Goal: Task Accomplishment & Management: Manage account settings

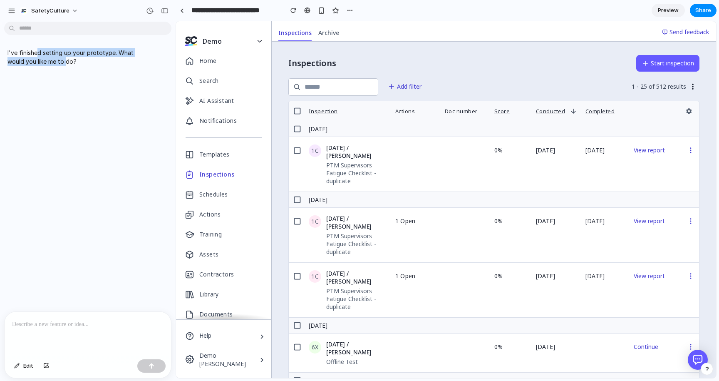
drag, startPoint x: 38, startPoint y: 52, endPoint x: 65, endPoint y: 57, distance: 27.7
click at [65, 57] on p "I've finished setting up your prototype. What would you like me to do?" at bounding box center [72, 56] width 130 height 17
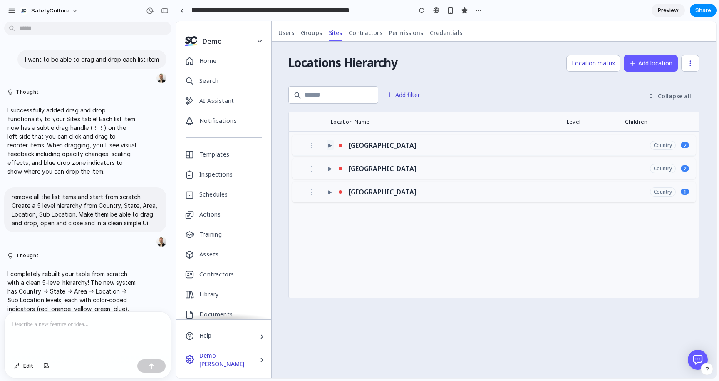
scroll to position [732, 0]
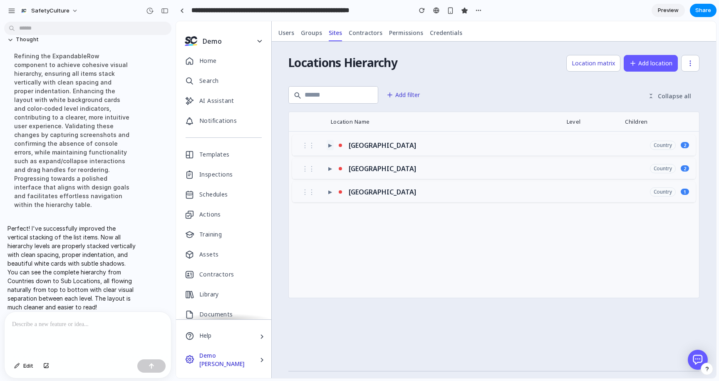
click at [328, 145] on span "▶" at bounding box center [330, 144] width 4 height 7
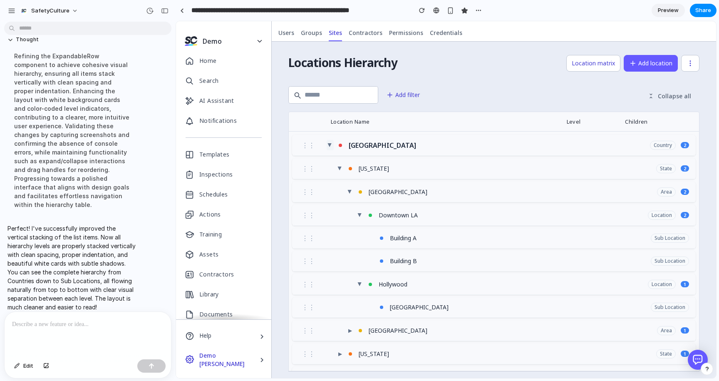
click at [327, 145] on span "▶" at bounding box center [330, 145] width 7 height 4
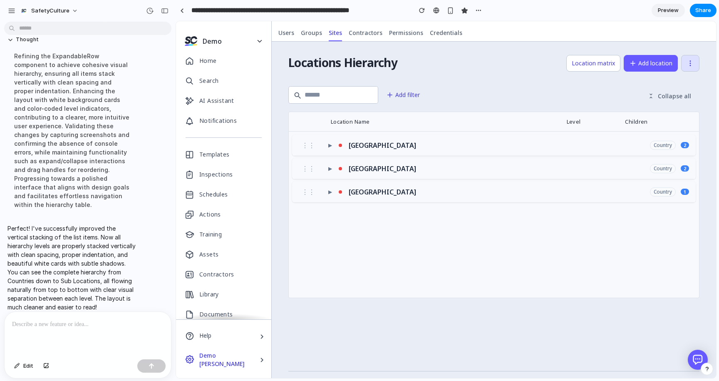
click at [690, 63] on icon "button" at bounding box center [690, 63] width 1 height 1
click at [342, 121] on div "Location Name" at bounding box center [350, 121] width 39 height 7
click at [372, 63] on span "Locations Hierarchy" at bounding box center [342, 63] width 109 height 17
click at [25, 365] on span "Edit" at bounding box center [28, 365] width 10 height 8
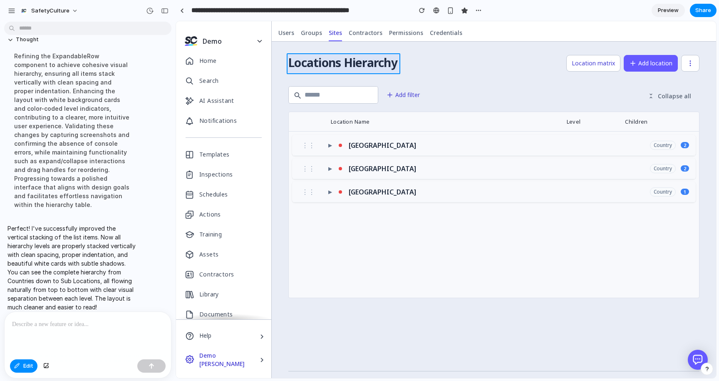
click at [376, 63] on div at bounding box center [446, 200] width 540 height 356
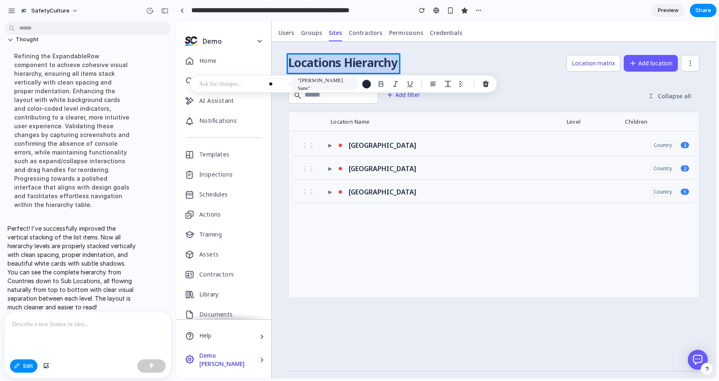
click at [376, 63] on div at bounding box center [446, 200] width 540 height 356
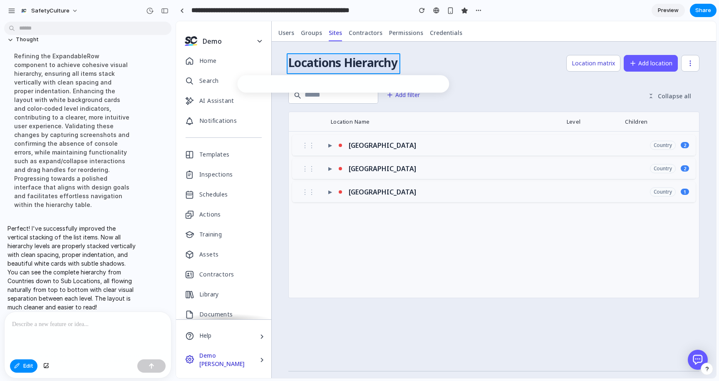
click at [376, 63] on div at bounding box center [446, 200] width 540 height 356
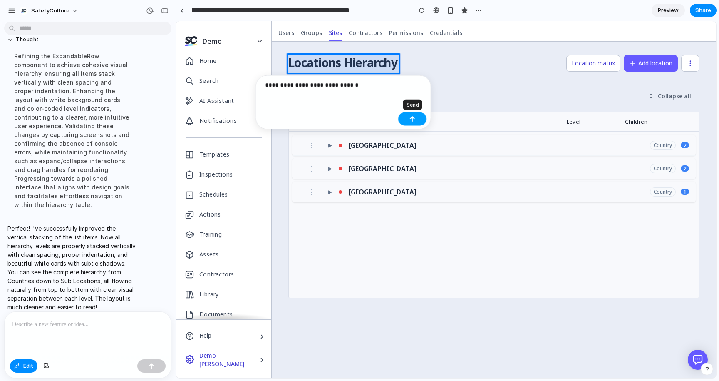
click at [416, 113] on button "button" at bounding box center [412, 118] width 28 height 13
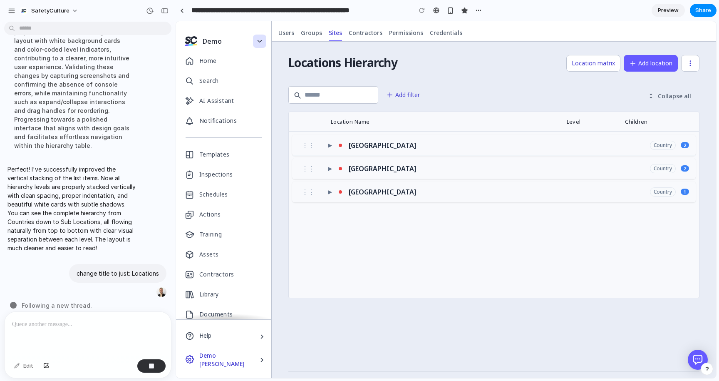
click at [260, 40] on icon "button" at bounding box center [259, 40] width 7 height 7
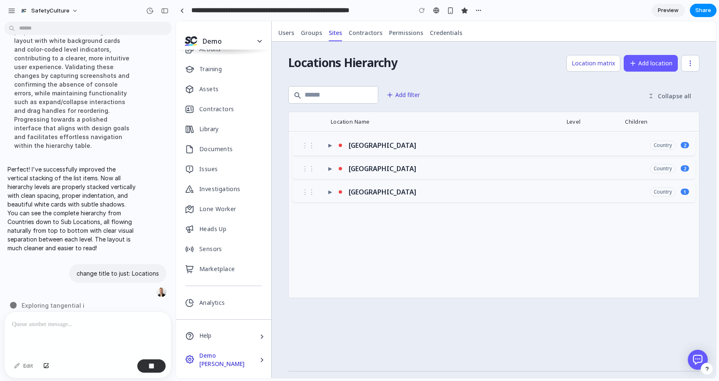
scroll to position [0, 0]
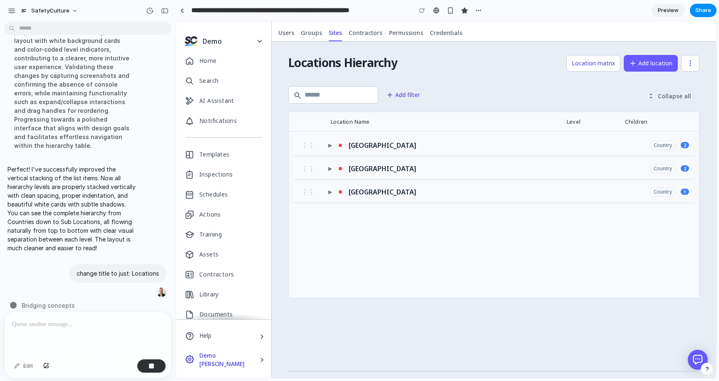
click at [470, 67] on div "Location matrix Add location" at bounding box center [548, 63] width 302 height 17
drag, startPoint x: 49, startPoint y: 295, endPoint x: 135, endPoint y: 297, distance: 85.7
click at [135, 301] on div "Connecting neural pathways" at bounding box center [90, 305] width 161 height 9
click at [135, 301] on div "Connecting neural pathways ." at bounding box center [90, 305] width 161 height 9
click at [668, 96] on span "Collapse all" at bounding box center [674, 96] width 33 height 8
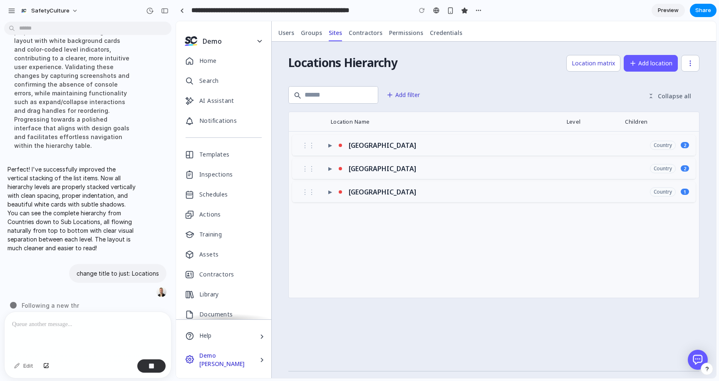
click at [674, 96] on span "Collapse all" at bounding box center [674, 96] width 33 height 8
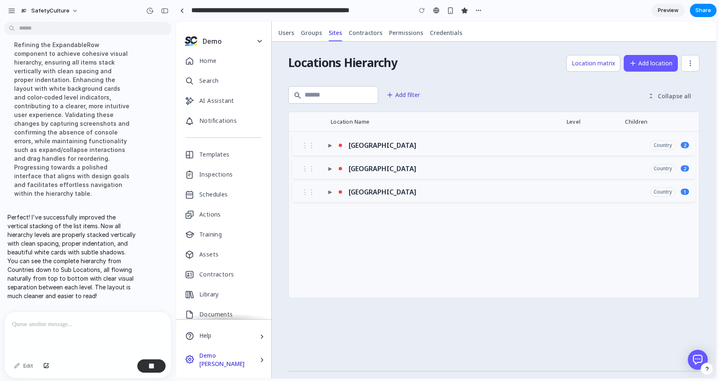
scroll to position [791, 0]
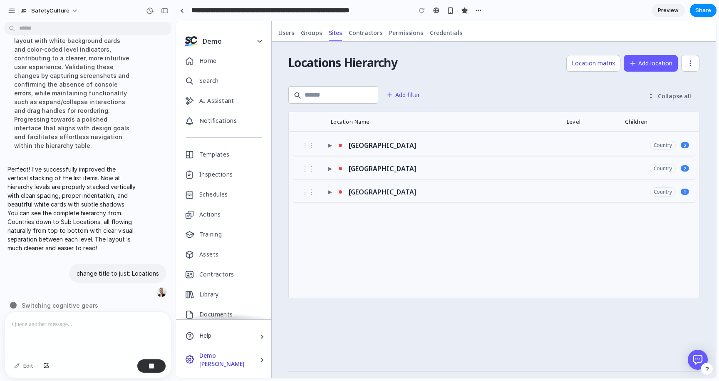
click at [521, 62] on div "Location matrix Add location" at bounding box center [548, 63] width 302 height 17
click at [88, 301] on span "Switching cognitive gears" at bounding box center [60, 305] width 77 height 9
click at [422, 10] on div at bounding box center [422, 10] width 12 height 12
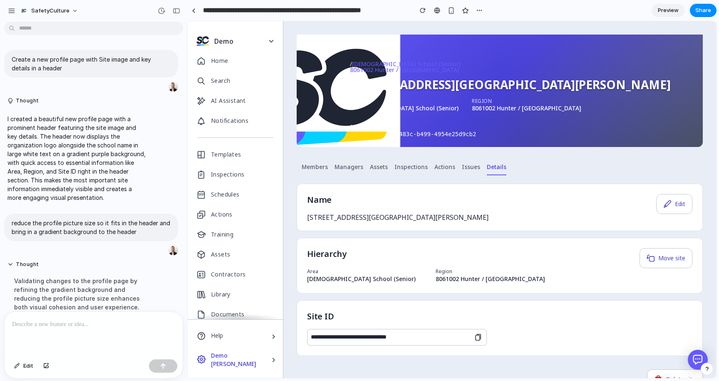
scroll to position [198, 0]
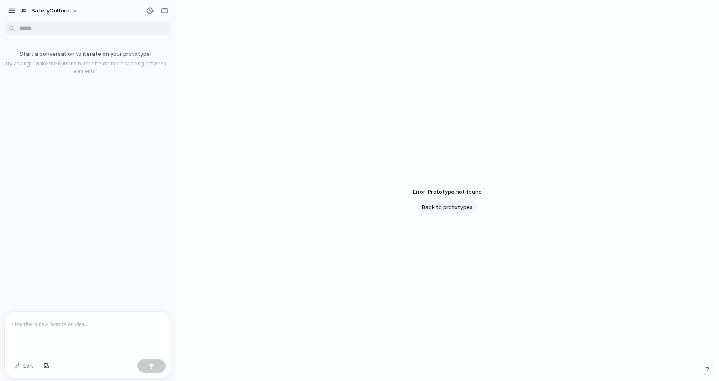
click at [449, 207] on span "Back to prototypes" at bounding box center [447, 207] width 51 height 8
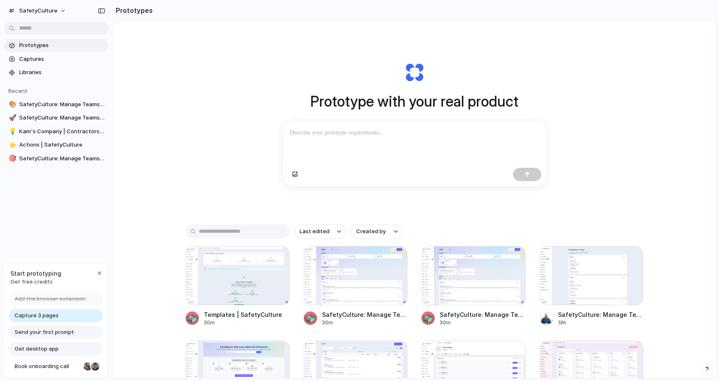
click at [52, 47] on span "Prototypes" at bounding box center [62, 45] width 86 height 8
click at [59, 163] on link "🎯 SafetyCulture: Manage Teams and Inspection Data | SafetyCulture" at bounding box center [56, 158] width 104 height 12
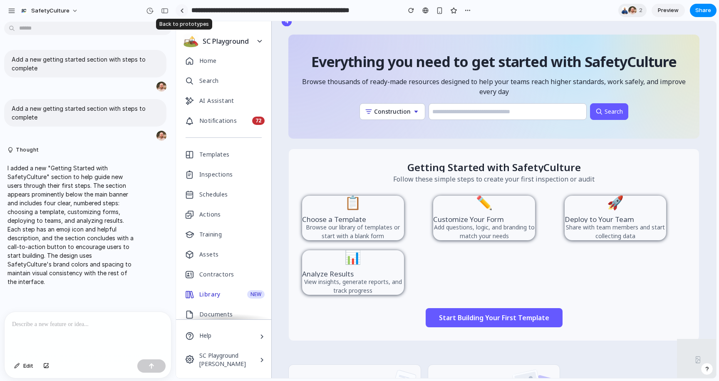
click at [181, 12] on link at bounding box center [182, 10] width 12 height 12
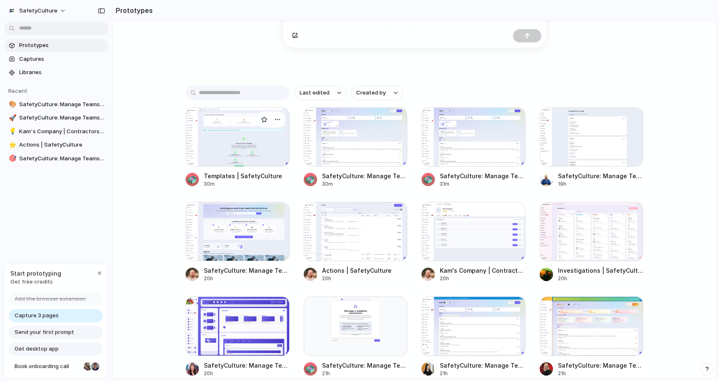
scroll to position [189, 0]
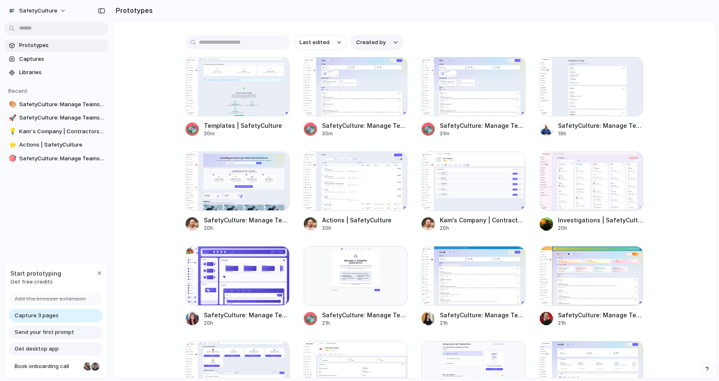
click at [374, 47] on button "Created by" at bounding box center [377, 42] width 52 height 14
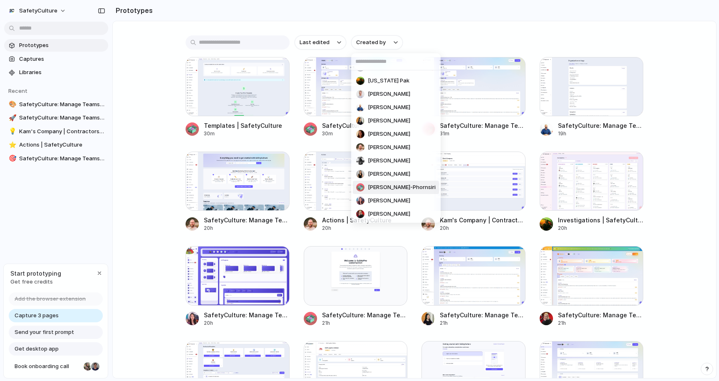
scroll to position [0, 0]
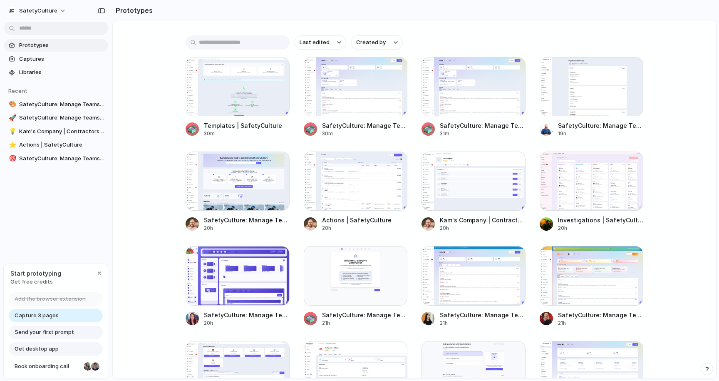
click at [434, 41] on div "All users Alaska Pak Duncan Heuer Ed Wyllie Esther Guo Hannah Bevis Josh Orr Li…" at bounding box center [359, 190] width 719 height 381
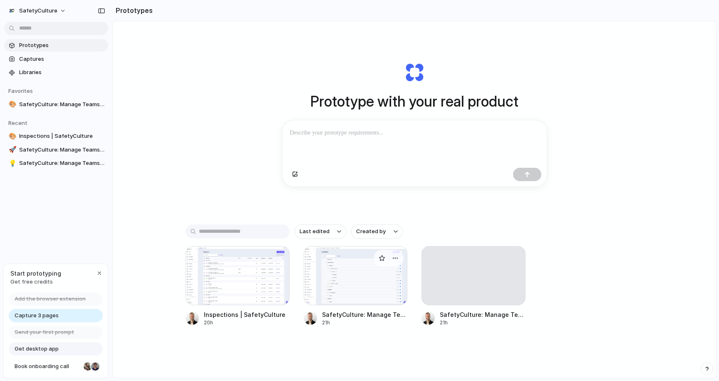
click at [330, 276] on div at bounding box center [356, 275] width 104 height 59
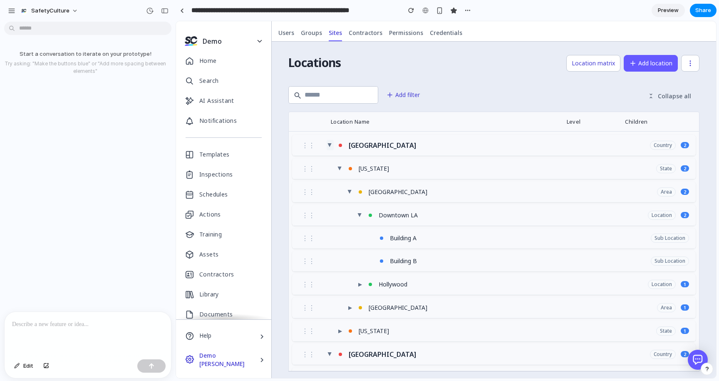
click at [327, 146] on span "▶" at bounding box center [330, 145] width 7 height 4
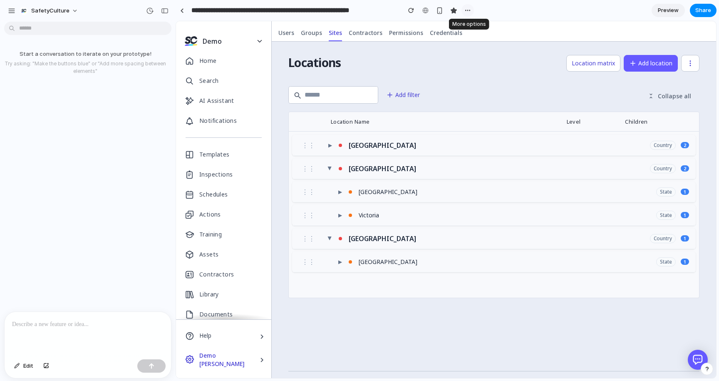
click at [468, 9] on div "button" at bounding box center [467, 10] width 7 height 7
click at [468, 9] on div "Duplicate Delete" at bounding box center [359, 190] width 719 height 381
click at [66, 7] on span "SafetyCulture" at bounding box center [50, 11] width 38 height 8
click at [106, 11] on div "Settings Invite members Change theme Sign out" at bounding box center [359, 190] width 719 height 381
click at [324, 243] on div "⋮⋮ ▶ Canada Country 1" at bounding box center [494, 238] width 402 height 21
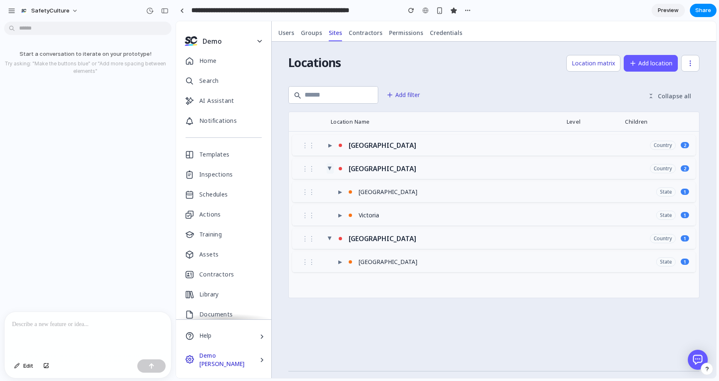
click at [327, 167] on span "▶" at bounding box center [330, 168] width 7 height 4
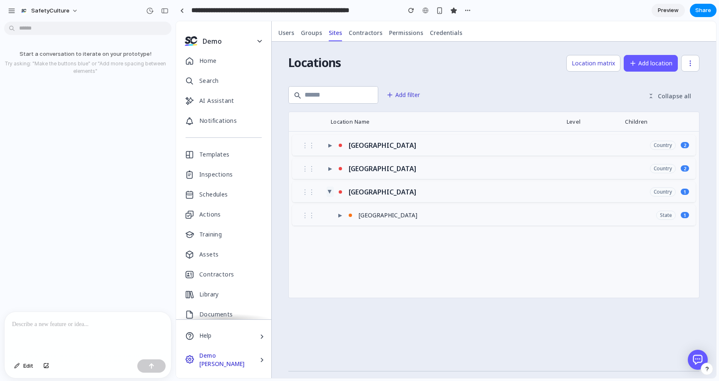
click at [327, 191] on span "▶" at bounding box center [330, 192] width 7 height 4
click at [674, 94] on span "Collapse all" at bounding box center [674, 96] width 33 height 8
click at [76, 325] on p at bounding box center [87, 324] width 151 height 10
click at [328, 146] on span "▶" at bounding box center [330, 144] width 4 height 7
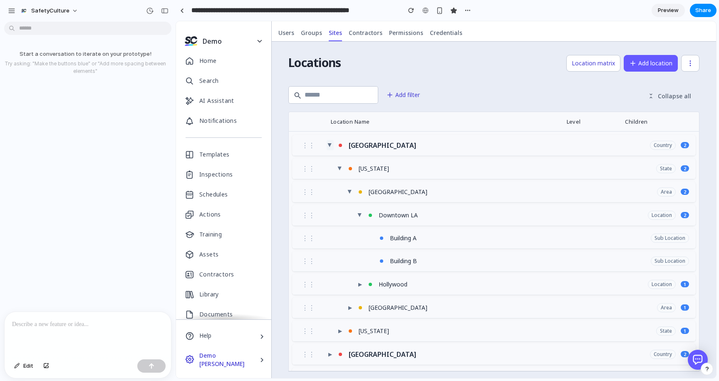
click at [327, 146] on span "▶" at bounding box center [330, 145] width 7 height 4
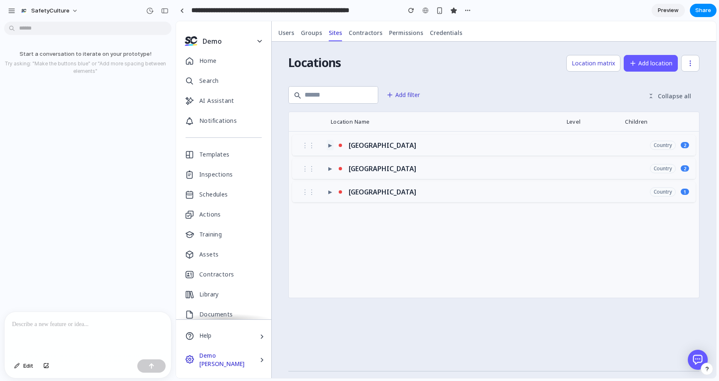
click at [328, 146] on span "▶" at bounding box center [330, 144] width 4 height 7
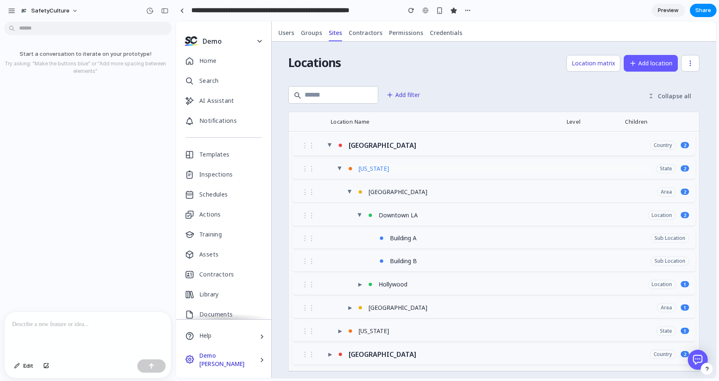
click at [365, 171] on div "[US_STATE]" at bounding box center [504, 168] width 294 height 9
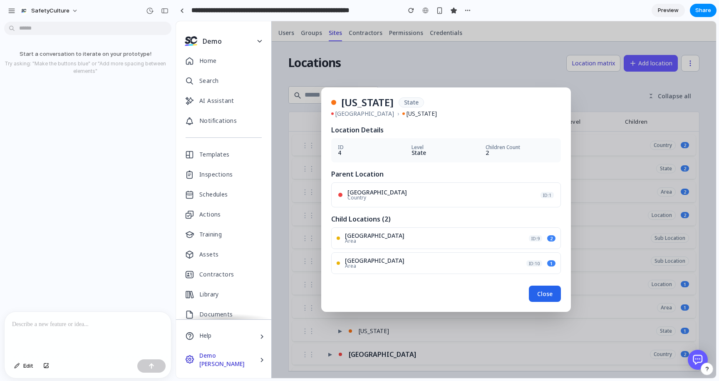
click at [551, 296] on button "Close" at bounding box center [545, 293] width 32 height 16
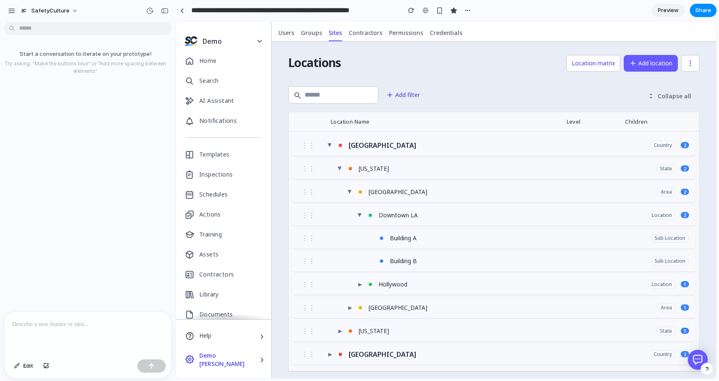
click at [102, 325] on p at bounding box center [87, 324] width 151 height 10
click at [30, 316] on p "**********" at bounding box center [87, 319] width 151 height 20
click at [82, 324] on p "**********" at bounding box center [87, 319] width 151 height 20
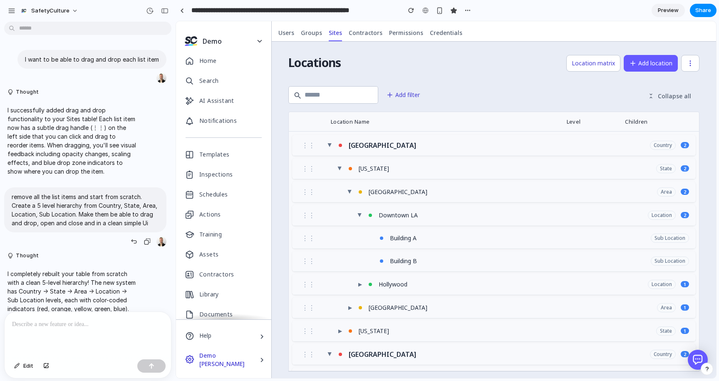
scroll to position [570, 0]
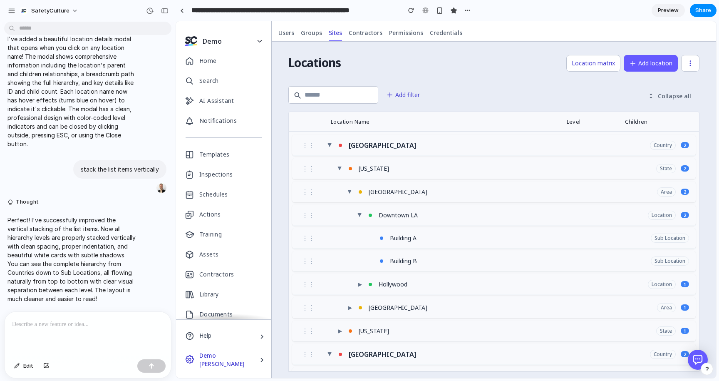
click at [83, 322] on p at bounding box center [87, 324] width 151 height 10
click at [87, 329] on p at bounding box center [87, 324] width 151 height 10
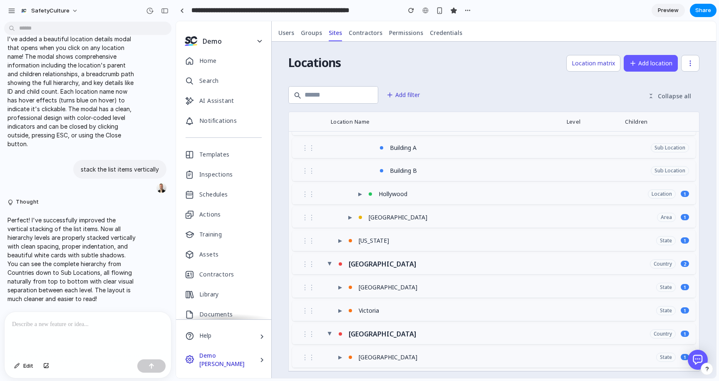
scroll to position [0, 0]
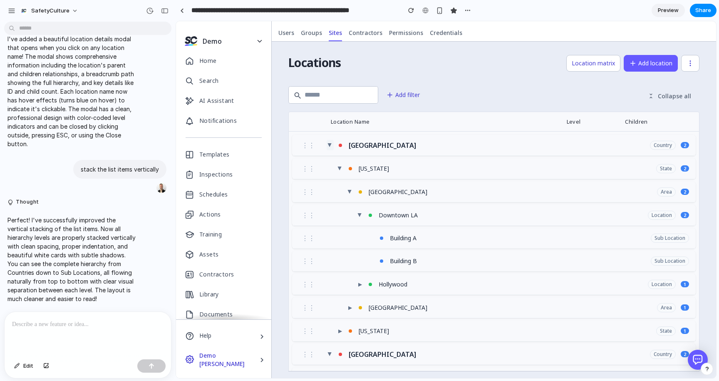
click at [327, 145] on span "▶" at bounding box center [330, 145] width 7 height 4
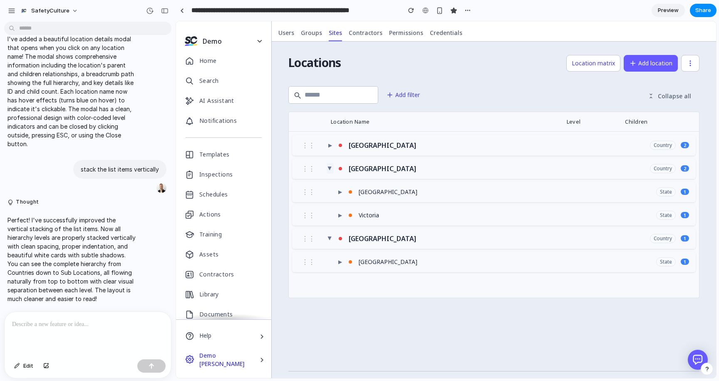
click at [327, 169] on span "▶" at bounding box center [330, 168] width 7 height 4
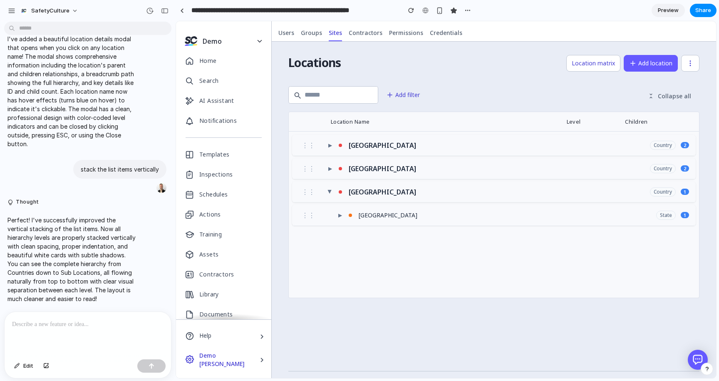
click at [321, 186] on div "⋮⋮ ▶ Canada Country 1" at bounding box center [494, 191] width 402 height 21
click at [327, 194] on button "▶" at bounding box center [330, 191] width 7 height 10
click at [411, 10] on div "button" at bounding box center [411, 10] width 6 height 6
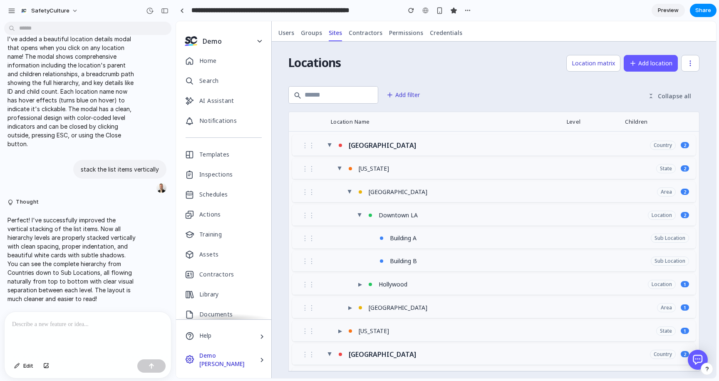
click at [68, 339] on div at bounding box center [88, 334] width 166 height 44
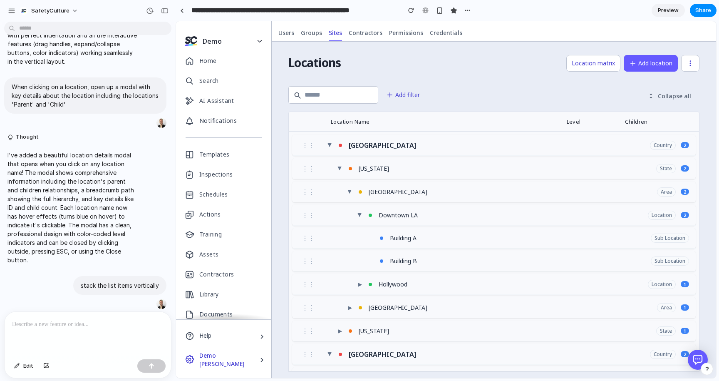
scroll to position [570, 0]
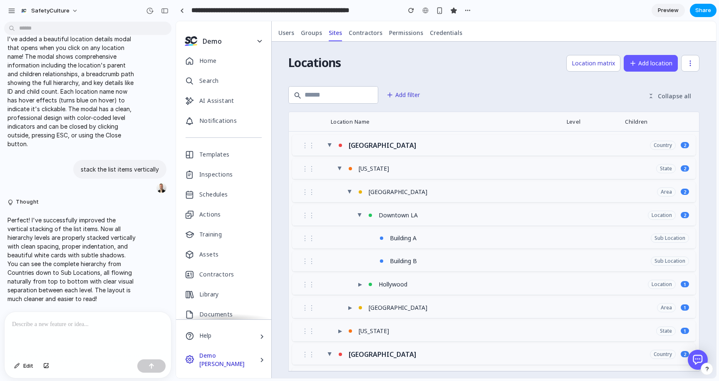
click at [705, 10] on span "Share" at bounding box center [703, 10] width 16 height 8
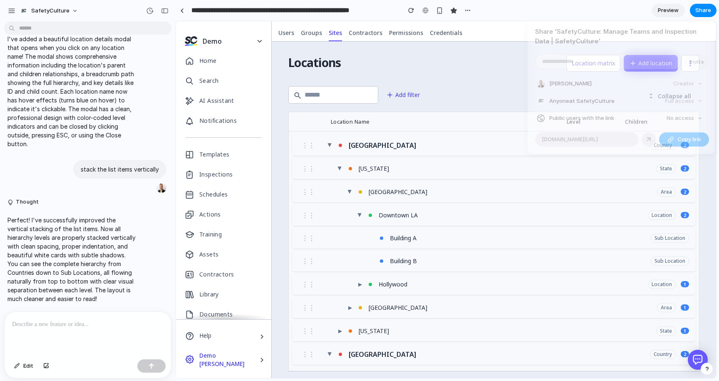
click at [693, 82] on div "Creator" at bounding box center [688, 84] width 36 height 12
click at [688, 97] on div "Full access" at bounding box center [683, 101] width 44 height 12
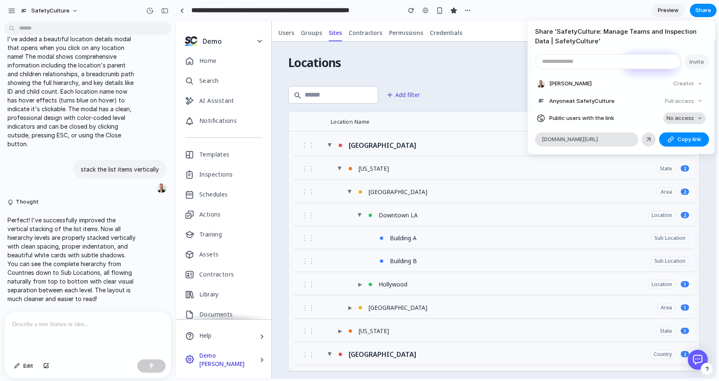
click at [682, 115] on span "No access" at bounding box center [679, 118] width 27 height 8
click at [645, 110] on div "No access Full access" at bounding box center [359, 190] width 719 height 381
click at [480, 72] on div "Share ' SafetyCulture: Manage Teams and Inspection Data | SafetyCulture ' Invit…" at bounding box center [359, 190] width 719 height 381
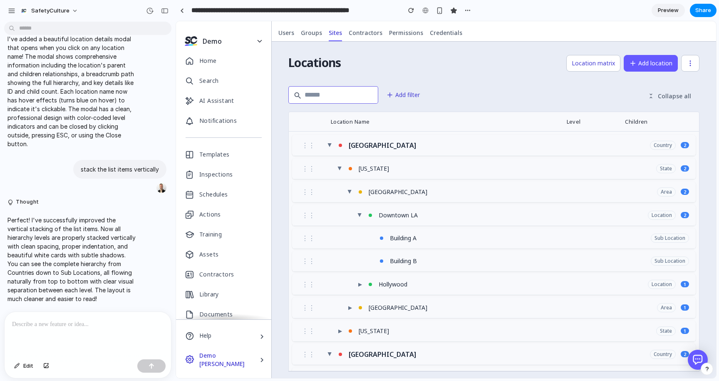
click at [337, 101] on input "text" at bounding box center [333, 94] width 90 height 17
type input "*"
click at [433, 77] on div "Locations Location matrix Add location" at bounding box center [493, 63] width 411 height 30
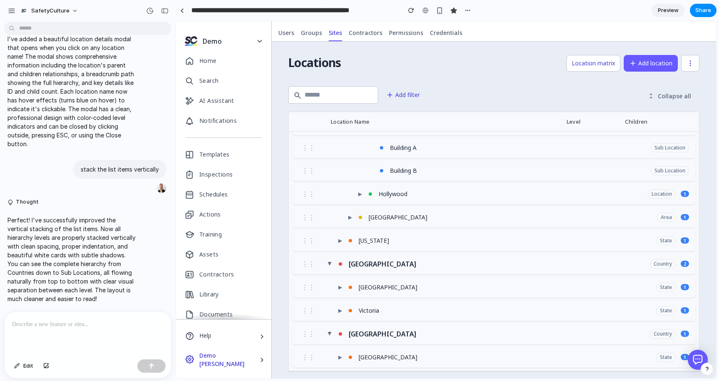
scroll to position [0, 0]
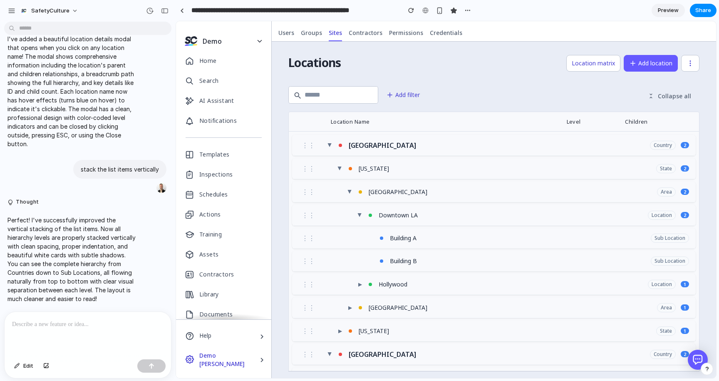
click at [79, 334] on div at bounding box center [88, 334] width 166 height 44
click at [23, 371] on button "Edit" at bounding box center [23, 365] width 27 height 13
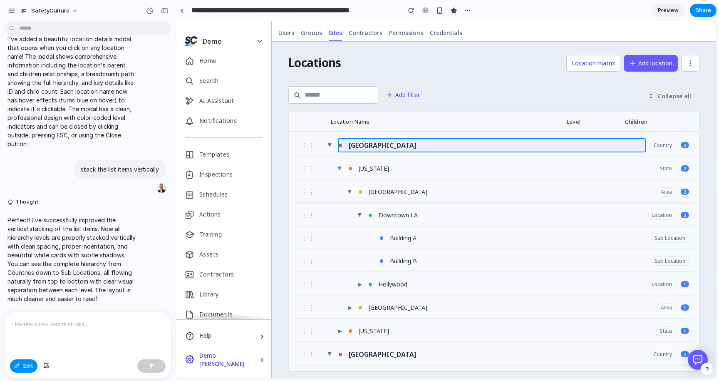
click at [374, 142] on div at bounding box center [446, 200] width 540 height 356
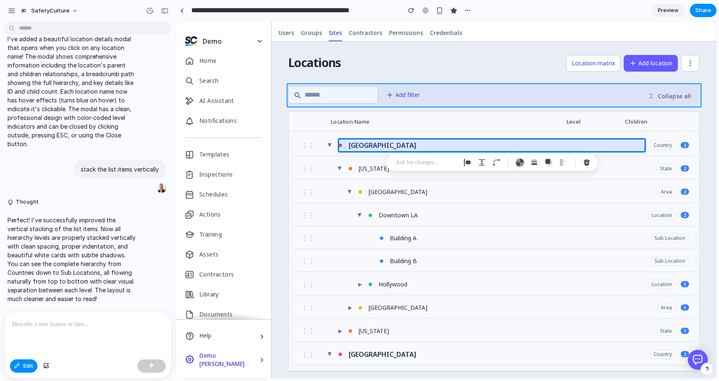
click at [452, 92] on div at bounding box center [446, 200] width 540 height 356
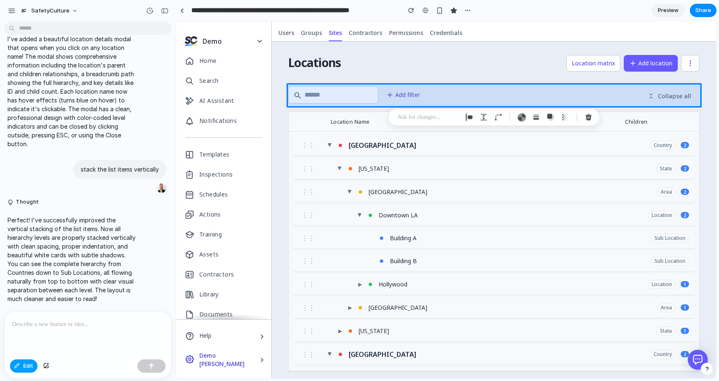
click at [23, 366] on button "Edit" at bounding box center [23, 365] width 27 height 13
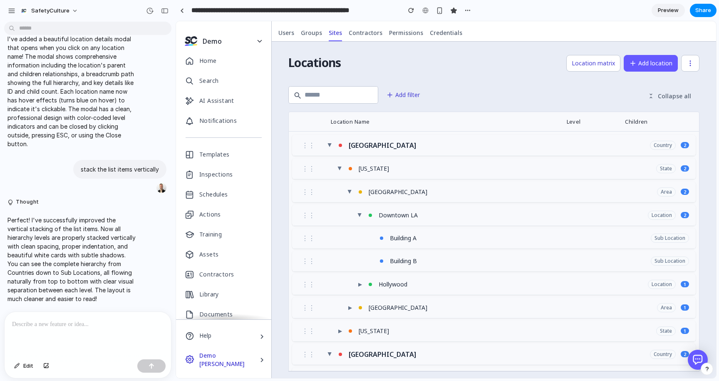
click at [10, 4] on div "SafetyCulture" at bounding box center [44, 10] width 75 height 13
click at [12, 11] on div "button" at bounding box center [11, 10] width 7 height 7
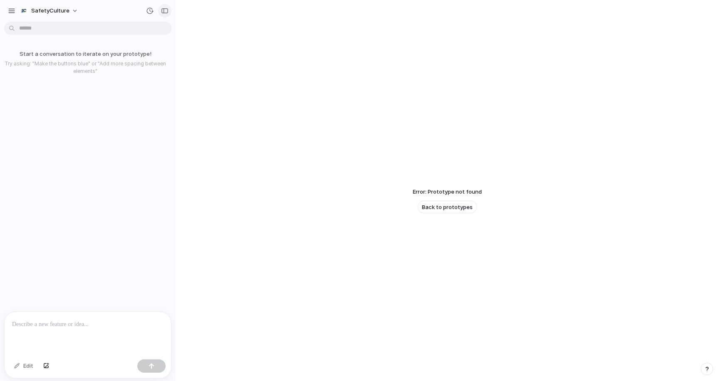
click at [161, 10] on button "button" at bounding box center [164, 10] width 13 height 13
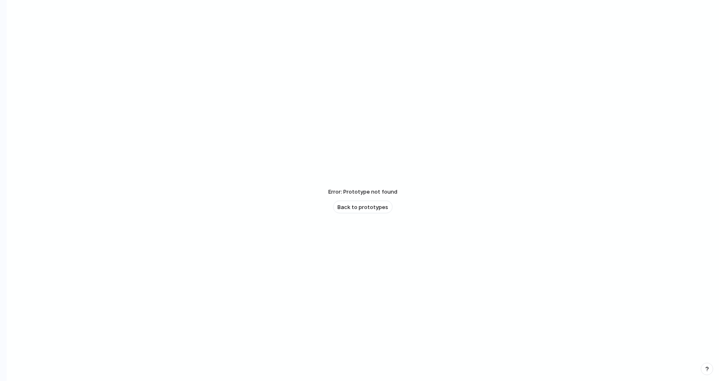
click at [23, 12] on div "Error: Prototype not found Back to prototypes" at bounding box center [363, 200] width 712 height 401
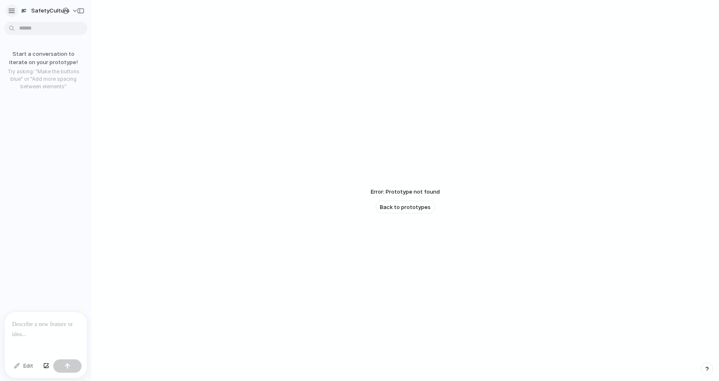
click at [13, 12] on div "button" at bounding box center [11, 10] width 7 height 7
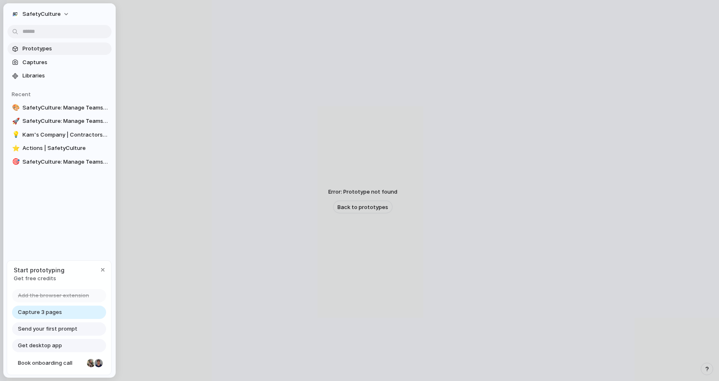
click at [45, 52] on span "Prototypes" at bounding box center [65, 49] width 86 height 8
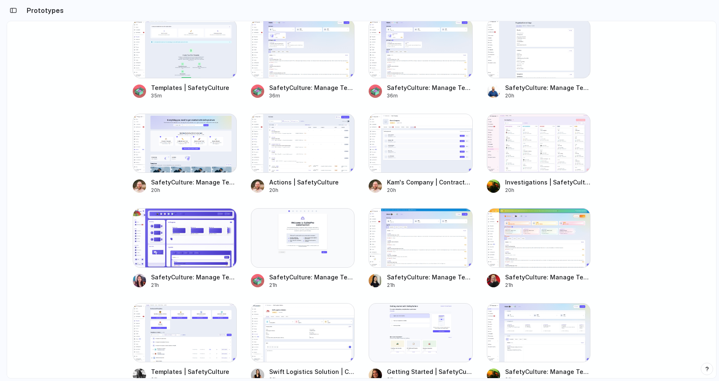
scroll to position [379, 0]
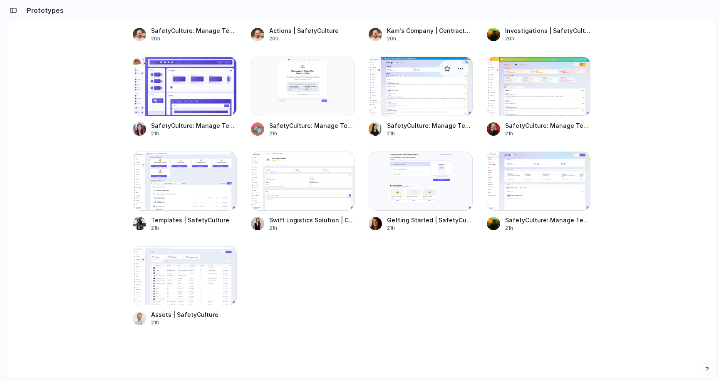
click at [411, 97] on div at bounding box center [421, 86] width 104 height 59
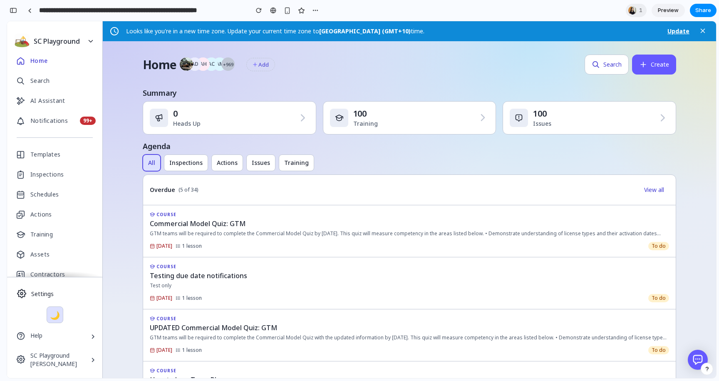
click at [52, 315] on button "🌙" at bounding box center [55, 314] width 17 height 17
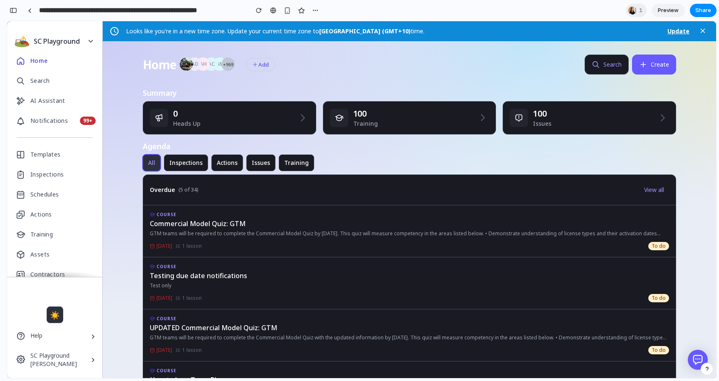
click at [52, 315] on button "☀️" at bounding box center [55, 314] width 17 height 17
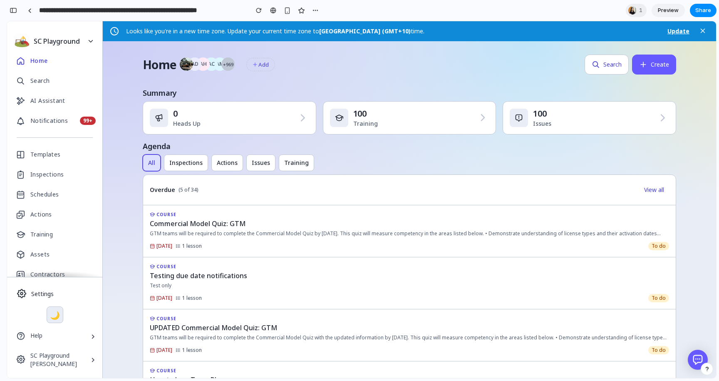
click at [64, 358] on span "SC Playground" at bounding box center [53, 355] width 47 height 8
click at [25, 4] on div at bounding box center [29, 10] width 12 height 12
click at [30, 9] on div at bounding box center [30, 10] width 4 height 5
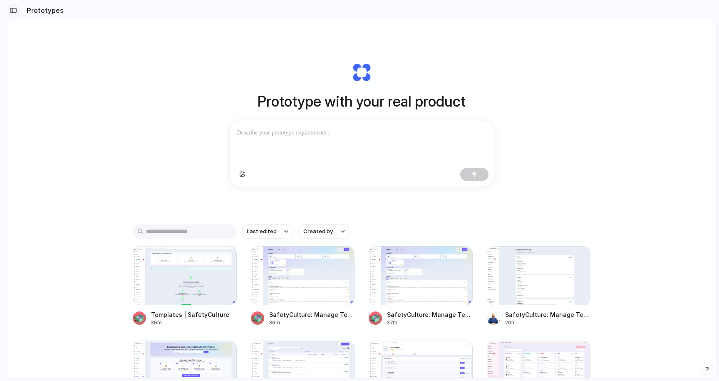
click at [19, 12] on button "button" at bounding box center [13, 10] width 13 height 13
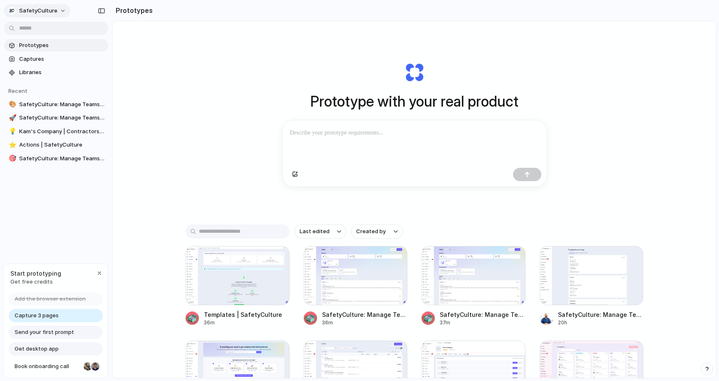
click at [38, 15] on button "SafetyCulture" at bounding box center [37, 10] width 66 height 13
click at [89, 94] on span "Neutral dark" at bounding box center [96, 96] width 32 height 8
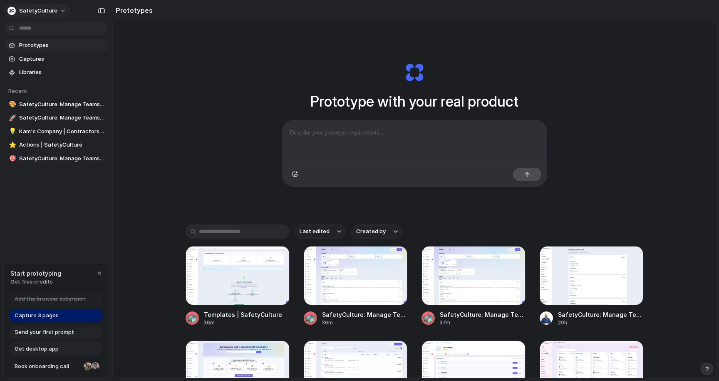
click at [41, 8] on span "SafetyCulture" at bounding box center [38, 11] width 38 height 8
click at [50, 14] on div "Settings Invite members Change theme Sign out" at bounding box center [359, 190] width 719 height 381
click at [50, 12] on span "SafetyCulture" at bounding box center [38, 11] width 38 height 8
click at [114, 113] on li "Forest" at bounding box center [104, 109] width 54 height 13
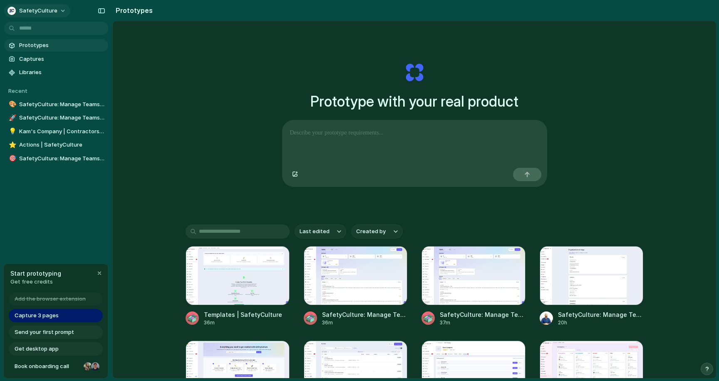
click at [58, 12] on button "SafetyCulture" at bounding box center [37, 10] width 66 height 13
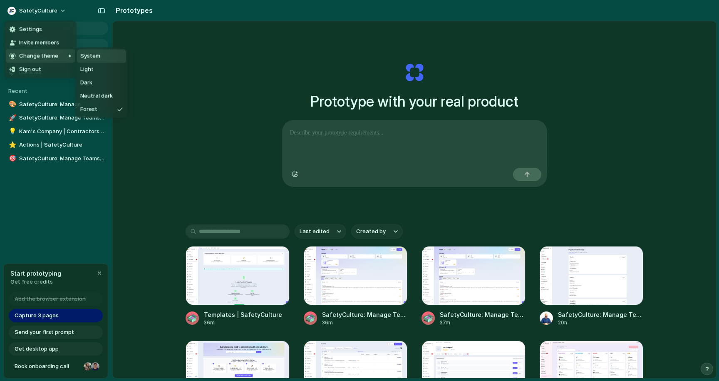
click at [89, 59] on span "System" at bounding box center [90, 56] width 20 height 8
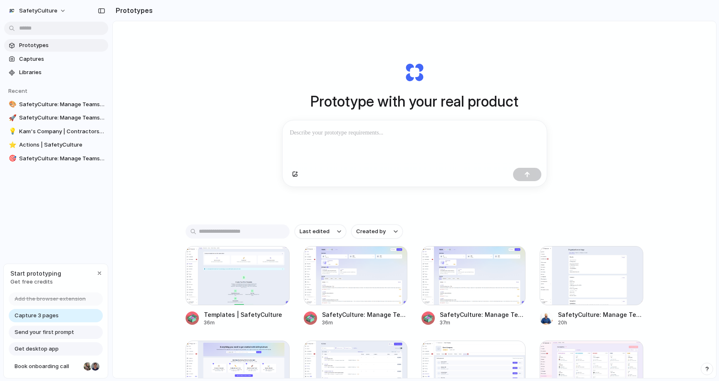
click at [50, 46] on span "Prototypes" at bounding box center [62, 45] width 86 height 8
click at [49, 62] on span "Captures" at bounding box center [62, 59] width 86 height 8
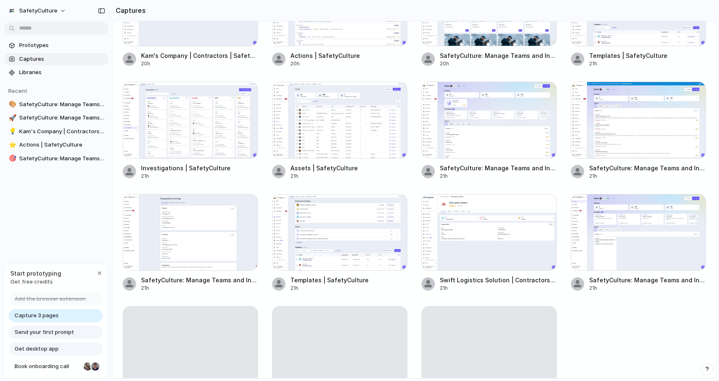
scroll to position [120, 0]
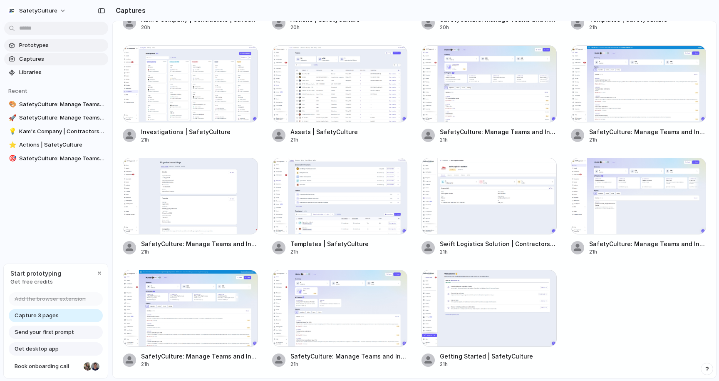
click at [40, 42] on span "Prototypes" at bounding box center [62, 45] width 86 height 8
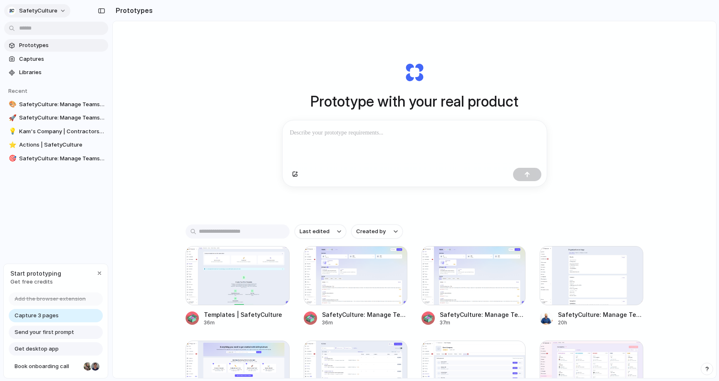
click at [49, 15] on button "SafetyCulture" at bounding box center [37, 10] width 66 height 13
click at [49, 15] on div "Settings Invite members Change theme Sign out" at bounding box center [359, 190] width 719 height 381
click at [131, 7] on h2 "Prototypes" at bounding box center [132, 10] width 40 height 10
click at [33, 9] on span "SafetyCulture" at bounding box center [38, 11] width 38 height 8
click at [39, 72] on span "Sign out" at bounding box center [30, 69] width 22 height 8
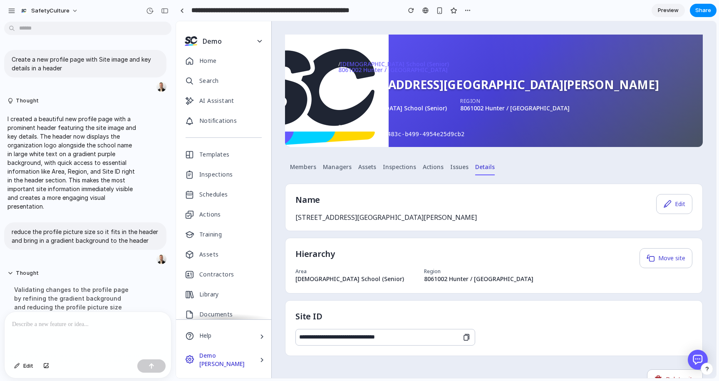
scroll to position [207, 0]
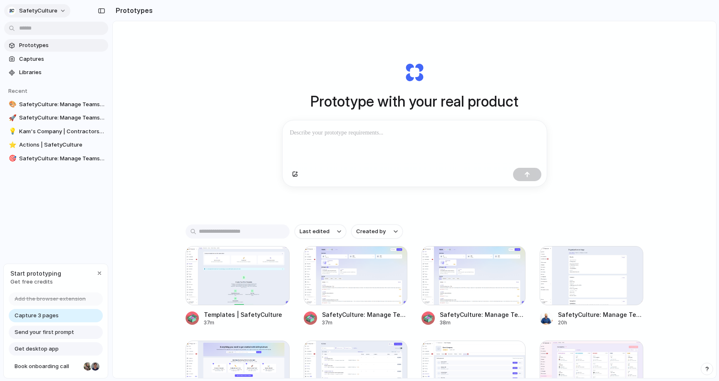
click at [54, 12] on button "SafetyCulture" at bounding box center [37, 10] width 66 height 13
click at [54, 12] on div "Settings Invite members Change theme Sign out" at bounding box center [359, 190] width 719 height 381
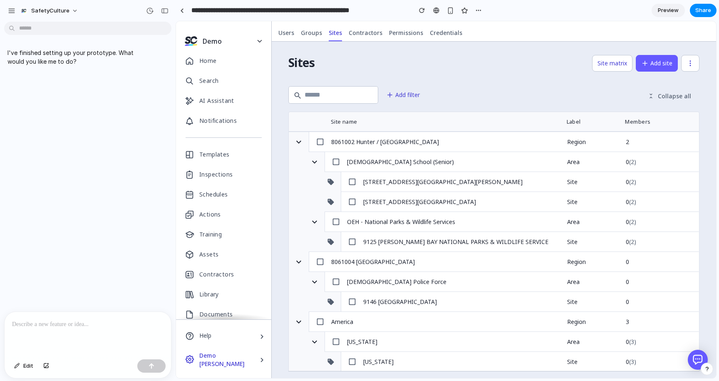
click at [62, 49] on p "I've finished setting up your prototype. What would you like me to do?" at bounding box center [72, 56] width 130 height 17
click at [86, 330] on div at bounding box center [88, 334] width 166 height 44
click at [54, 325] on p "**********" at bounding box center [87, 319] width 151 height 20
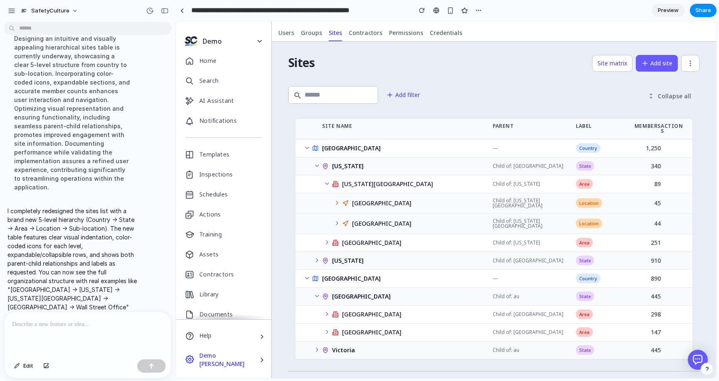
click at [307, 144] on icon at bounding box center [307, 147] width 7 height 7
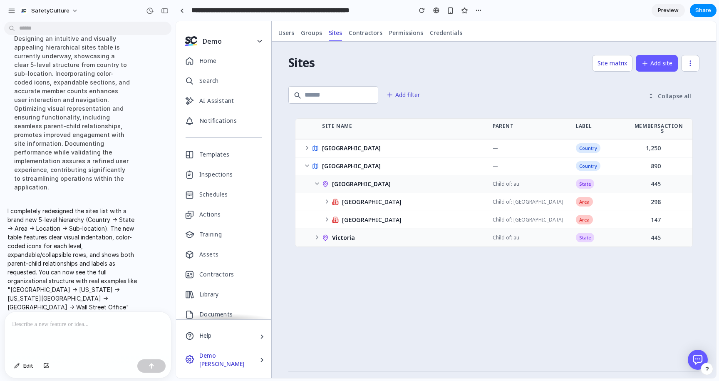
click at [307, 165] on icon at bounding box center [306, 166] width 3 height 2
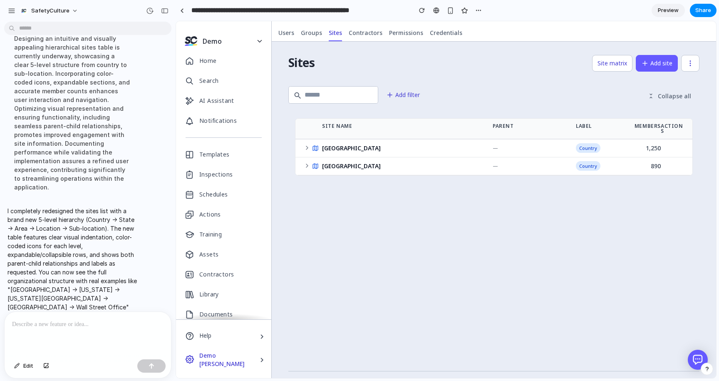
click at [307, 164] on icon at bounding box center [307, 165] width 2 height 3
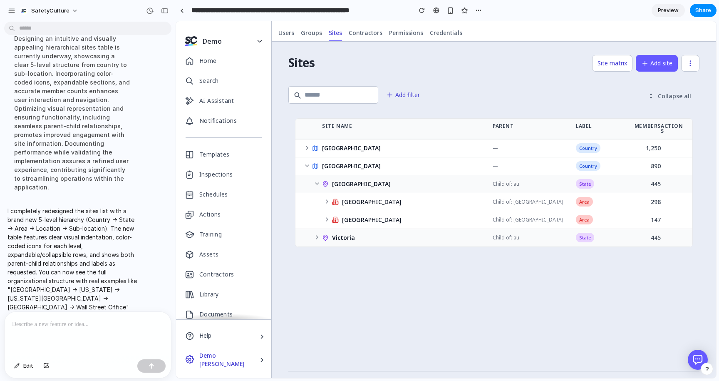
click at [309, 139] on div "[GEOGRAPHIC_DATA] — Country 1,250" at bounding box center [493, 148] width 397 height 18
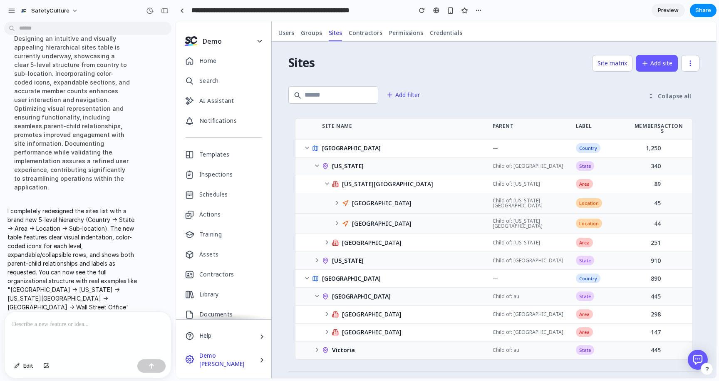
click at [353, 181] on span "[US_STATE][GEOGRAPHIC_DATA]" at bounding box center [387, 184] width 91 height 6
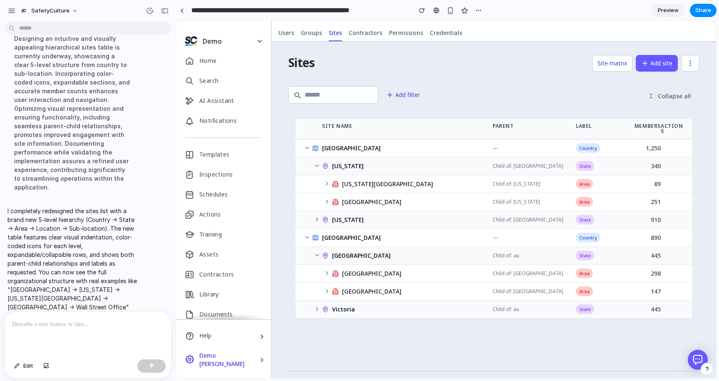
click at [353, 181] on span "[US_STATE][GEOGRAPHIC_DATA]" at bounding box center [387, 184] width 91 height 6
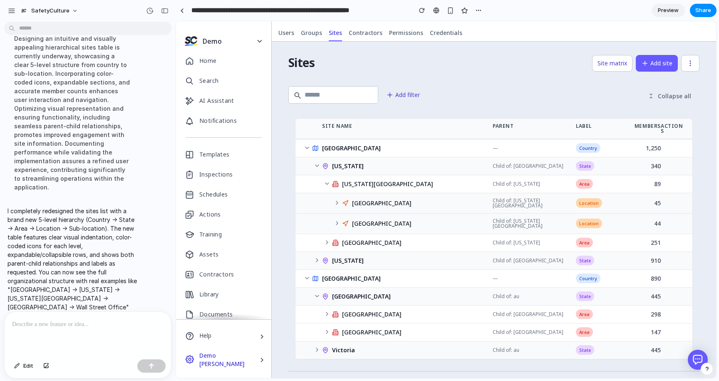
click at [587, 143] on span "Country" at bounding box center [588, 148] width 25 height 10
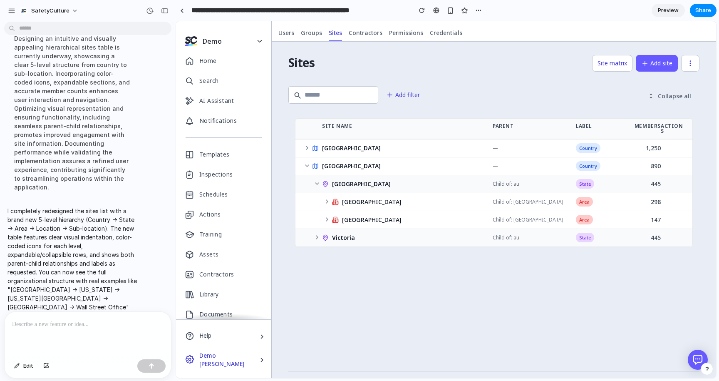
click at [587, 143] on span "Country" at bounding box center [588, 148] width 25 height 10
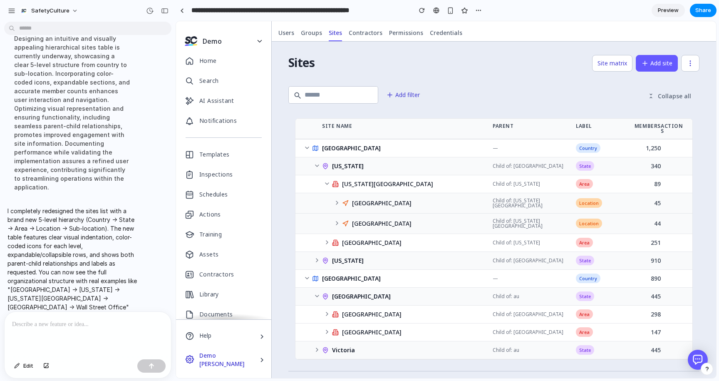
click at [661, 144] on div "[GEOGRAPHIC_DATA] — Country 1,250" at bounding box center [493, 148] width 397 height 18
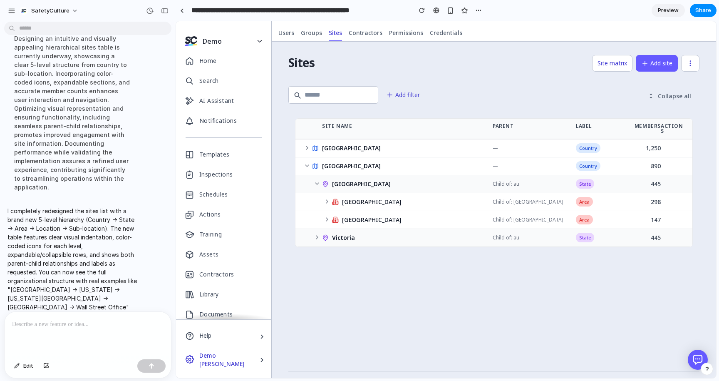
click at [661, 144] on div "[GEOGRAPHIC_DATA] — Country 1,250" at bounding box center [493, 148] width 397 height 18
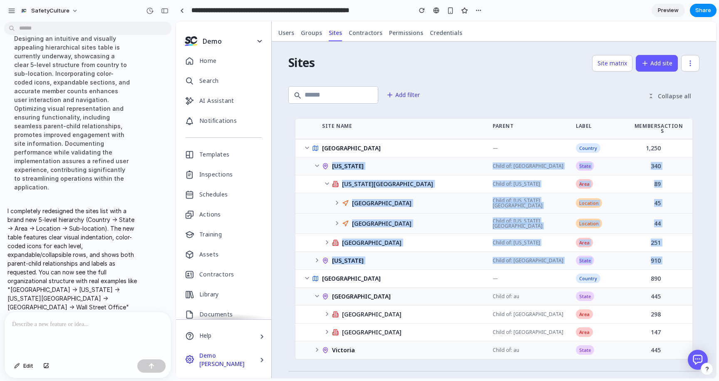
click at [389, 181] on div "[US_STATE][GEOGRAPHIC_DATA]" at bounding box center [409, 184] width 154 height 7
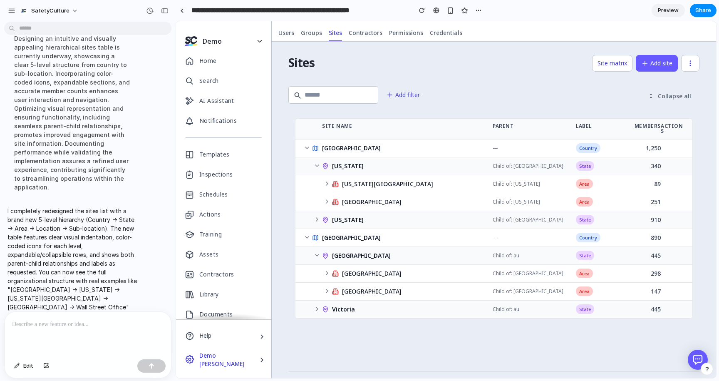
click at [350, 288] on span "[GEOGRAPHIC_DATA]" at bounding box center [371, 291] width 59 height 6
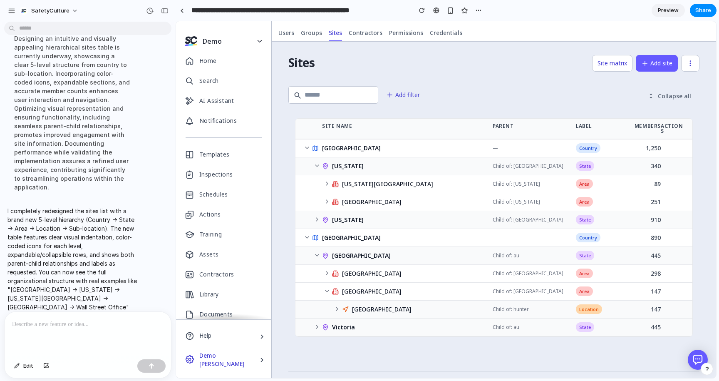
click at [350, 288] on span "[GEOGRAPHIC_DATA]" at bounding box center [371, 291] width 59 height 6
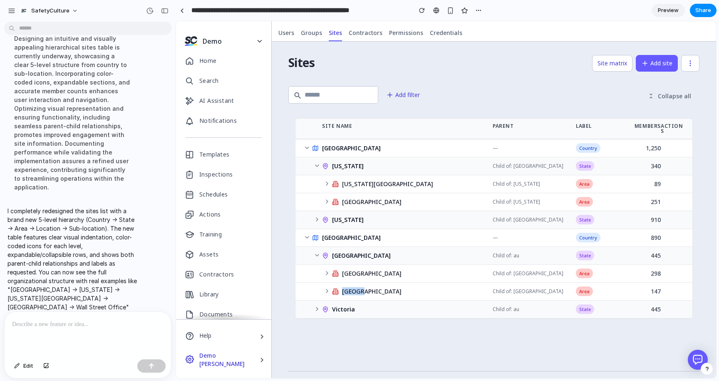
click at [350, 288] on span "[GEOGRAPHIC_DATA]" at bounding box center [371, 291] width 59 height 6
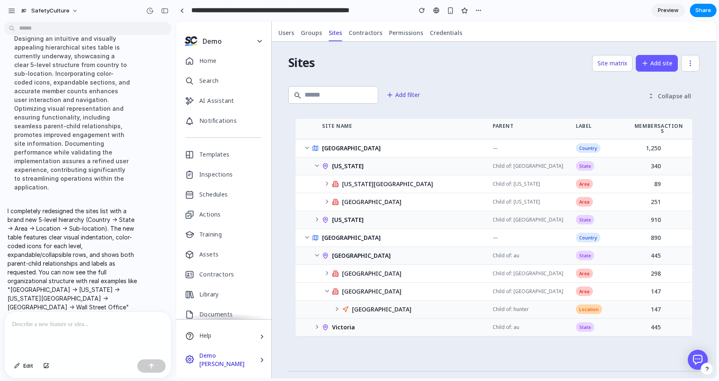
click at [346, 307] on icon at bounding box center [345, 309] width 7 height 7
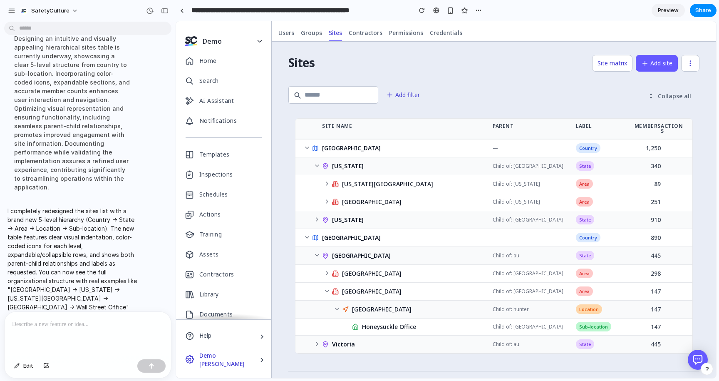
click at [372, 324] on span "Honeysuckle Office" at bounding box center [389, 327] width 54 height 6
click at [337, 308] on icon at bounding box center [336, 309] width 3 height 2
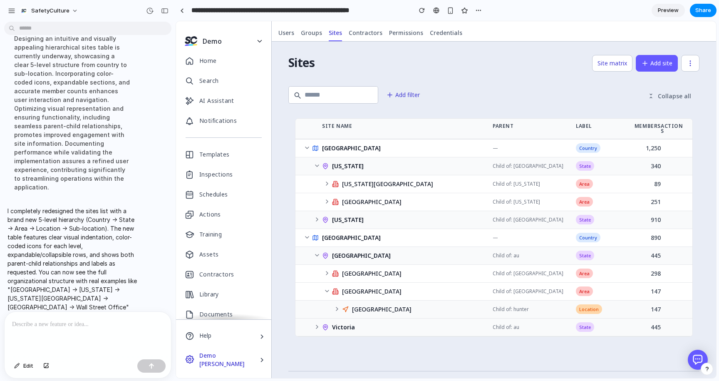
click at [314, 323] on icon at bounding box center [317, 326] width 7 height 7
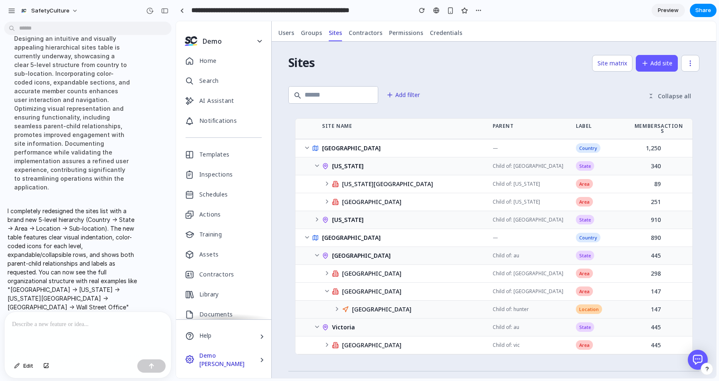
click at [669, 93] on span "Collapse all" at bounding box center [674, 96] width 33 height 8
click at [273, 180] on div "Sites Site matrix Add site Add filter Collapse all Site Name Parent Label Membe…" at bounding box center [494, 210] width 444 height 336
click at [556, 217] on div "Child of: [GEOGRAPHIC_DATA]" at bounding box center [527, 219] width 83 height 5
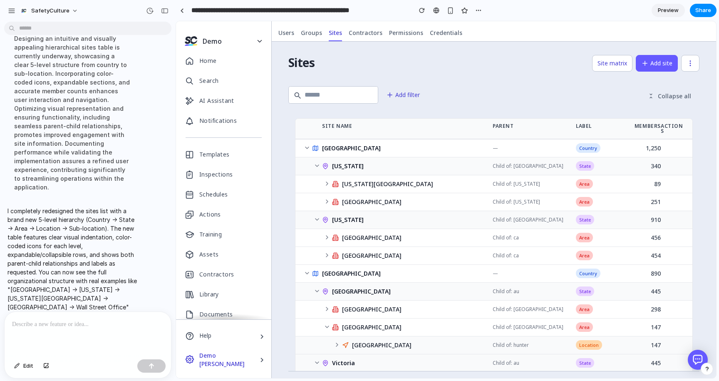
click at [556, 217] on div "Child of: [GEOGRAPHIC_DATA]" at bounding box center [527, 219] width 83 height 5
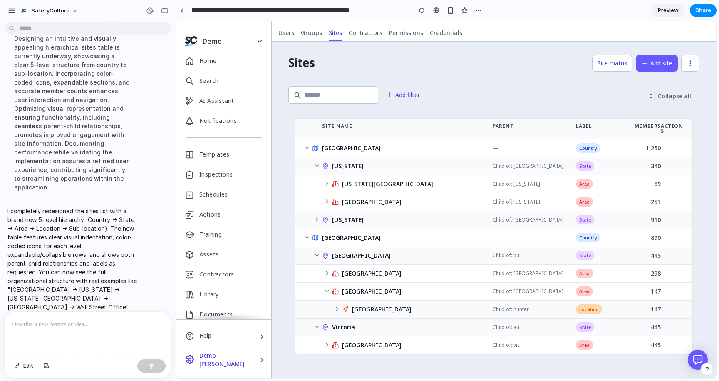
click at [99, 322] on p at bounding box center [87, 324] width 151 height 10
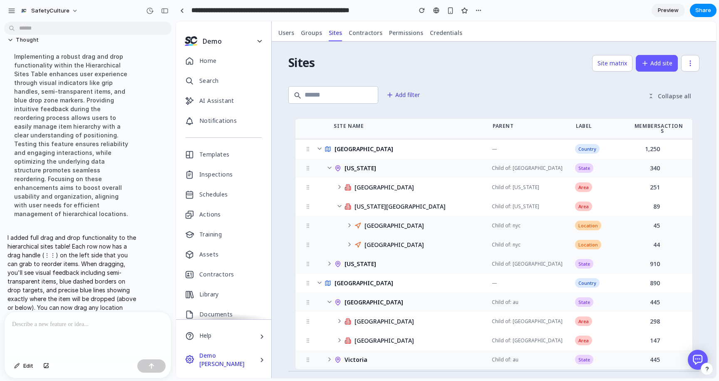
click at [338, 203] on icon at bounding box center [339, 206] width 7 height 7
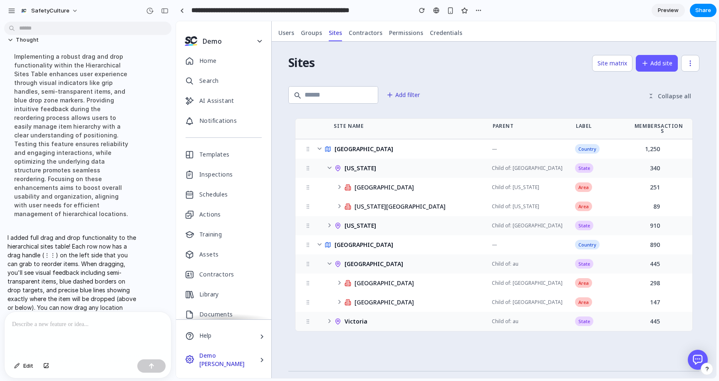
click at [331, 222] on icon at bounding box center [329, 225] width 7 height 7
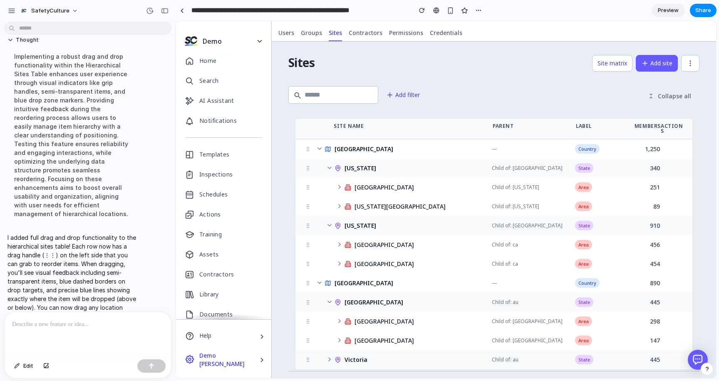
click at [319, 145] on icon at bounding box center [319, 148] width 7 height 7
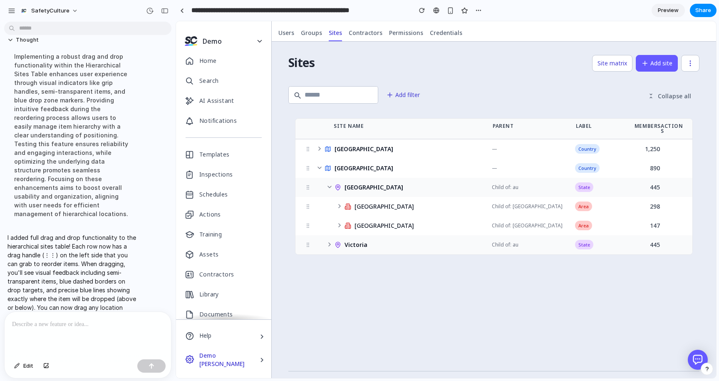
click at [319, 147] on icon at bounding box center [320, 148] width 2 height 3
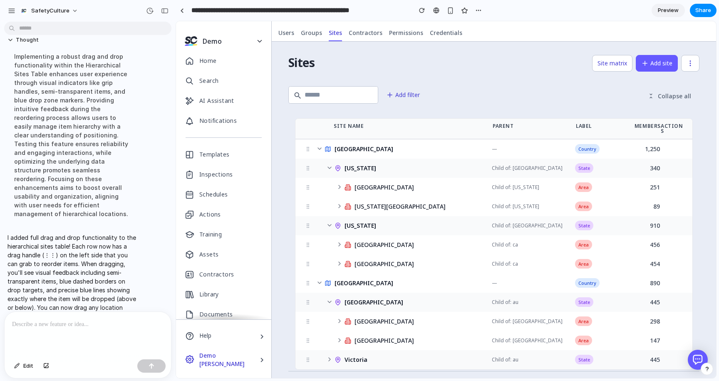
click at [367, 242] on span "[GEOGRAPHIC_DATA]" at bounding box center [383, 245] width 59 height 6
click at [339, 241] on icon at bounding box center [339, 244] width 7 height 7
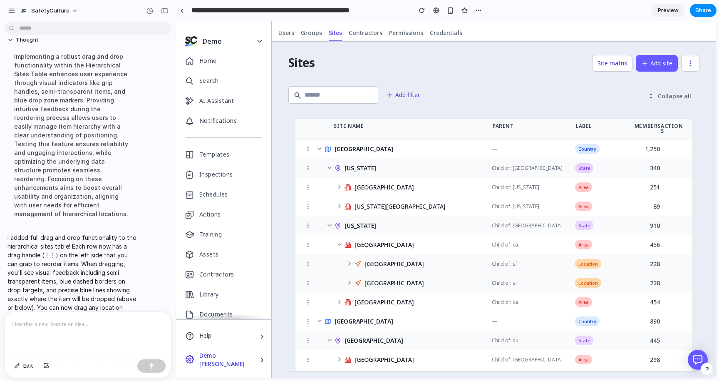
click at [339, 241] on icon at bounding box center [339, 244] width 7 height 7
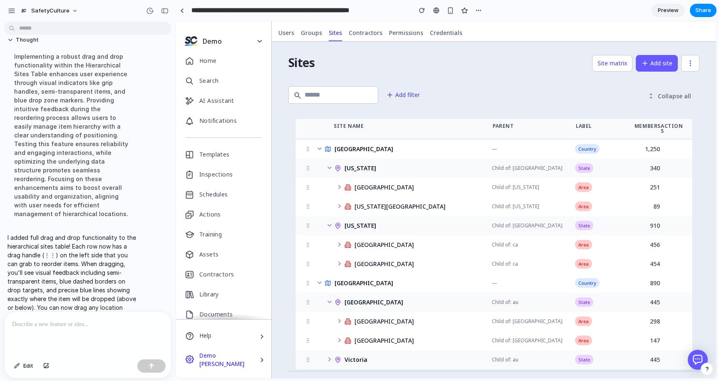
click at [82, 327] on p at bounding box center [87, 324] width 151 height 10
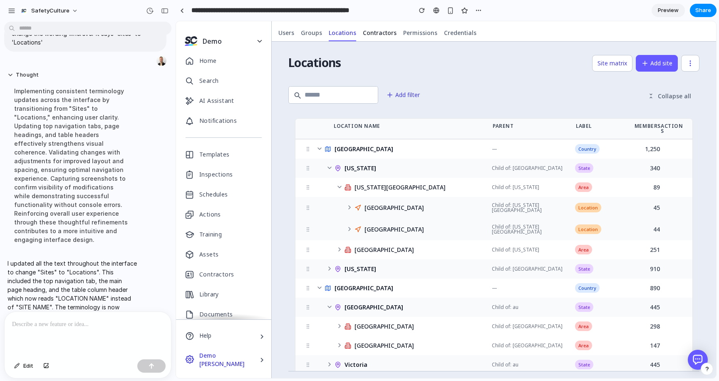
click at [378, 33] on span "Contractors" at bounding box center [380, 33] width 34 height 8
click at [676, 94] on span "Collapse all" at bounding box center [674, 96] width 33 height 8
click at [329, 164] on icon at bounding box center [329, 167] width 7 height 7
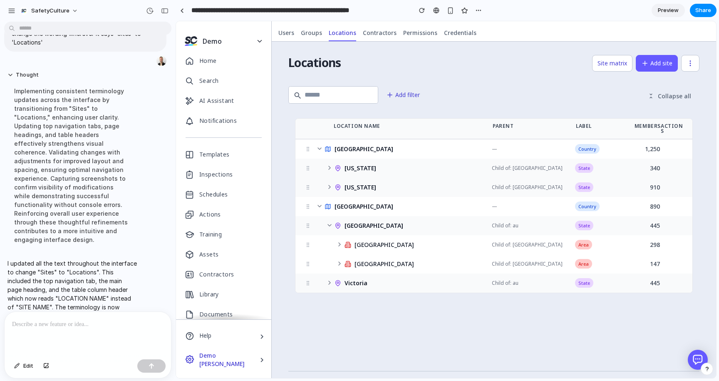
click at [329, 224] on icon at bounding box center [329, 225] width 3 height 2
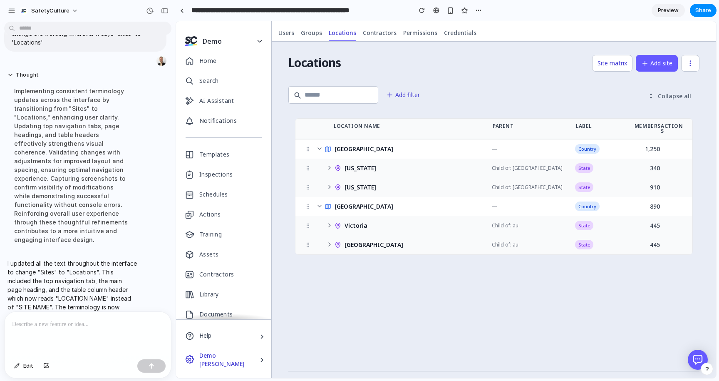
click at [99, 325] on p at bounding box center [87, 324] width 151 height 10
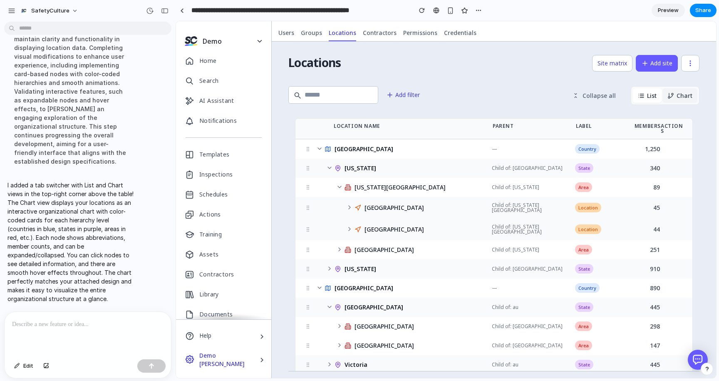
click at [676, 94] on button "Chart" at bounding box center [679, 95] width 35 height 15
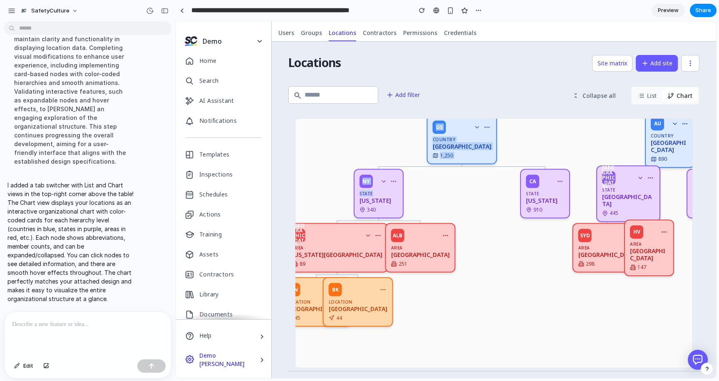
drag, startPoint x: 387, startPoint y: 194, endPoint x: 410, endPoint y: 194, distance: 23.3
click at [410, 194] on div "US Country [GEOGRAPHIC_DATA] 1,250 NY State [US_STATE] 340 [GEOGRAPHIC_DATA] Ar…" at bounding box center [494, 243] width 398 height 250
click at [394, 180] on icon at bounding box center [393, 180] width 7 height 7
click at [425, 196] on div "US Country [GEOGRAPHIC_DATA] 1,250 NY State [US_STATE] 340 [GEOGRAPHIC_DATA] Ar…" at bounding box center [494, 243] width 398 height 250
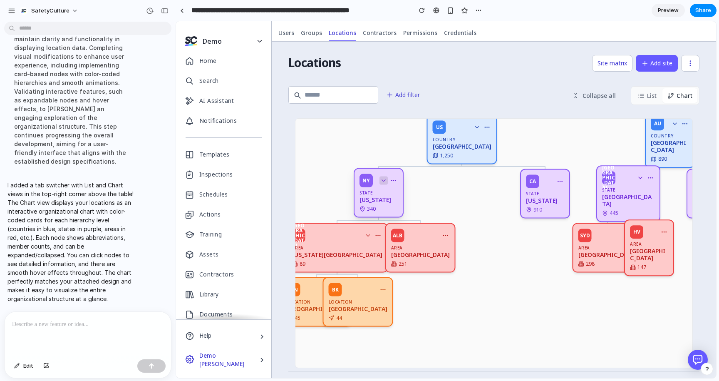
click at [383, 181] on icon at bounding box center [383, 181] width 3 height 2
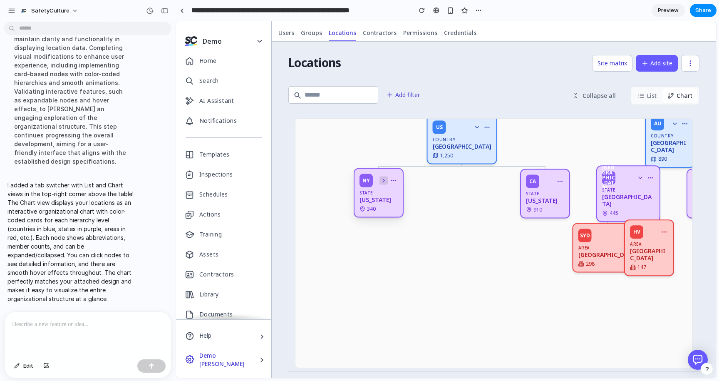
click at [383, 181] on icon at bounding box center [383, 180] width 7 height 7
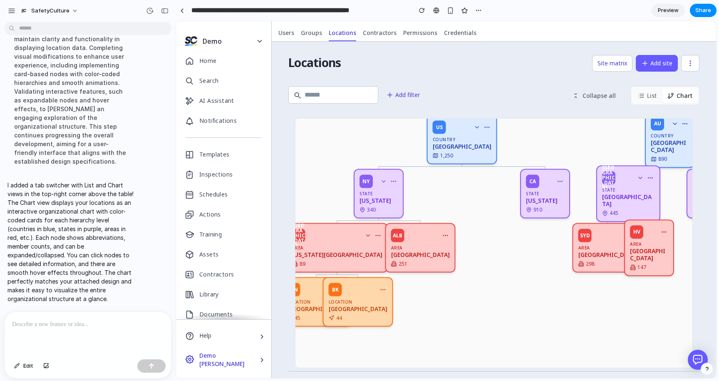
drag, startPoint x: 578, startPoint y: 238, endPoint x: 497, endPoint y: 265, distance: 85.1
click at [497, 265] on div "US Country [GEOGRAPHIC_DATA] 1,250 NY State [US_STATE] 340 [GEOGRAPHIC_DATA] Ar…" at bounding box center [494, 243] width 398 height 250
click at [636, 191] on div "State" at bounding box center [628, 189] width 52 height 4
click at [634, 255] on div "[GEOGRAPHIC_DATA]" at bounding box center [649, 254] width 38 height 14
click at [609, 257] on div "SYD Area [GEOGRAPHIC_DATA] 298" at bounding box center [607, 246] width 70 height 49
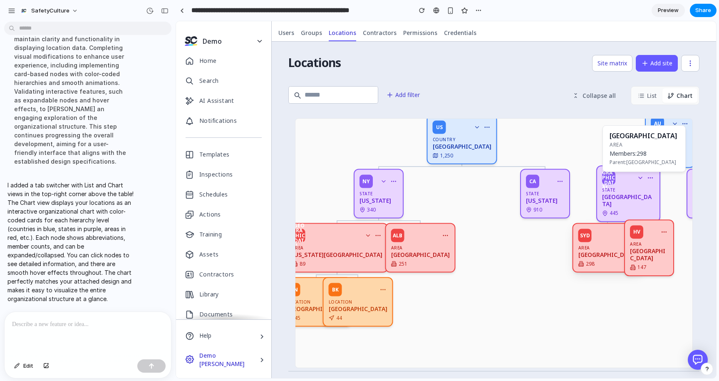
click at [540, 257] on div "US Country [GEOGRAPHIC_DATA] 1,250 NY State [US_STATE] 340 [GEOGRAPHIC_DATA] Ar…" at bounding box center [494, 243] width 398 height 250
click at [540, 145] on div "US Country [GEOGRAPHIC_DATA] 1,250 NY State [US_STATE] 340 [GEOGRAPHIC_DATA] Ar…" at bounding box center [494, 243] width 398 height 250
click at [640, 180] on icon at bounding box center [640, 176] width 7 height 7
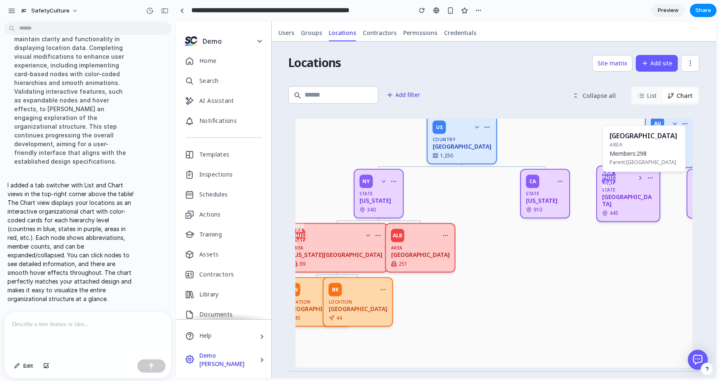
click at [551, 145] on div "US Country [GEOGRAPHIC_DATA] 1,250 NY State [US_STATE] 340 [GEOGRAPHIC_DATA] Ar…" at bounding box center [494, 243] width 398 height 250
click at [639, 178] on icon at bounding box center [640, 176] width 2 height 3
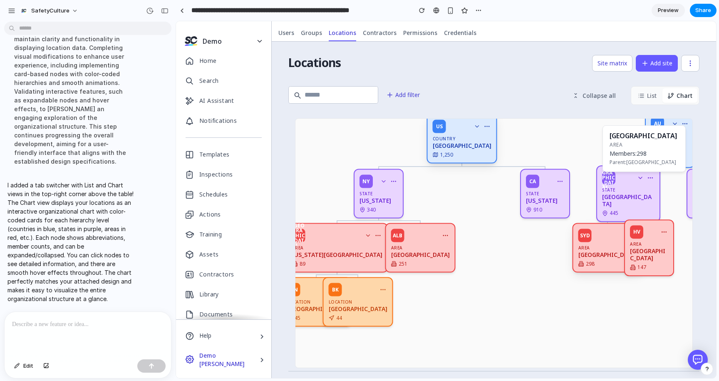
click at [476, 144] on div "[GEOGRAPHIC_DATA]" at bounding box center [462, 145] width 59 height 7
drag, startPoint x: 455, startPoint y: 129, endPoint x: 492, endPoint y: 170, distance: 54.5
click at [499, 167] on div "US Country [GEOGRAPHIC_DATA] 1,250 NY State [US_STATE] 340 [GEOGRAPHIC_DATA] Ar…" at bounding box center [494, 243] width 398 height 250
click at [467, 191] on div "US Country [GEOGRAPHIC_DATA] 1,250 NY State [US_STATE] 340 [GEOGRAPHIC_DATA] Ar…" at bounding box center [494, 243] width 398 height 250
click at [380, 290] on icon at bounding box center [383, 288] width 7 height 7
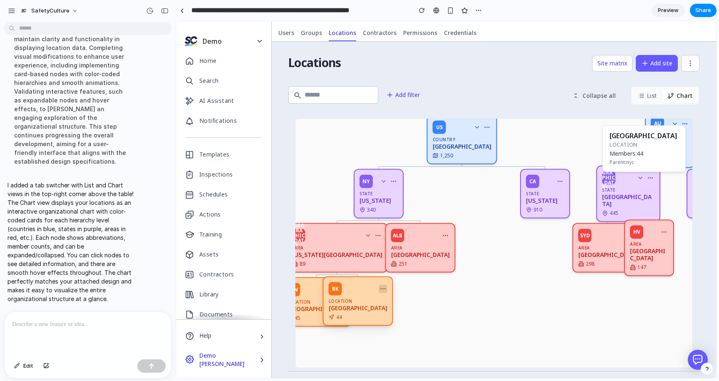
click at [380, 289] on icon at bounding box center [383, 288] width 7 height 7
drag, startPoint x: 450, startPoint y: 294, endPoint x: 618, endPoint y: 141, distance: 227.3
click at [453, 293] on div "US Country [GEOGRAPHIC_DATA] 1,250 NY State [US_STATE] 340 [GEOGRAPHIC_DATA] Ar…" at bounding box center [494, 243] width 398 height 250
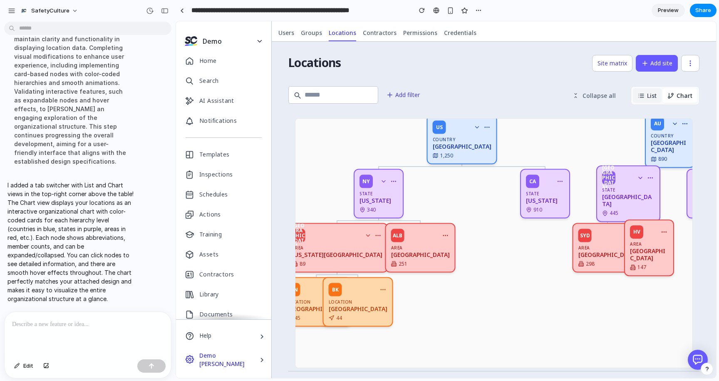
click at [645, 96] on button "List" at bounding box center [647, 95] width 29 height 15
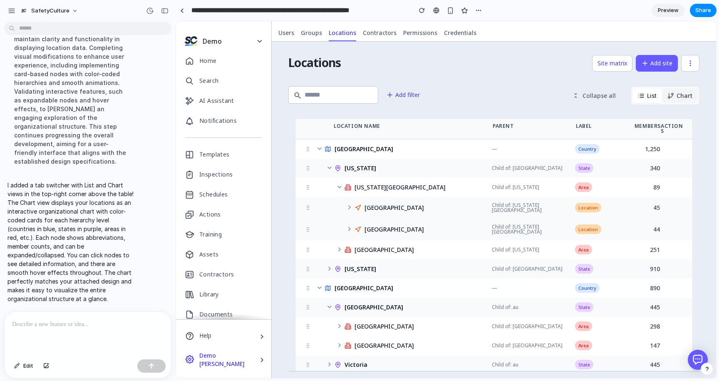
click at [678, 93] on button "Chart" at bounding box center [679, 95] width 35 height 15
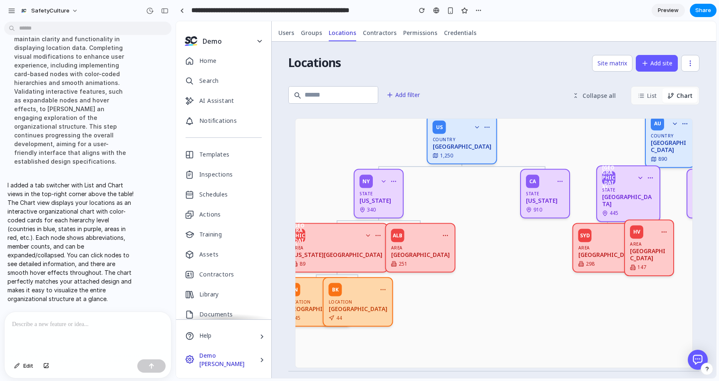
click at [591, 96] on span "Collapse all" at bounding box center [598, 96] width 33 height 8
drag, startPoint x: 463, startPoint y: 125, endPoint x: 453, endPoint y: 126, distance: 10.0
click at [474, 125] on icon at bounding box center [477, 126] width 7 height 7
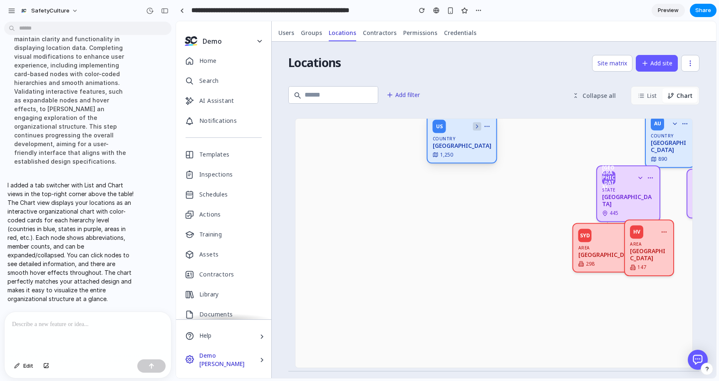
click at [446, 126] on div "US" at bounding box center [439, 126] width 13 height 13
click at [476, 127] on icon at bounding box center [477, 126] width 2 height 3
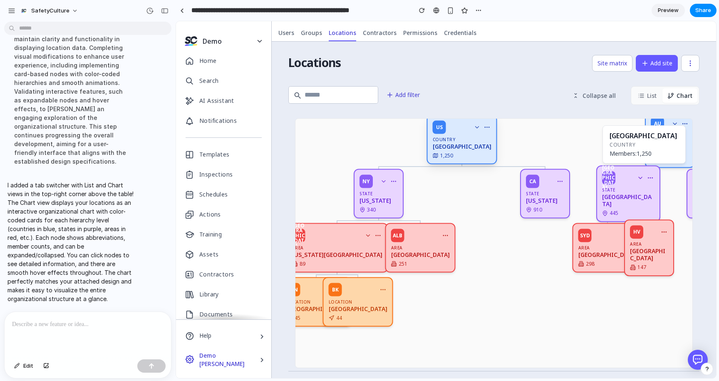
drag, startPoint x: 529, startPoint y: 141, endPoint x: 563, endPoint y: 146, distance: 34.1
click at [533, 141] on div "US Country [GEOGRAPHIC_DATA] 1,250 NY State [US_STATE] 340 [GEOGRAPHIC_DATA] Ar…" at bounding box center [494, 243] width 398 height 250
click at [641, 148] on div "United States Country Members: 1,250" at bounding box center [643, 144] width 83 height 38
drag, startPoint x: 609, startPoint y: 139, endPoint x: 638, endPoint y: 123, distance: 32.6
click at [616, 136] on h3 "[GEOGRAPHIC_DATA]" at bounding box center [643, 135] width 69 height 7
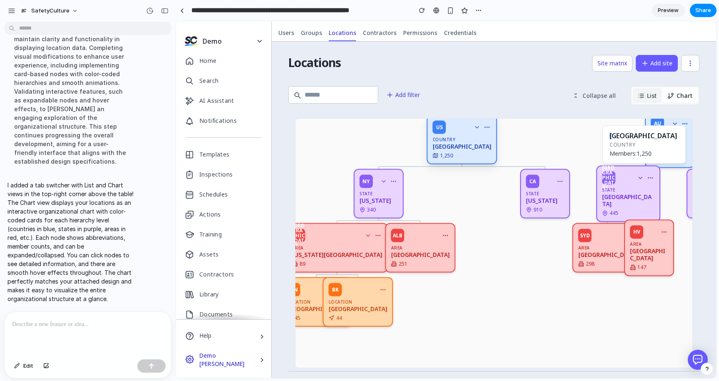
click at [651, 97] on button "List" at bounding box center [647, 95] width 29 height 15
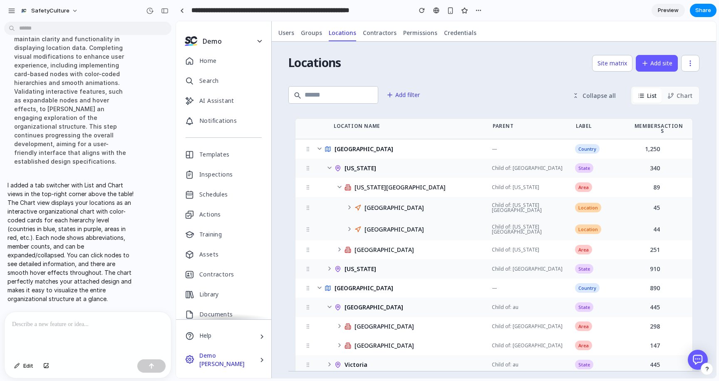
click at [364, 165] on span "[US_STATE]" at bounding box center [360, 168] width 32 height 6
click at [69, 312] on div at bounding box center [88, 334] width 166 height 44
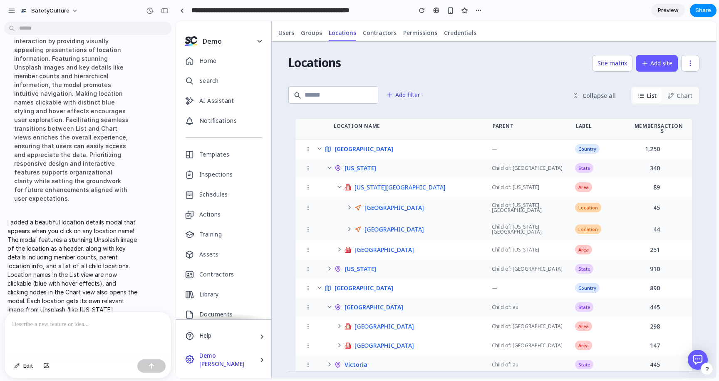
scroll to position [1034, 0]
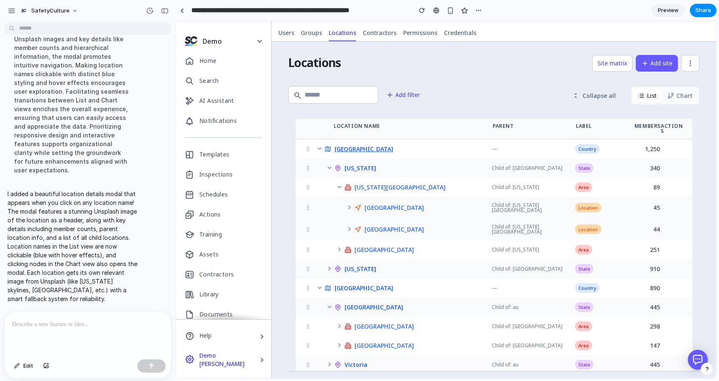
click at [363, 146] on span "[GEOGRAPHIC_DATA]" at bounding box center [363, 149] width 59 height 6
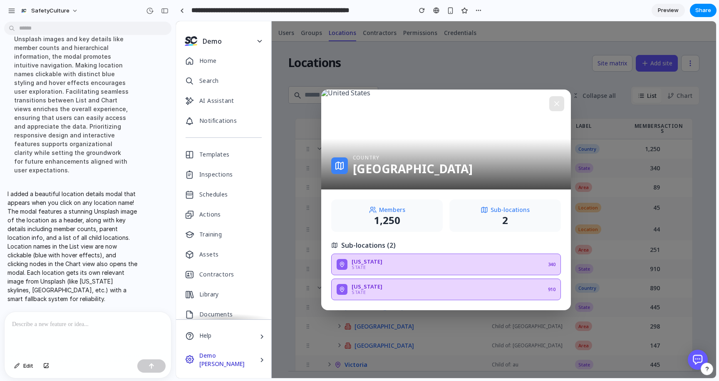
click at [507, 216] on div "2" at bounding box center [505, 220] width 98 height 10
click at [370, 96] on img at bounding box center [345, 92] width 49 height 7
click at [559, 100] on icon at bounding box center [556, 103] width 8 height 8
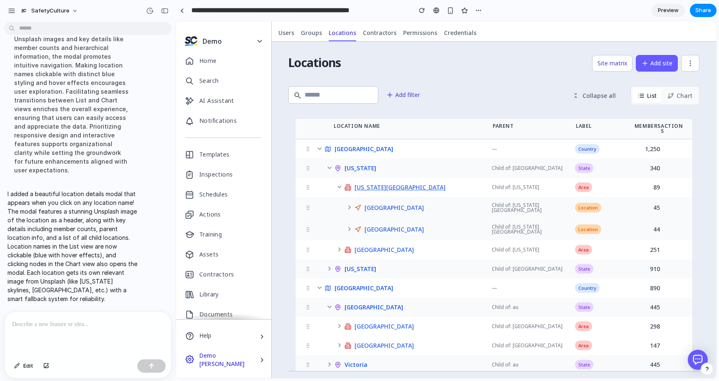
click at [384, 184] on span "[US_STATE][GEOGRAPHIC_DATA]" at bounding box center [399, 187] width 91 height 6
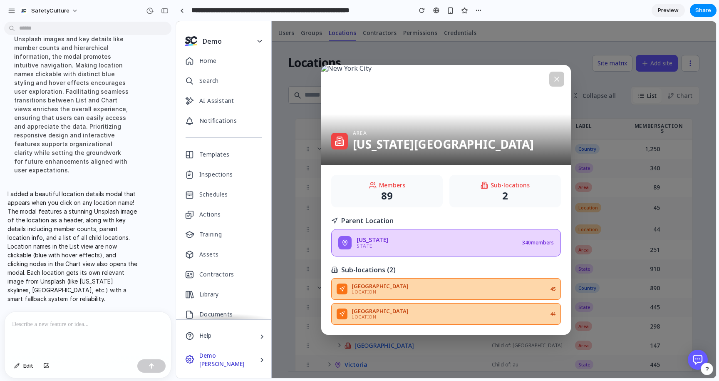
click at [558, 79] on icon at bounding box center [556, 79] width 4 height 4
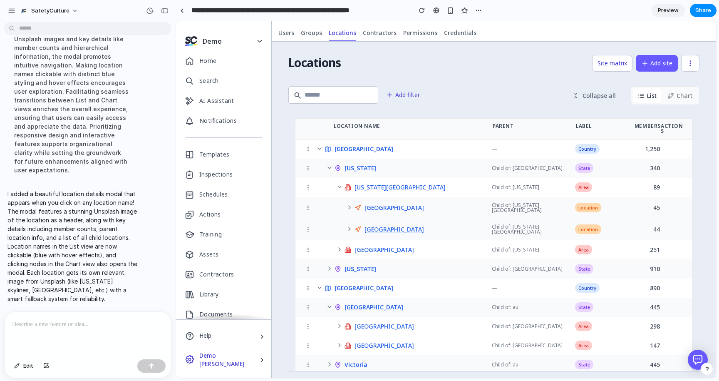
click at [384, 226] on span "[GEOGRAPHIC_DATA]" at bounding box center [393, 229] width 59 height 6
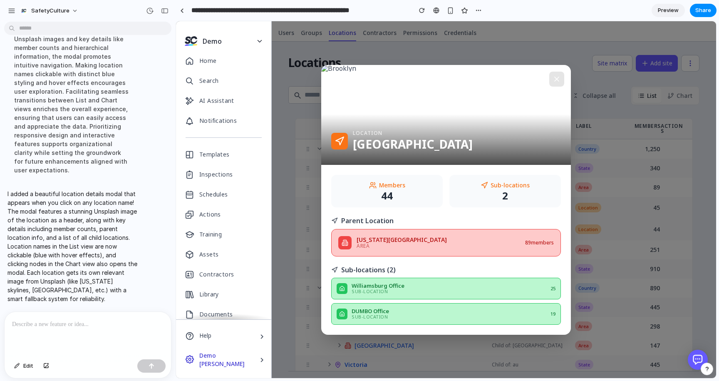
click at [411, 290] on div "Sub-location" at bounding box center [448, 291] width 195 height 5
drag, startPoint x: 409, startPoint y: 310, endPoint x: 394, endPoint y: 240, distance: 72.3
click at [409, 307] on div "DUMBO Office Sub-location 19" at bounding box center [446, 313] width 230 height 22
click at [394, 238] on div "[US_STATE][GEOGRAPHIC_DATA]" at bounding box center [437, 240] width 163 height 6
click at [558, 78] on icon at bounding box center [556, 79] width 8 height 8
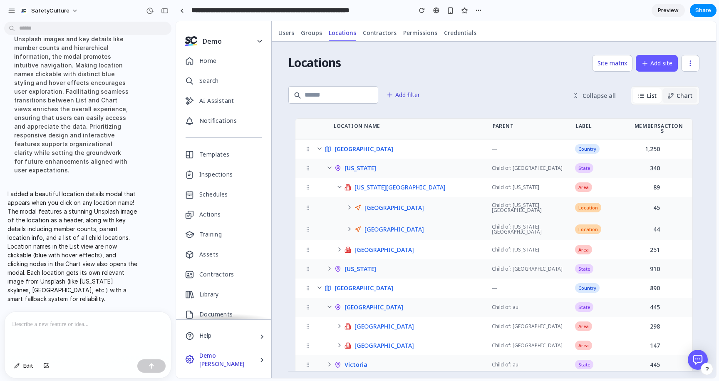
click at [672, 99] on button "Chart" at bounding box center [679, 95] width 35 height 15
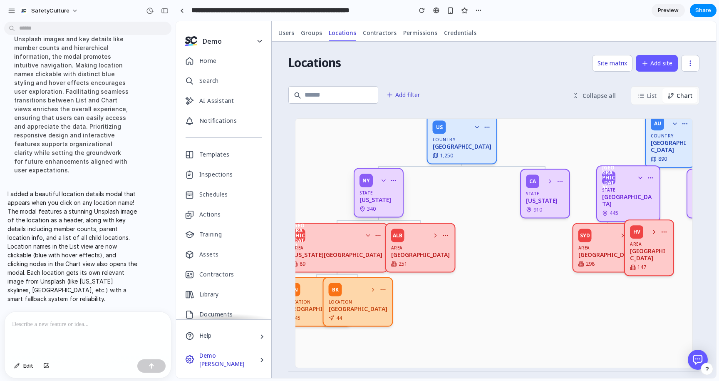
click at [371, 202] on div "[US_STATE]" at bounding box center [378, 199] width 38 height 7
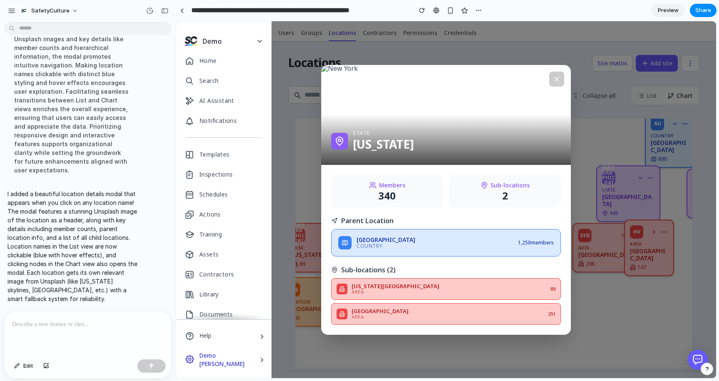
click at [552, 77] on icon at bounding box center [556, 79] width 8 height 8
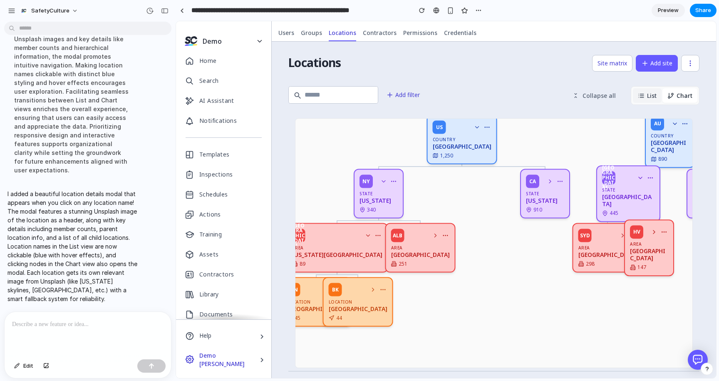
click at [644, 97] on icon at bounding box center [641, 95] width 7 height 7
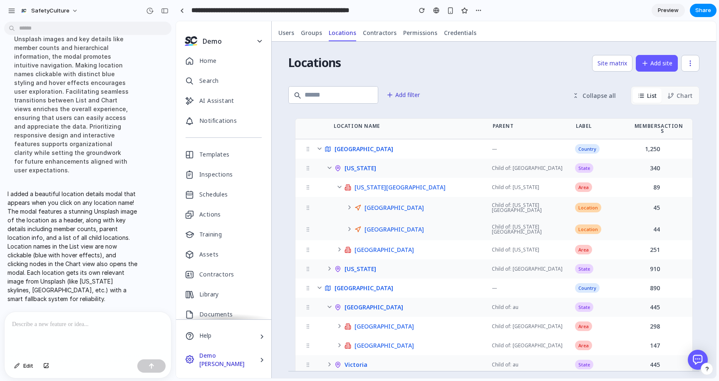
click at [322, 284] on icon at bounding box center [319, 287] width 7 height 7
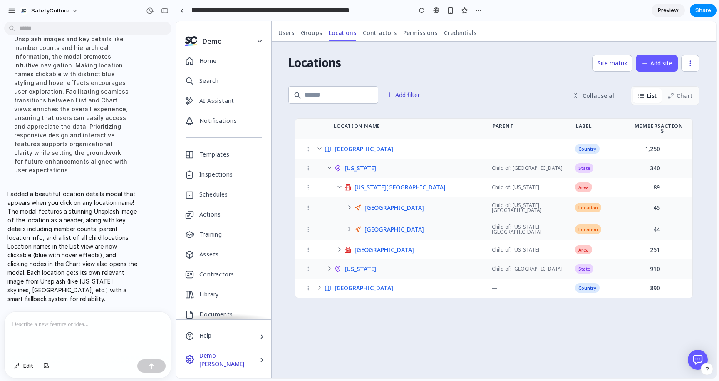
click at [318, 284] on icon at bounding box center [319, 287] width 7 height 7
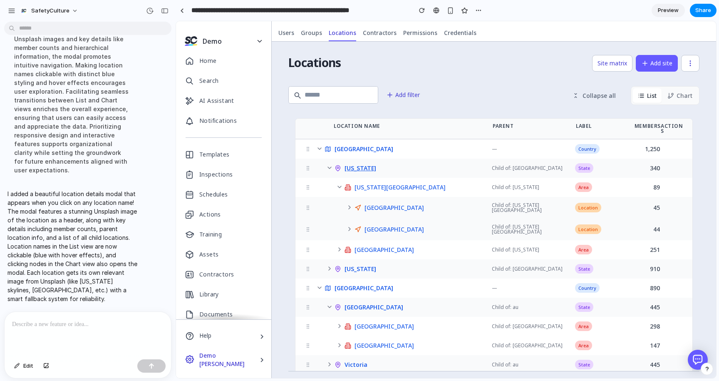
click at [360, 165] on span "[US_STATE]" at bounding box center [360, 168] width 32 height 6
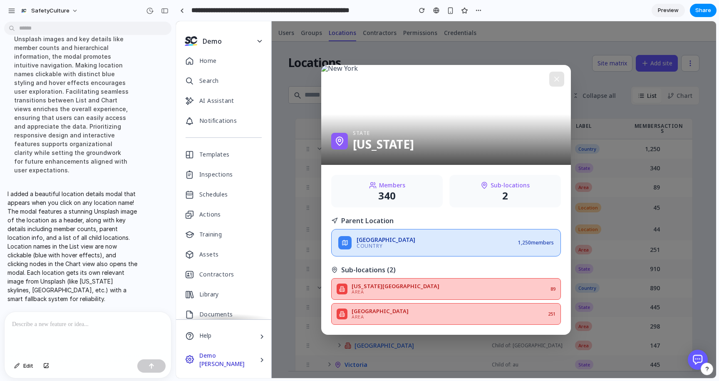
click at [435, 121] on div "State [US_STATE]" at bounding box center [446, 139] width 250 height 51
click at [378, 240] on div "[GEOGRAPHIC_DATA]" at bounding box center [434, 240] width 156 height 6
click at [561, 80] on button at bounding box center [556, 79] width 15 height 15
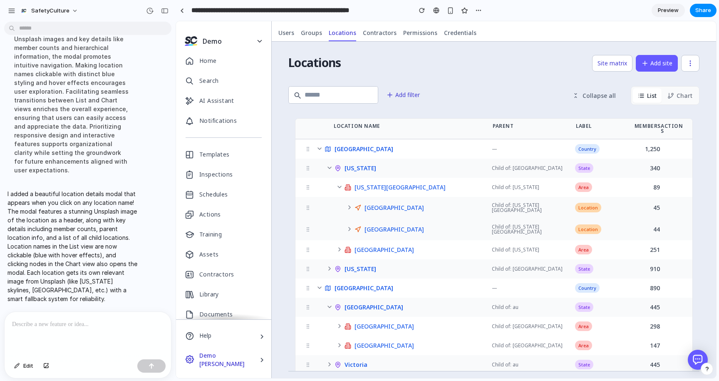
click at [128, 338] on div at bounding box center [88, 334] width 166 height 44
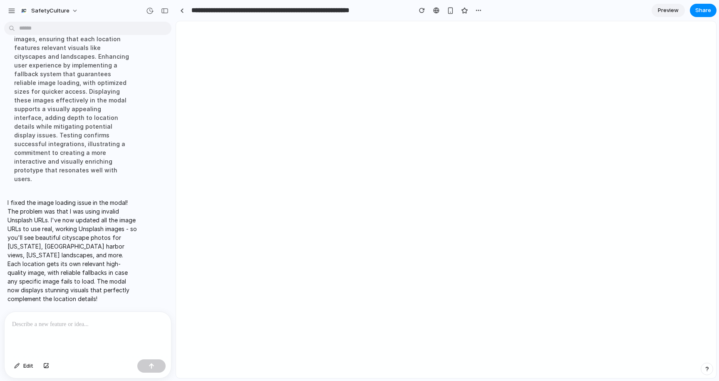
scroll to position [0, 0]
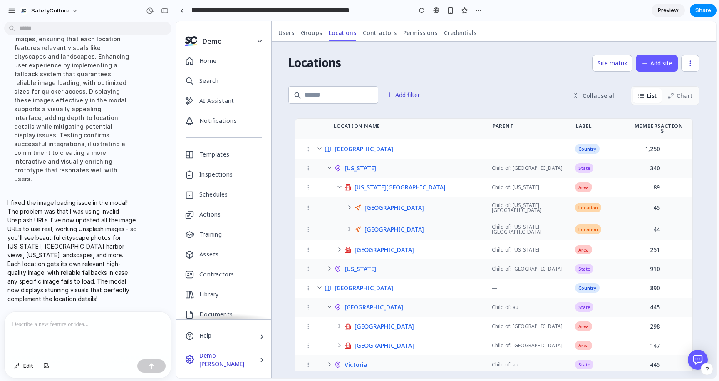
click at [388, 184] on span "[US_STATE][GEOGRAPHIC_DATA]" at bounding box center [399, 187] width 91 height 6
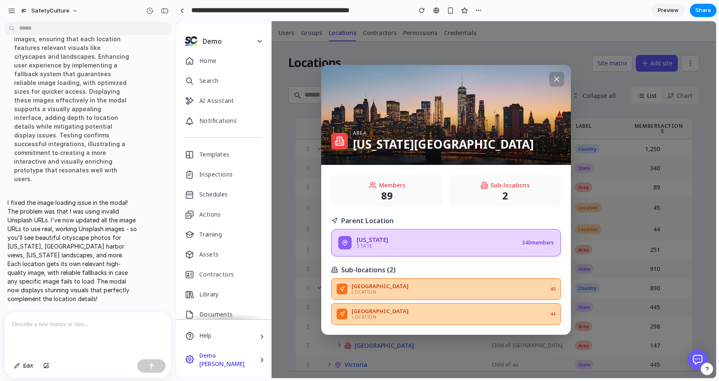
click at [557, 78] on icon at bounding box center [556, 79] width 8 height 8
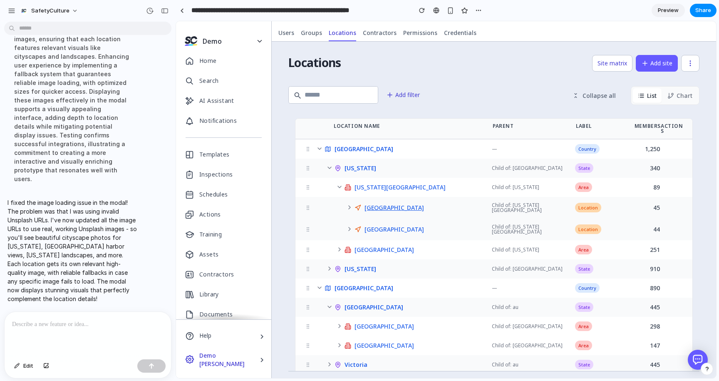
click at [386, 205] on span "[GEOGRAPHIC_DATA]" at bounding box center [393, 208] width 59 height 6
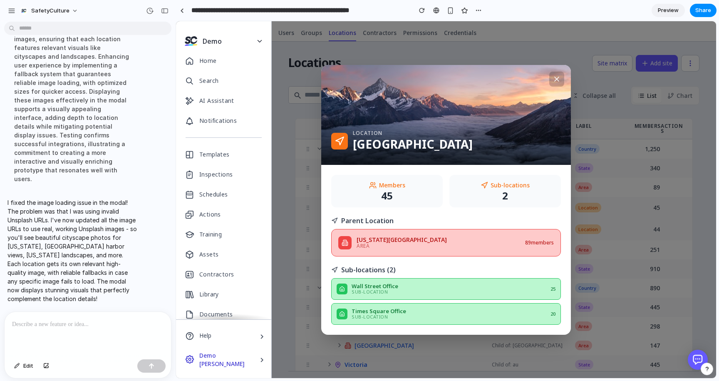
click at [559, 77] on icon at bounding box center [556, 79] width 8 height 8
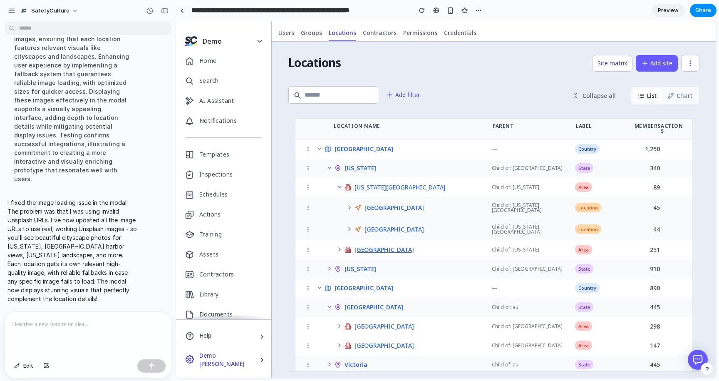
click at [360, 247] on span "[GEOGRAPHIC_DATA]" at bounding box center [383, 250] width 59 height 6
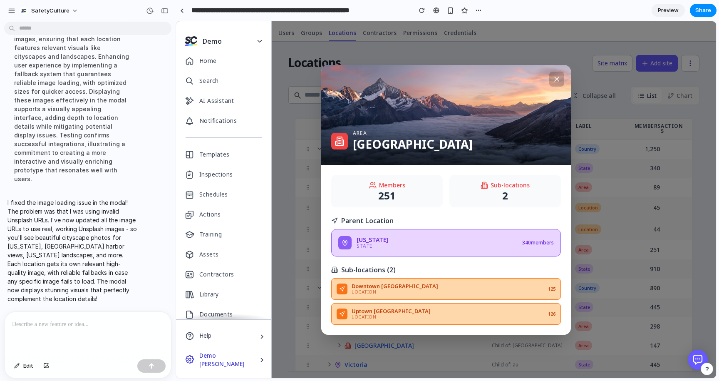
click at [556, 80] on icon at bounding box center [556, 79] width 8 height 8
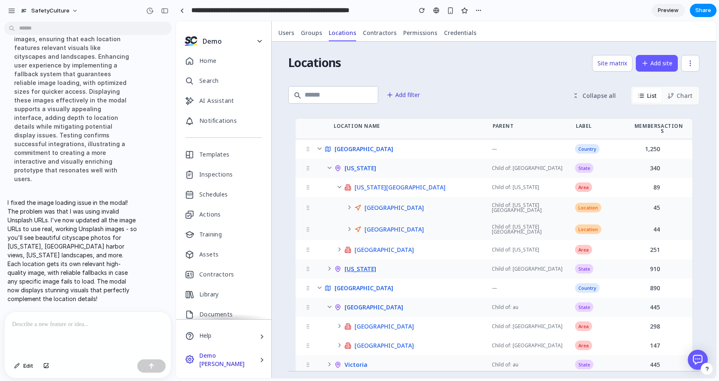
click at [361, 266] on span "[US_STATE]" at bounding box center [360, 269] width 32 height 6
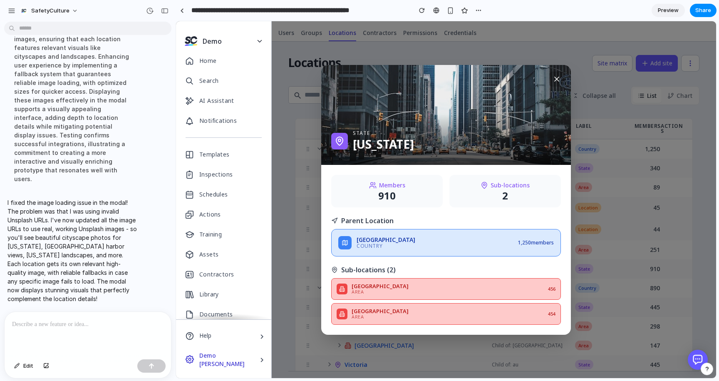
click at [557, 78] on icon at bounding box center [556, 79] width 8 height 8
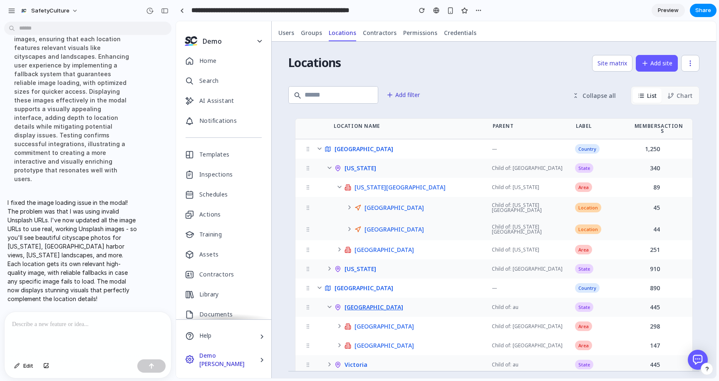
click at [364, 304] on span "[GEOGRAPHIC_DATA]" at bounding box center [373, 307] width 59 height 6
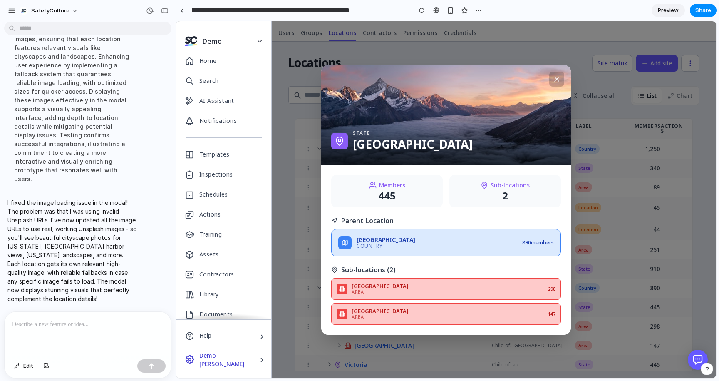
click at [554, 84] on button at bounding box center [556, 79] width 15 height 15
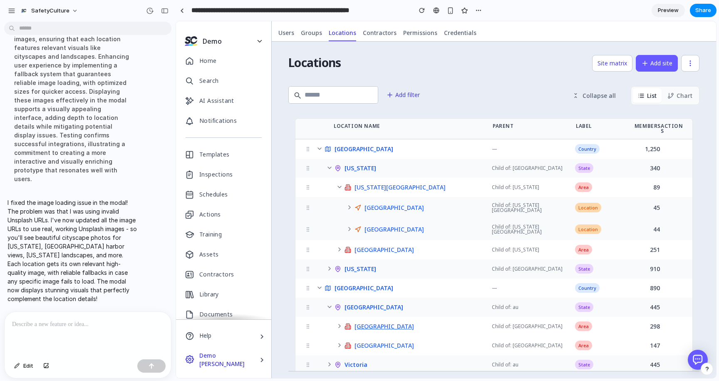
click at [366, 323] on span "[GEOGRAPHIC_DATA]" at bounding box center [383, 326] width 59 height 6
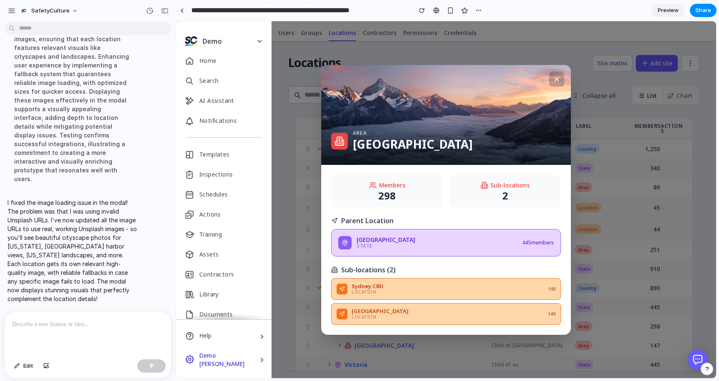
click at [554, 77] on icon at bounding box center [556, 79] width 4 height 4
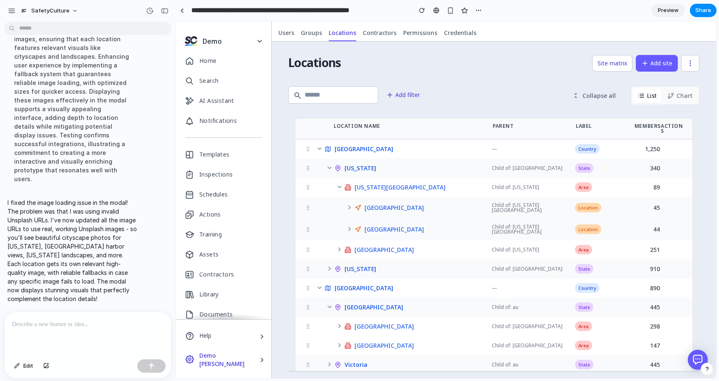
click at [386, 186] on div "[US_STATE][GEOGRAPHIC_DATA] Child of: [US_STATE] Area 89" at bounding box center [493, 187] width 397 height 19
click at [384, 184] on span "[US_STATE][GEOGRAPHIC_DATA]" at bounding box center [399, 187] width 91 height 6
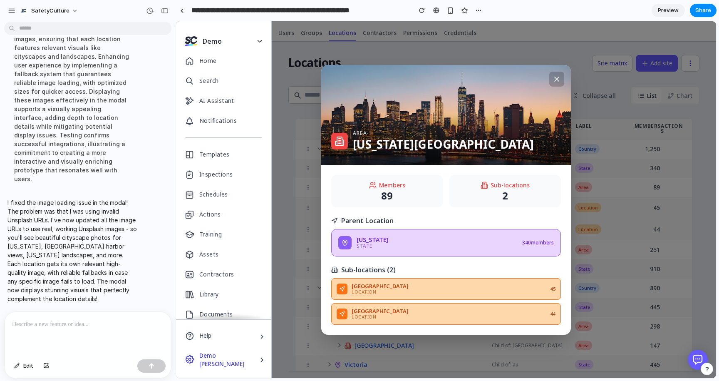
click at [559, 79] on icon at bounding box center [556, 79] width 8 height 8
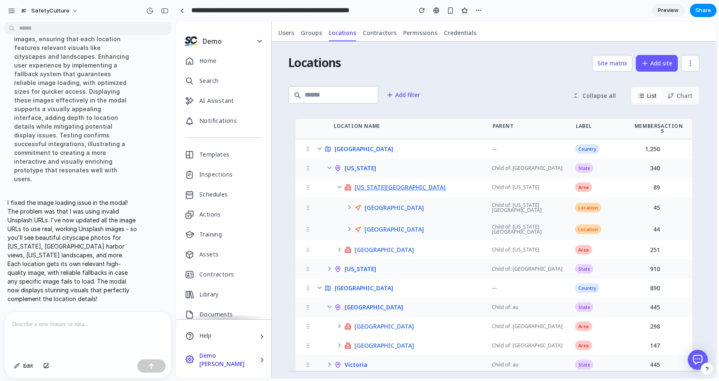
click at [381, 184] on span "[US_STATE][GEOGRAPHIC_DATA]" at bounding box center [399, 187] width 91 height 6
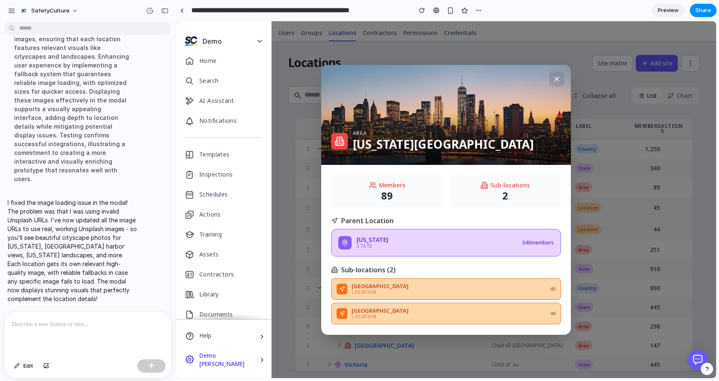
click at [393, 316] on div "Location" at bounding box center [448, 316] width 195 height 5
drag, startPoint x: 437, startPoint y: 290, endPoint x: 523, endPoint y: 289, distance: 85.7
click at [438, 290] on div "Location" at bounding box center [448, 291] width 195 height 5
drag, startPoint x: 549, startPoint y: 284, endPoint x: 549, endPoint y: 251, distance: 33.3
click at [549, 284] on div "Manhattan Location 45" at bounding box center [446, 288] width 230 height 22
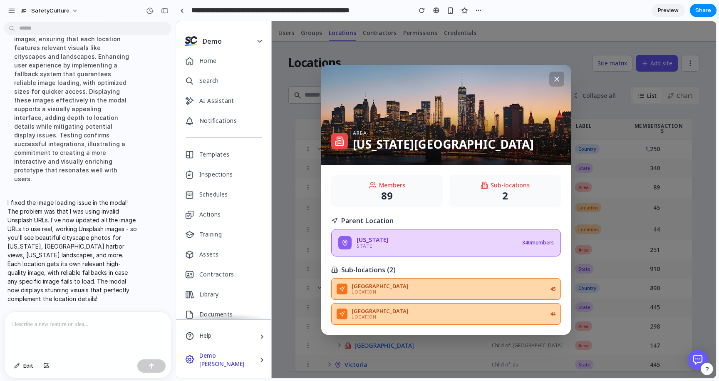
click at [558, 77] on icon at bounding box center [556, 79] width 4 height 4
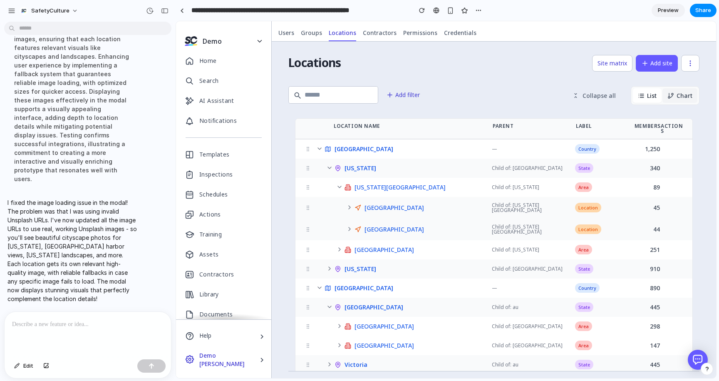
click at [689, 97] on button "Chart" at bounding box center [679, 95] width 35 height 15
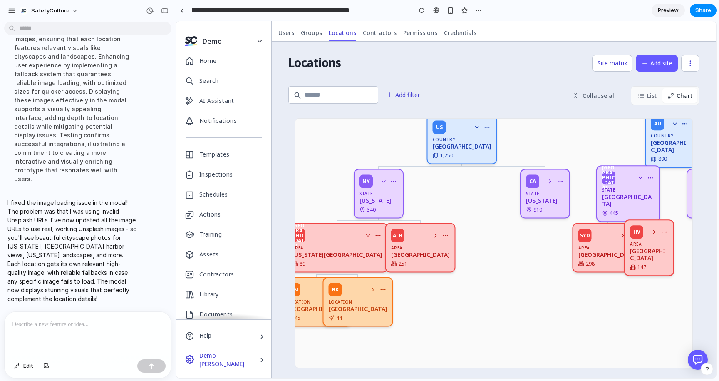
click at [91, 322] on p at bounding box center [87, 324] width 151 height 10
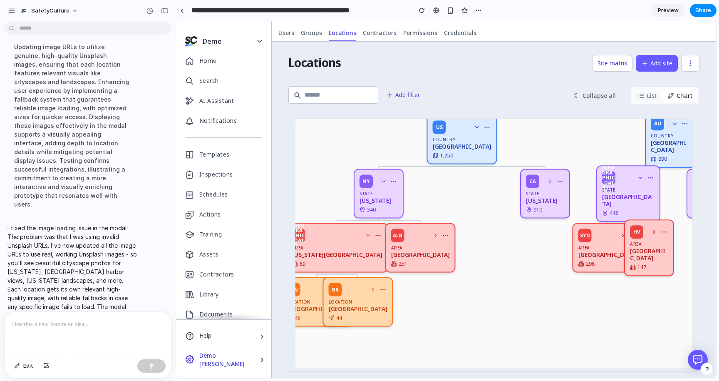
scroll to position [1163, 0]
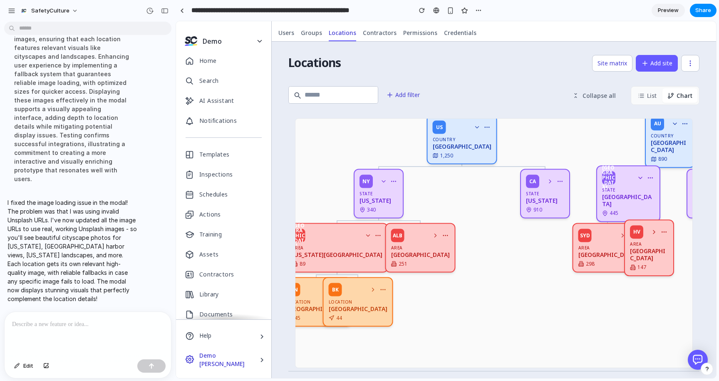
click at [94, 320] on p at bounding box center [87, 324] width 151 height 10
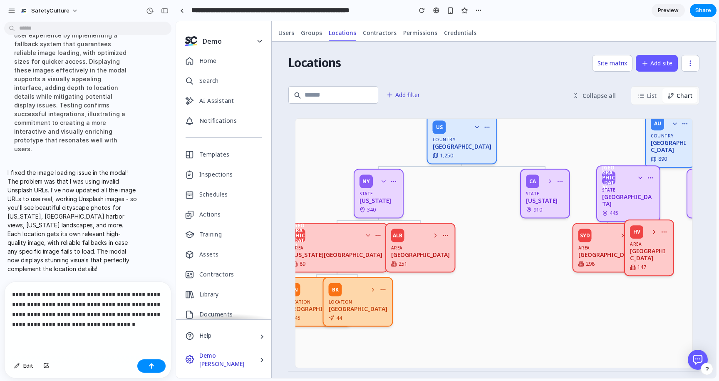
click at [44, 324] on p "**********" at bounding box center [87, 309] width 151 height 40
click at [146, 325] on p "**********" at bounding box center [87, 309] width 151 height 40
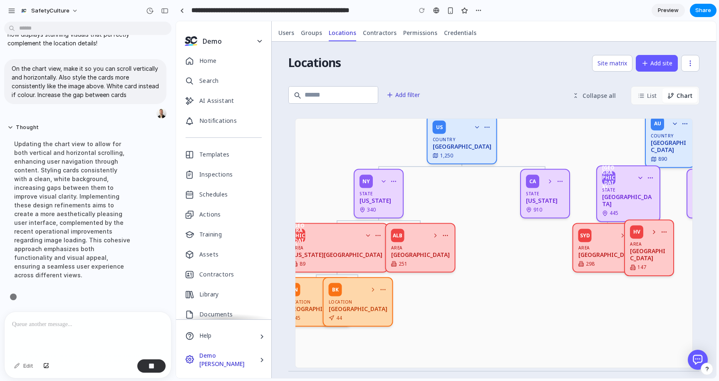
scroll to position [1247, 0]
click at [432, 235] on icon at bounding box center [435, 234] width 7 height 7
click at [366, 234] on icon at bounding box center [367, 235] width 3 height 2
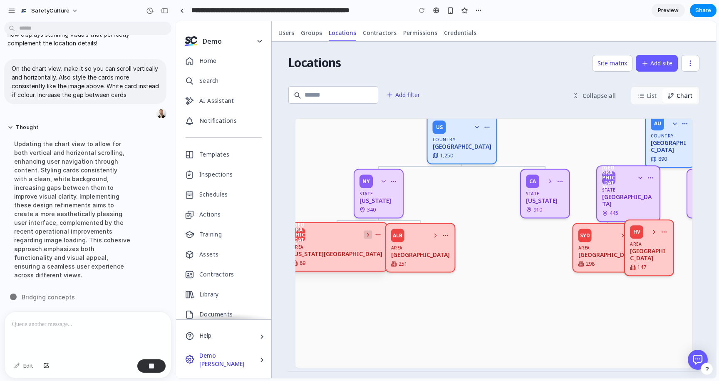
click at [365, 234] on icon at bounding box center [368, 234] width 7 height 7
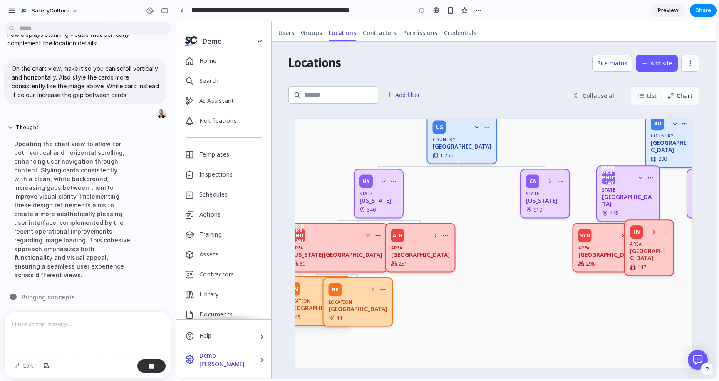
click at [327, 302] on div "Location" at bounding box center [316, 301] width 59 height 4
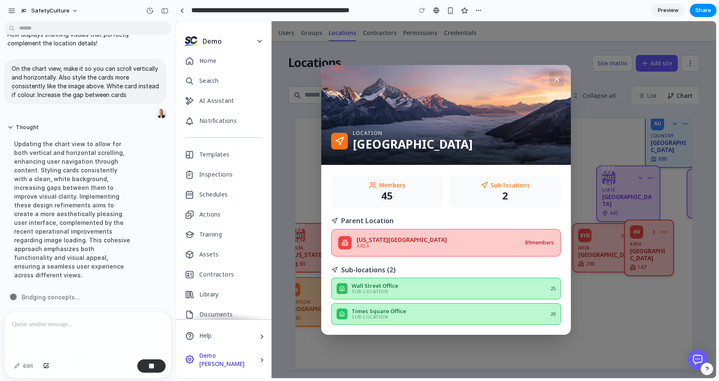
click at [432, 289] on div "Sub-location" at bounding box center [448, 291] width 195 height 5
drag, startPoint x: 425, startPoint y: 312, endPoint x: 429, endPoint y: 241, distance: 71.3
click at [425, 307] on div "[GEOGRAPHIC_DATA] Office Sub-location 20" at bounding box center [446, 313] width 230 height 22
click at [428, 257] on div "Members 45 Sub-locations 2 Parent Location [US_STATE][GEOGRAPHIC_DATA] Area 89 …" at bounding box center [446, 250] width 250 height 170
click at [359, 221] on h3 "Parent Location" at bounding box center [446, 220] width 230 height 7
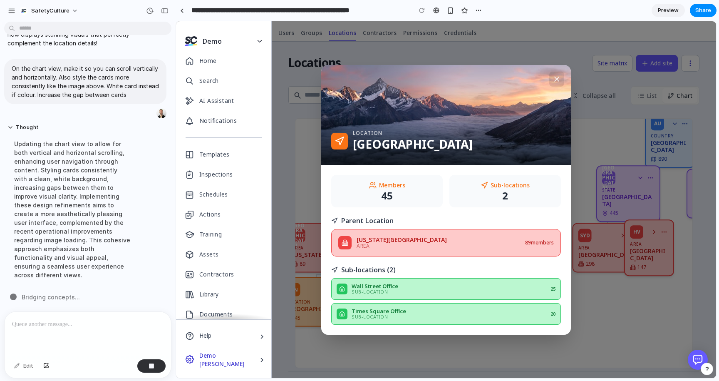
drag, startPoint x: 413, startPoint y: 192, endPoint x: 530, endPoint y: 181, distance: 117.8
click at [416, 192] on div "45" at bounding box center [387, 196] width 98 height 10
click at [558, 77] on icon at bounding box center [556, 79] width 8 height 8
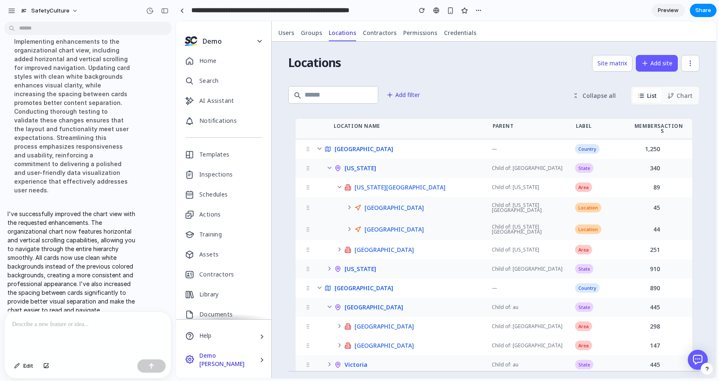
scroll to position [1369, 0]
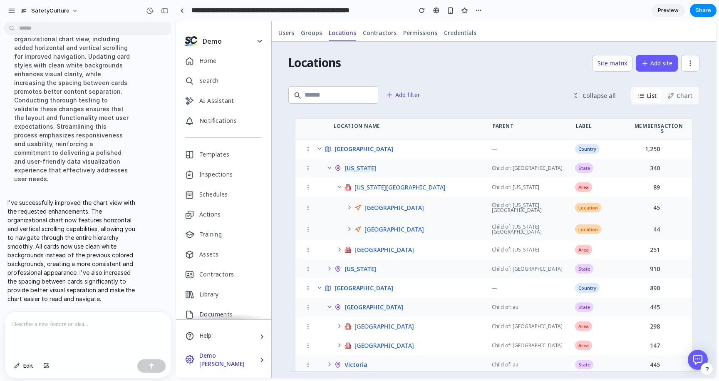
click at [353, 165] on span "[US_STATE]" at bounding box center [360, 168] width 32 height 6
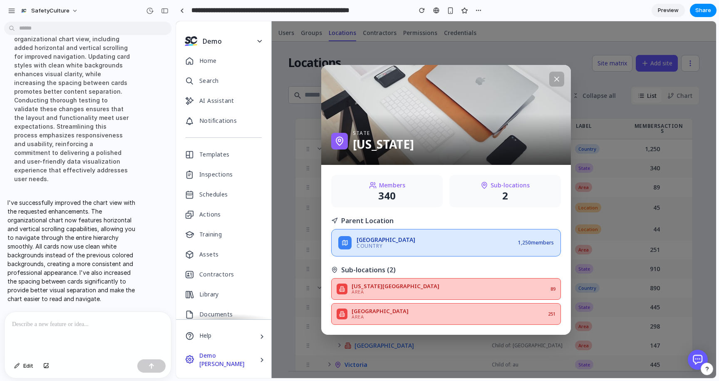
click at [555, 79] on icon at bounding box center [556, 79] width 4 height 4
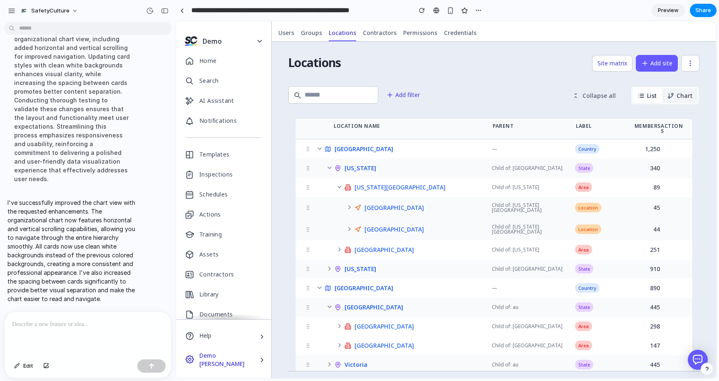
click at [676, 96] on button "Chart" at bounding box center [679, 95] width 35 height 15
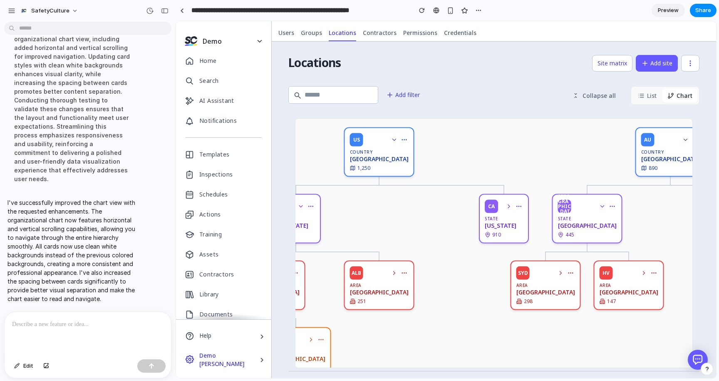
scroll to position [0, 186]
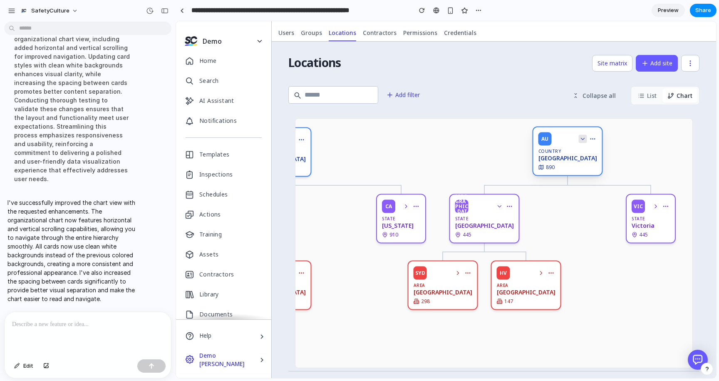
click at [581, 139] on icon at bounding box center [582, 139] width 3 height 2
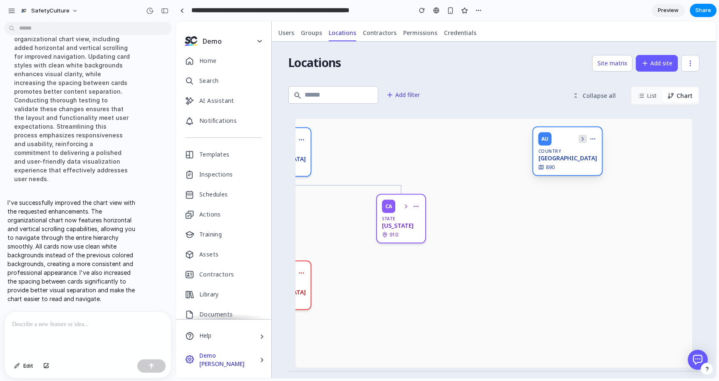
click at [582, 139] on icon at bounding box center [583, 138] width 2 height 3
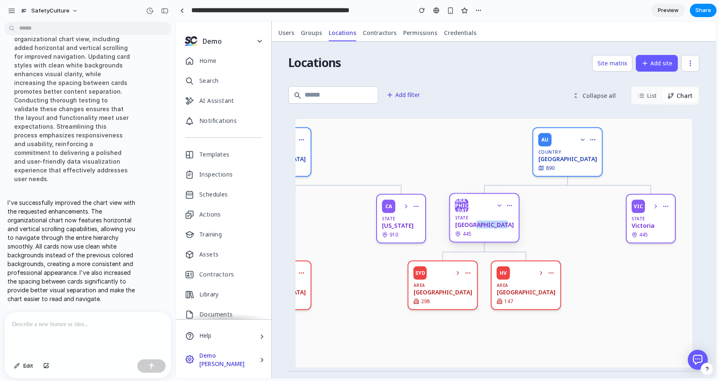
drag, startPoint x: 480, startPoint y: 227, endPoint x: 513, endPoint y: 227, distance: 32.4
click at [513, 227] on div "[GEOGRAPHIC_DATA] [GEOGRAPHIC_DATA] 445" at bounding box center [484, 217] width 70 height 49
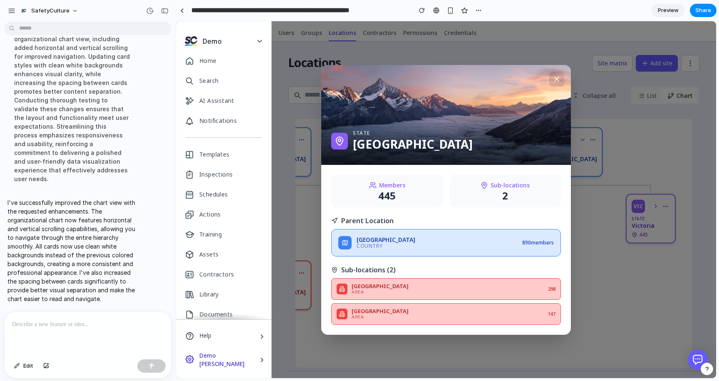
click at [551, 225] on div "Parent Location [GEOGRAPHIC_DATA] Country 890 members" at bounding box center [446, 236] width 230 height 39
click at [555, 77] on icon at bounding box center [556, 79] width 4 height 4
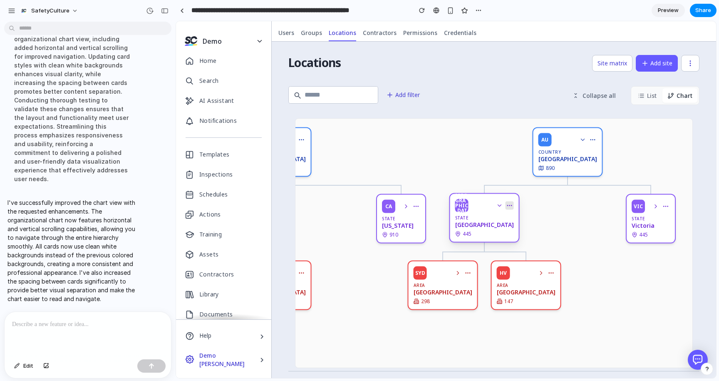
click at [506, 207] on icon at bounding box center [509, 205] width 7 height 7
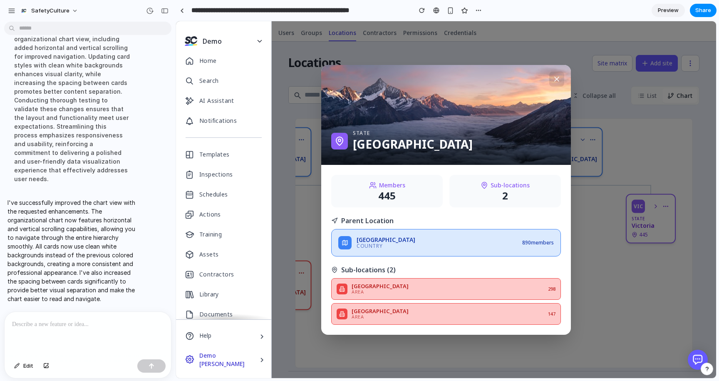
click at [567, 81] on img at bounding box center [446, 115] width 250 height 100
click at [554, 83] on button at bounding box center [556, 79] width 15 height 15
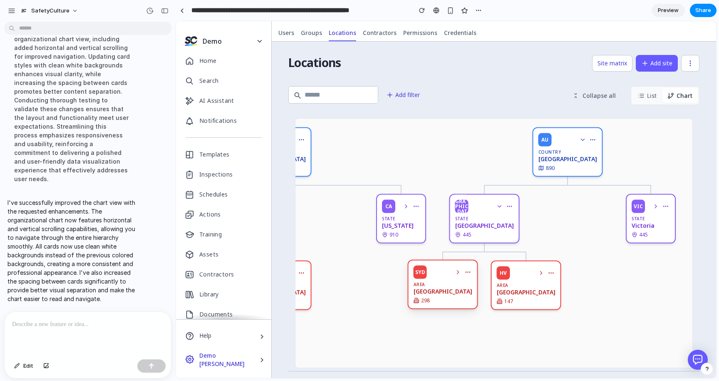
click at [448, 287] on div "SYD Area [GEOGRAPHIC_DATA] 298" at bounding box center [443, 284] width 70 height 49
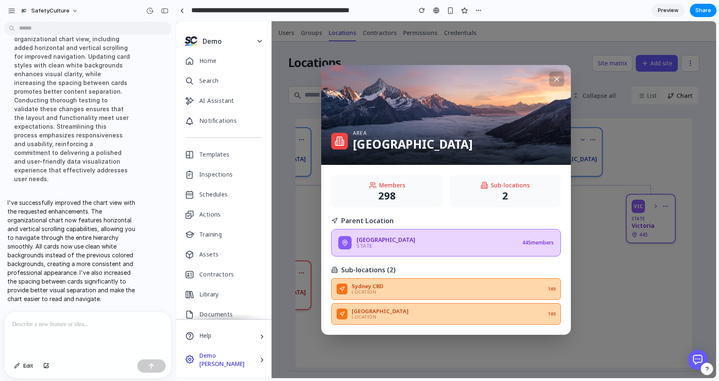
click at [552, 79] on icon at bounding box center [556, 79] width 8 height 8
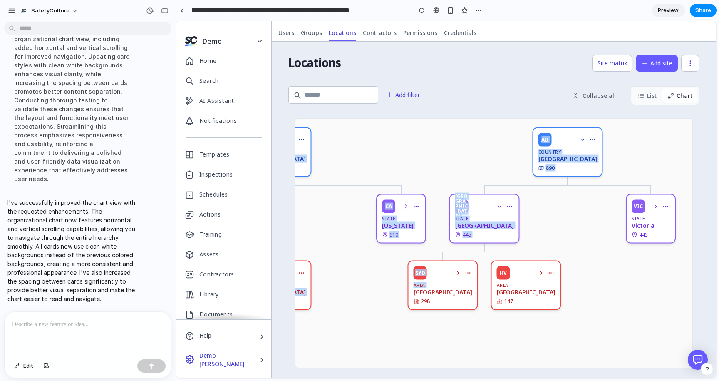
drag, startPoint x: 451, startPoint y: 286, endPoint x: 500, endPoint y: 295, distance: 49.5
click at [499, 295] on div "US Country [GEOGRAPHIC_DATA] 1,250 NY State [US_STATE] 340 [GEOGRAPHIC_DATA] Ar…" at bounding box center [401, 285] width 582 height 333
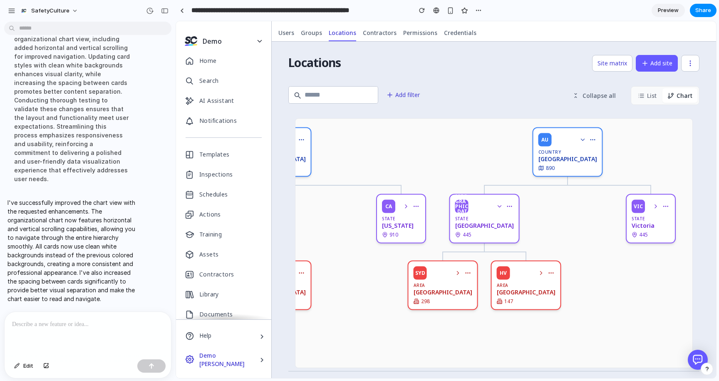
click at [575, 284] on div "US Country [GEOGRAPHIC_DATA] 1,250 NY State [US_STATE] 340 [GEOGRAPHIC_DATA] Ar…" at bounding box center [401, 285] width 582 height 333
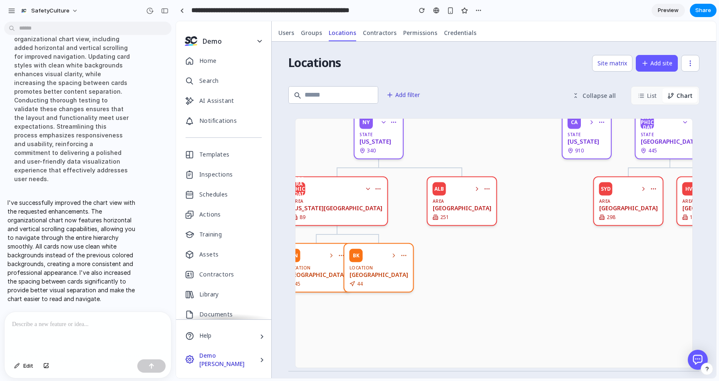
scroll to position [0, 0]
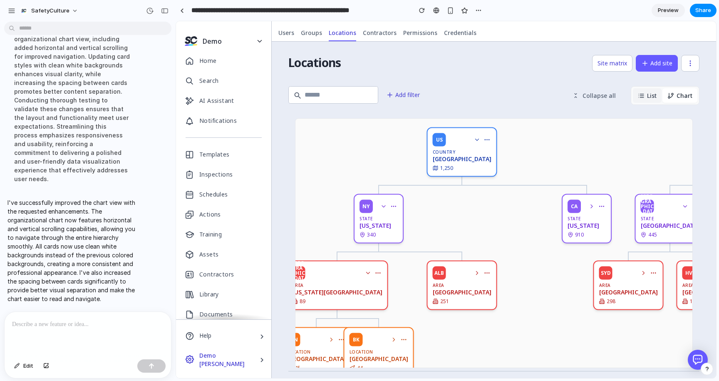
click at [641, 99] on button "List" at bounding box center [647, 95] width 29 height 15
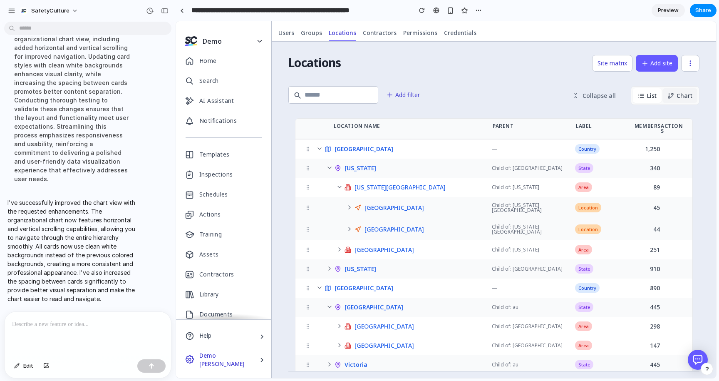
click at [671, 95] on icon at bounding box center [670, 95] width 7 height 7
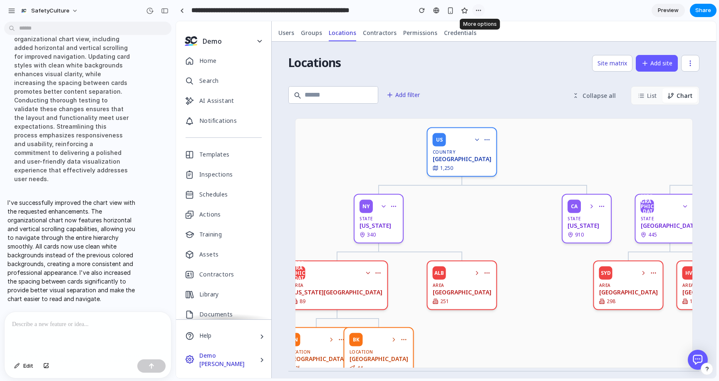
click at [476, 10] on div "button" at bounding box center [478, 10] width 7 height 7
click at [476, 10] on div "Duplicate Delete" at bounding box center [359, 190] width 719 height 381
click at [671, 7] on span "Preview" at bounding box center [668, 10] width 21 height 8
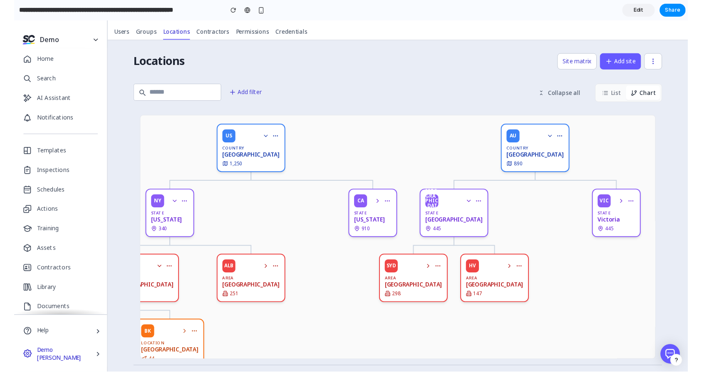
scroll to position [0, 40]
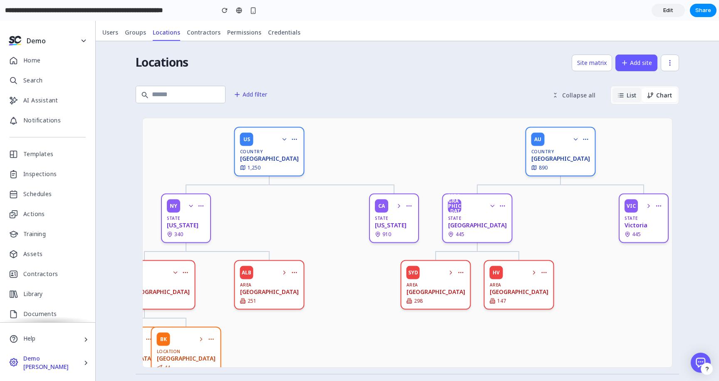
click at [624, 94] on button "List" at bounding box center [626, 95] width 29 height 15
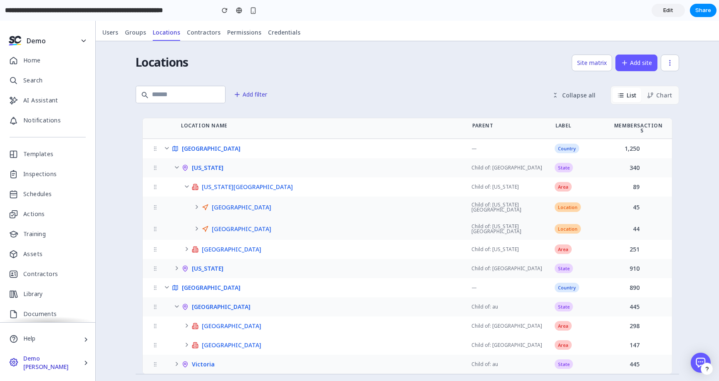
click at [167, 145] on icon at bounding box center [166, 148] width 7 height 7
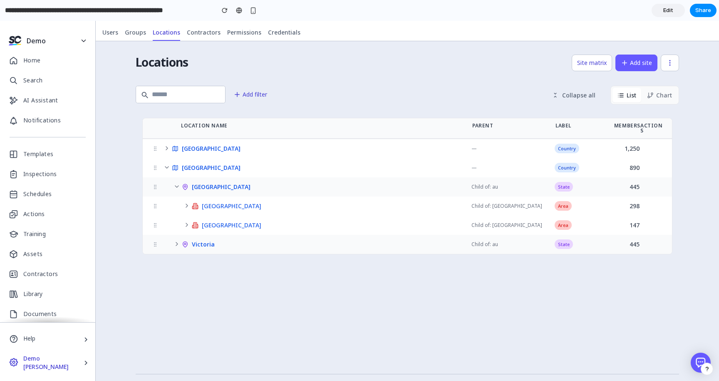
click at [169, 164] on icon at bounding box center [166, 167] width 7 height 7
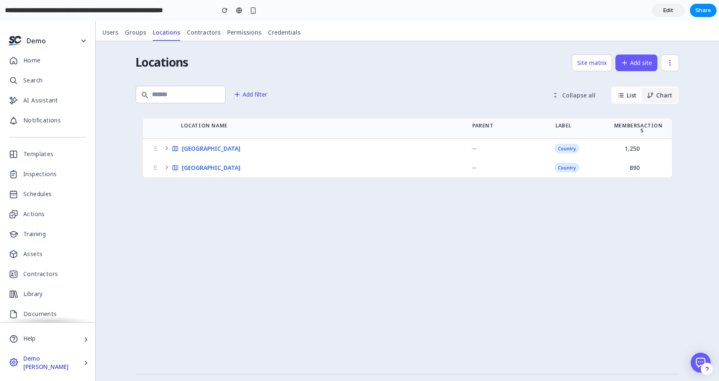
click at [665, 93] on button "Chart" at bounding box center [659, 95] width 35 height 15
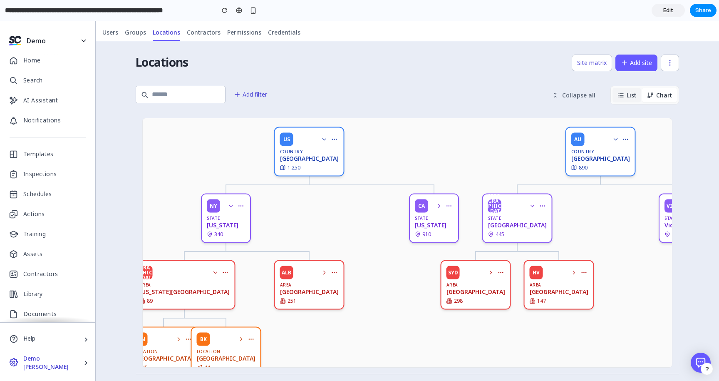
click at [636, 96] on button "List" at bounding box center [626, 95] width 29 height 15
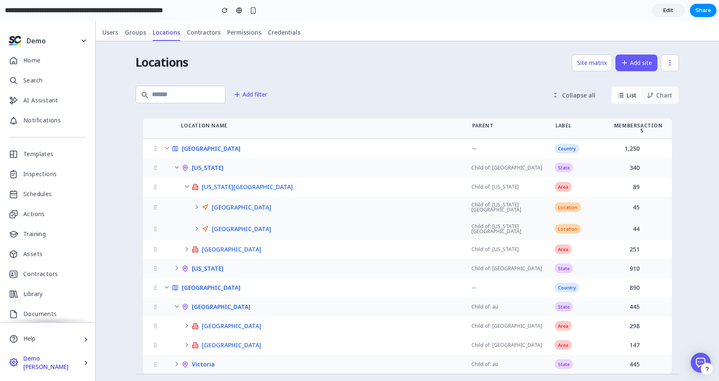
click at [580, 94] on span "Collapse all" at bounding box center [578, 95] width 33 height 8
click at [484, 96] on div "Add filter Collapse all List Chart" at bounding box center [407, 94] width 543 height 20
click at [201, 32] on span "Contractors" at bounding box center [204, 32] width 34 height 8
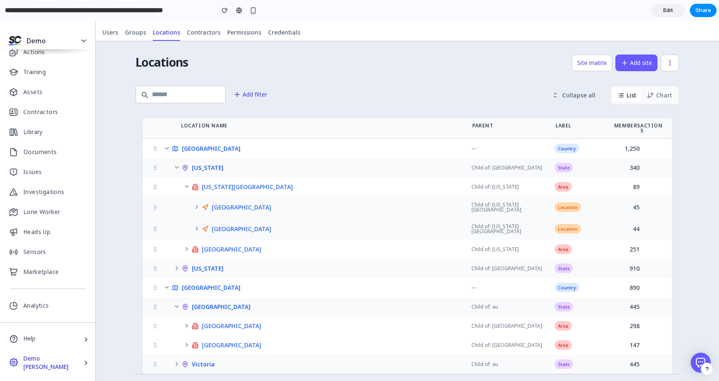
scroll to position [0, 0]
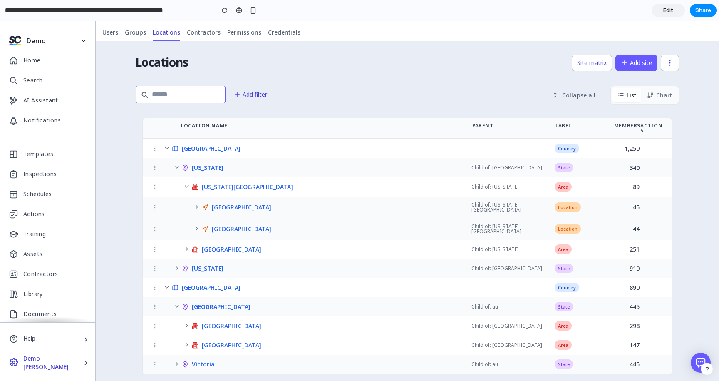
click at [185, 92] on input "text" at bounding box center [181, 94] width 90 height 17
click at [238, 63] on div "Site matrix Add site" at bounding box center [433, 62] width 491 height 17
click at [663, 67] on button "button" at bounding box center [670, 62] width 18 height 17
click at [658, 94] on button "Chart" at bounding box center [659, 95] width 35 height 15
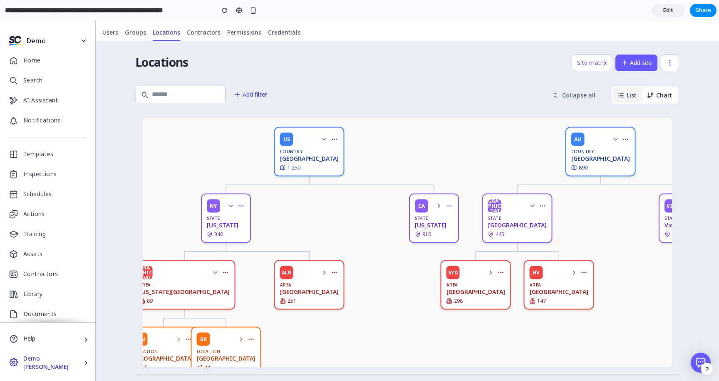
click at [625, 97] on button "List" at bounding box center [626, 95] width 29 height 15
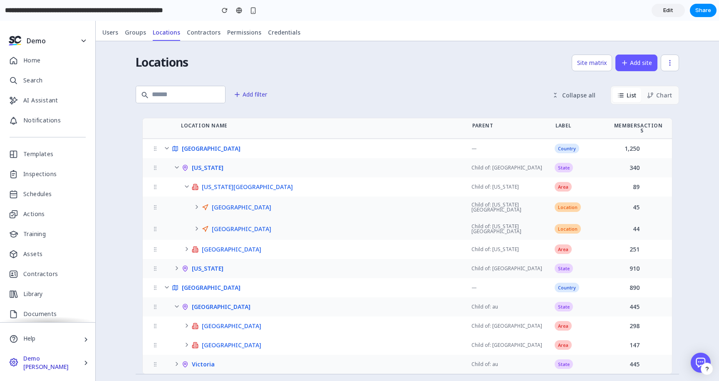
click at [666, 10] on span "Edit" at bounding box center [668, 10] width 10 height 8
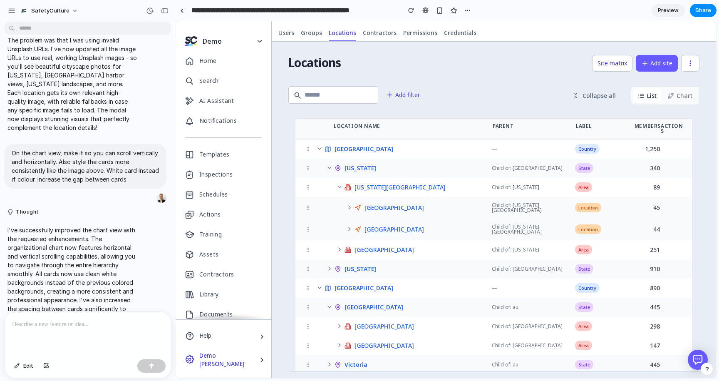
scroll to position [1208, 0]
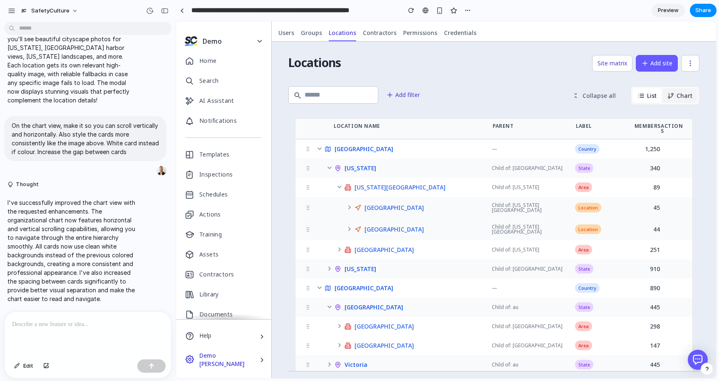
click at [674, 95] on button "Chart" at bounding box center [679, 95] width 35 height 15
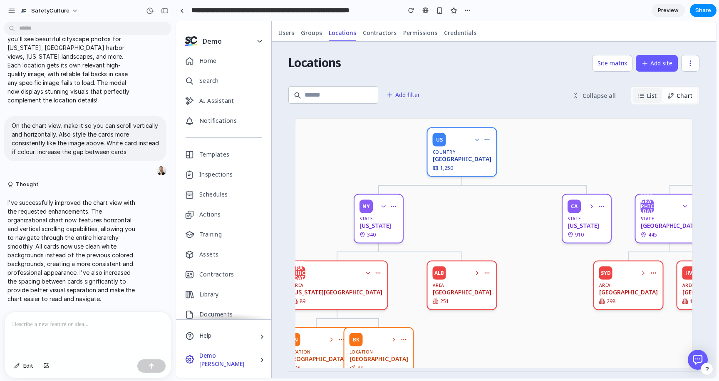
click at [651, 95] on button "List" at bounding box center [647, 95] width 29 height 15
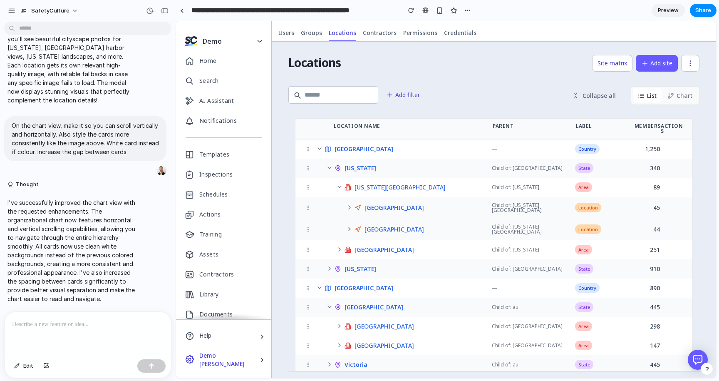
click at [63, 336] on div at bounding box center [88, 334] width 166 height 44
click at [682, 94] on button "Chart" at bounding box center [679, 95] width 35 height 15
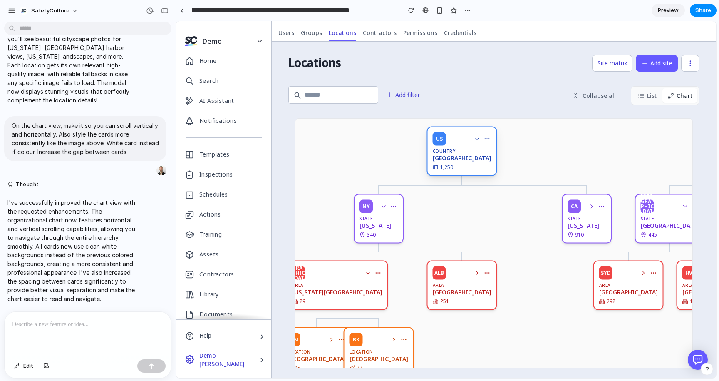
click at [462, 156] on div "[GEOGRAPHIC_DATA]" at bounding box center [462, 158] width 59 height 7
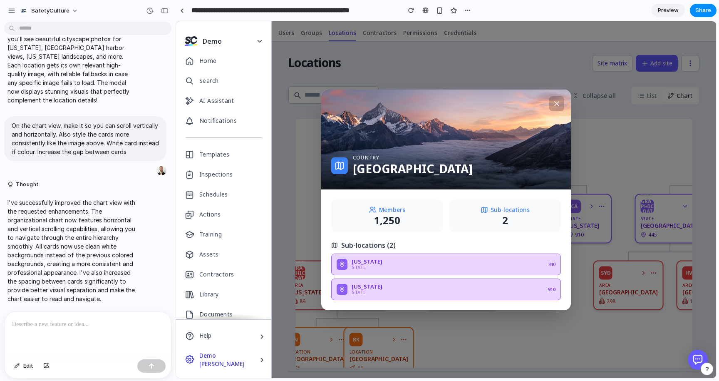
click at [554, 102] on icon at bounding box center [556, 103] width 8 height 8
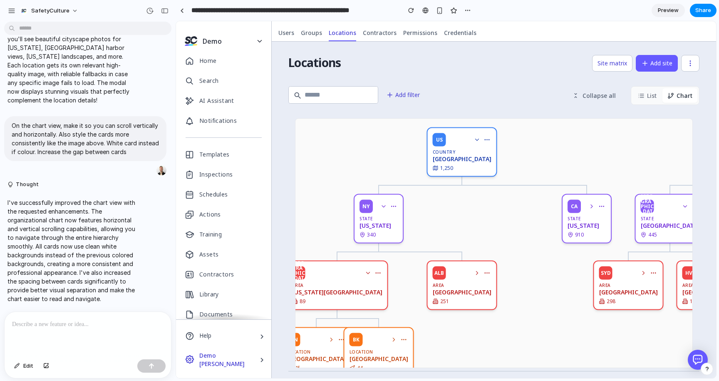
click at [64, 328] on p at bounding box center [87, 324] width 151 height 10
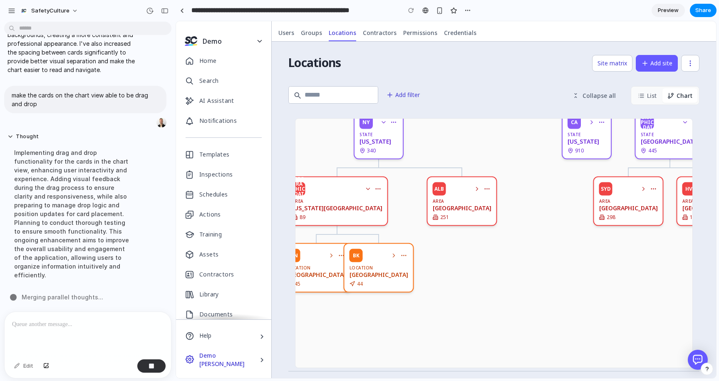
scroll to position [0, 0]
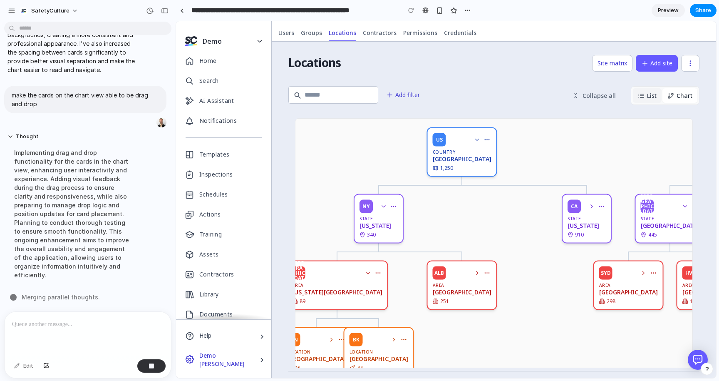
click at [646, 97] on button "List" at bounding box center [647, 95] width 29 height 15
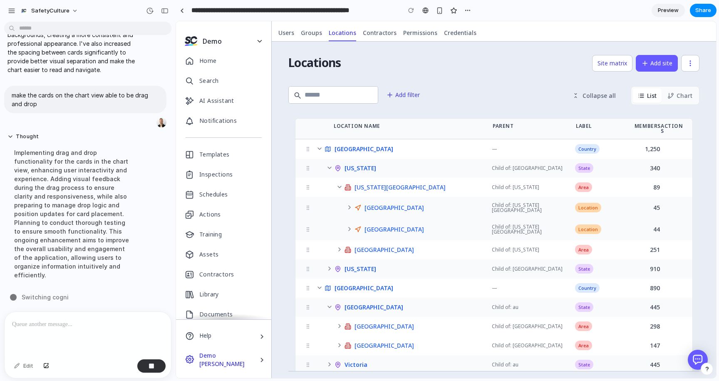
click at [330, 167] on icon at bounding box center [329, 168] width 3 height 2
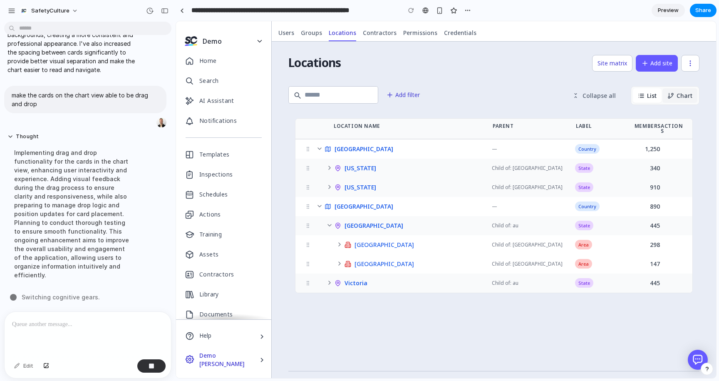
click at [678, 98] on button "Chart" at bounding box center [679, 95] width 35 height 15
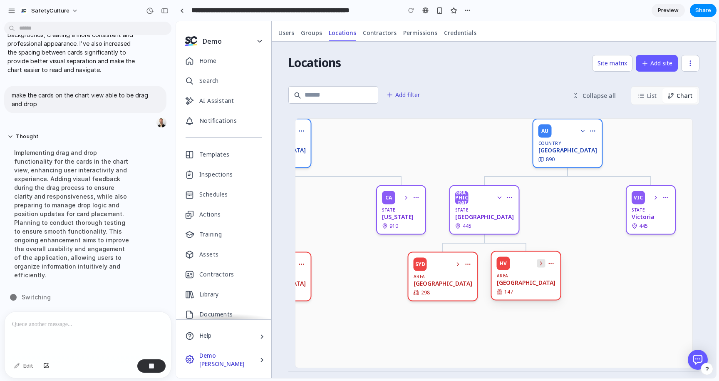
scroll to position [6, 186]
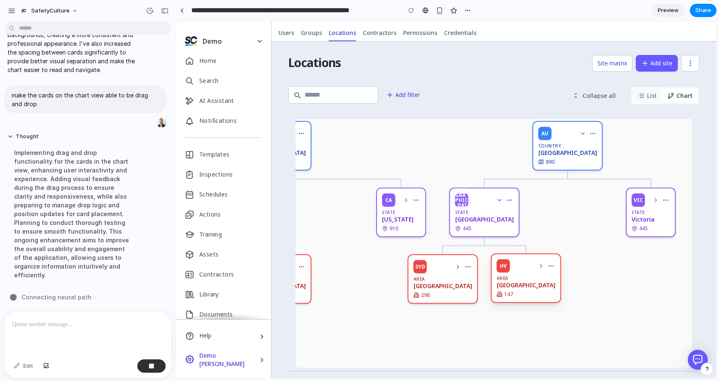
click at [523, 275] on div "HV Area [GEOGRAPHIC_DATA] 147" at bounding box center [526, 277] width 70 height 49
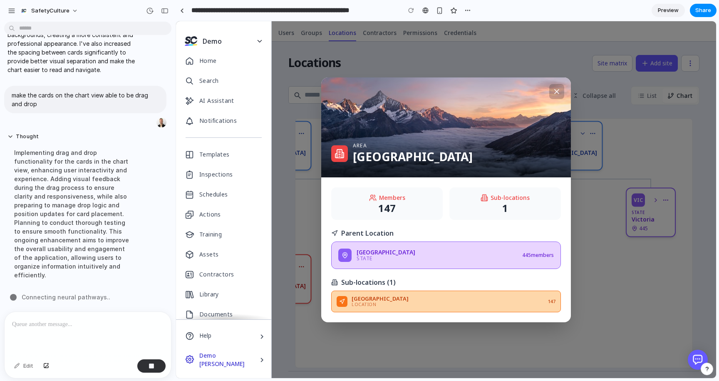
click at [556, 95] on button at bounding box center [556, 91] width 15 height 15
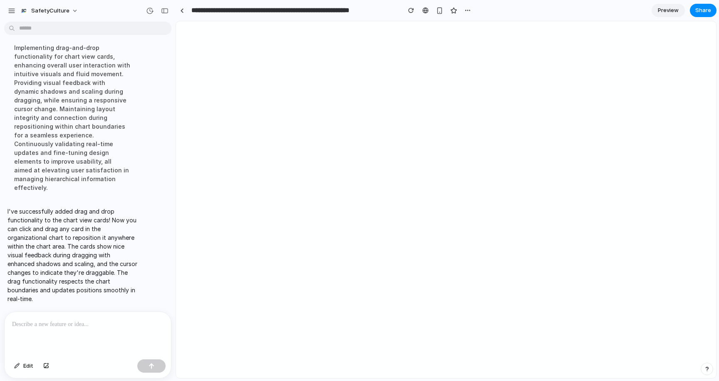
scroll to position [0, 0]
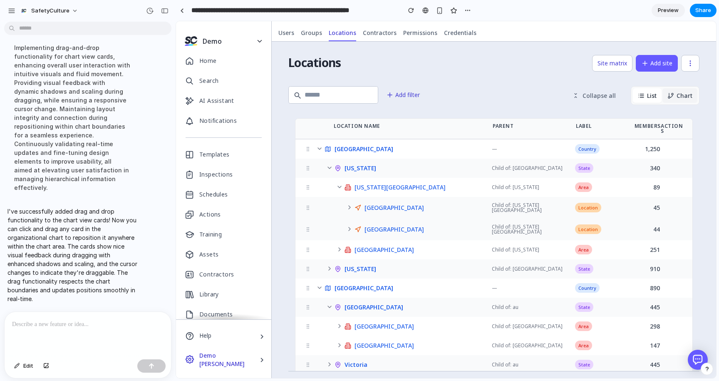
click at [676, 100] on button "Chart" at bounding box center [679, 95] width 35 height 15
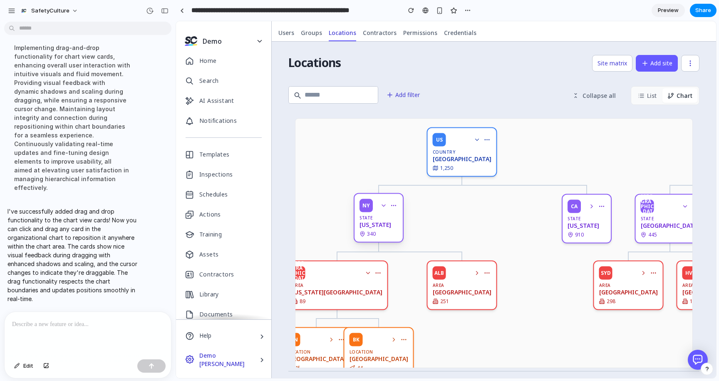
scroll to position [84, 0]
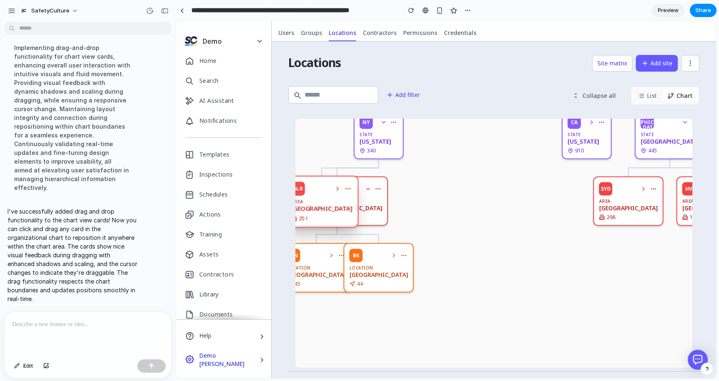
drag, startPoint x: 466, startPoint y: 202, endPoint x: 324, endPoint y: 202, distance: 141.4
click at [324, 201] on div "ALB Area [GEOGRAPHIC_DATA] 251" at bounding box center [322, 202] width 74 height 52
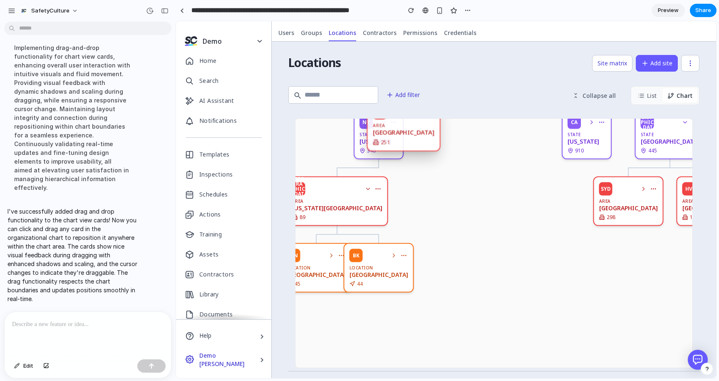
drag, startPoint x: 325, startPoint y: 205, endPoint x: 424, endPoint y: 217, distance: 99.2
click at [408, 210] on div "US Country [GEOGRAPHIC_DATA] 1,250 NY State [US_STATE] 340 [GEOGRAPHIC_DATA] Ar…" at bounding box center [586, 201] width 582 height 333
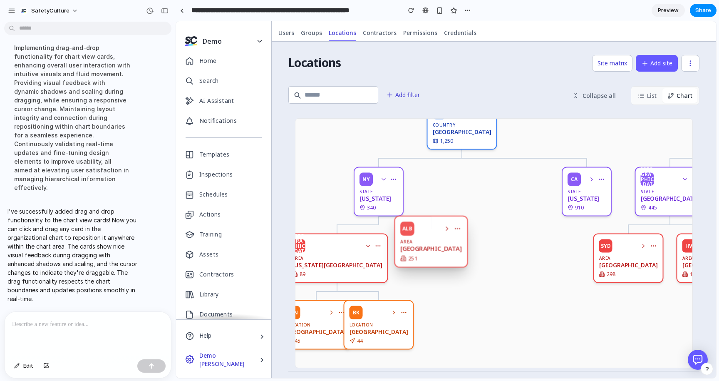
drag, startPoint x: 406, startPoint y: 181, endPoint x: 429, endPoint y: 328, distance: 148.6
click at [431, 329] on div "US Country [GEOGRAPHIC_DATA] 1,250 NY State [US_STATE] 340 [GEOGRAPHIC_DATA] Ar…" at bounding box center [586, 258] width 582 height 333
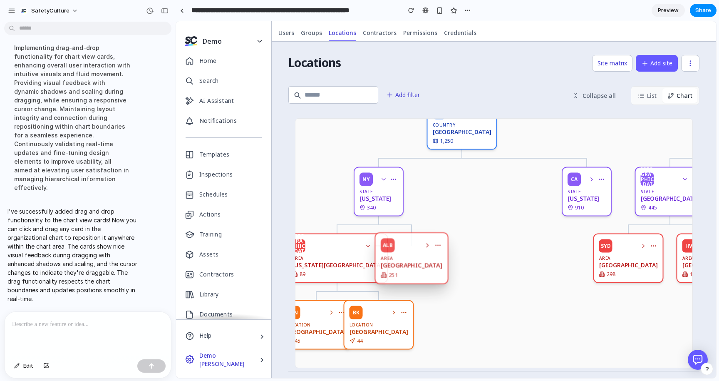
drag, startPoint x: 442, startPoint y: 233, endPoint x: 413, endPoint y: 284, distance: 58.9
click at [413, 284] on div "US Country [GEOGRAPHIC_DATA] 1,250 NY State [US_STATE] 340 [GEOGRAPHIC_DATA] Ar…" at bounding box center [586, 258] width 582 height 333
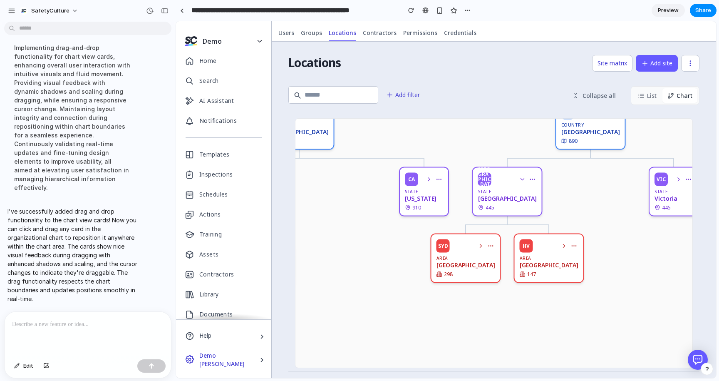
scroll to position [27, 186]
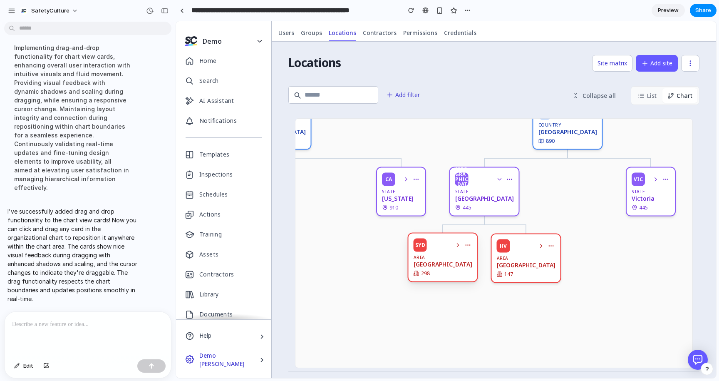
click at [440, 255] on div "Area" at bounding box center [442, 257] width 59 height 4
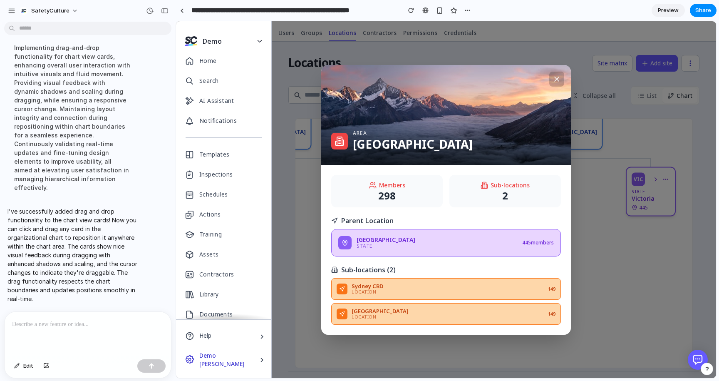
click at [552, 75] on icon at bounding box center [556, 79] width 8 height 8
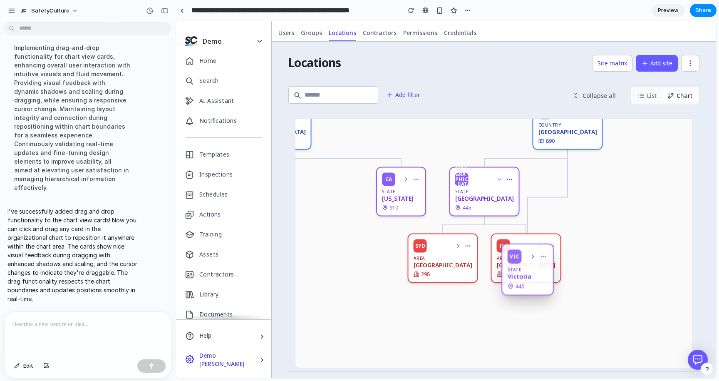
drag, startPoint x: 646, startPoint y: 199, endPoint x: 527, endPoint y: 269, distance: 138.7
click at [527, 269] on div "VIC State Victoria 445" at bounding box center [527, 269] width 52 height 52
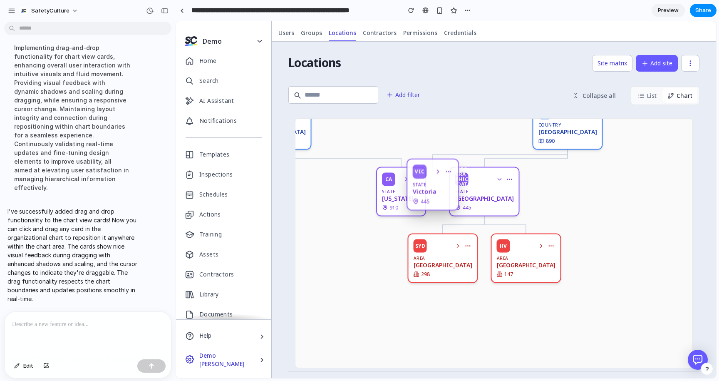
drag, startPoint x: 520, startPoint y: 279, endPoint x: 614, endPoint y: 218, distance: 111.6
click at [614, 218] on div "US Country [GEOGRAPHIC_DATA] 1,250 NY State [US_STATE] 340 [GEOGRAPHIC_DATA] Ar…" at bounding box center [401, 258] width 582 height 333
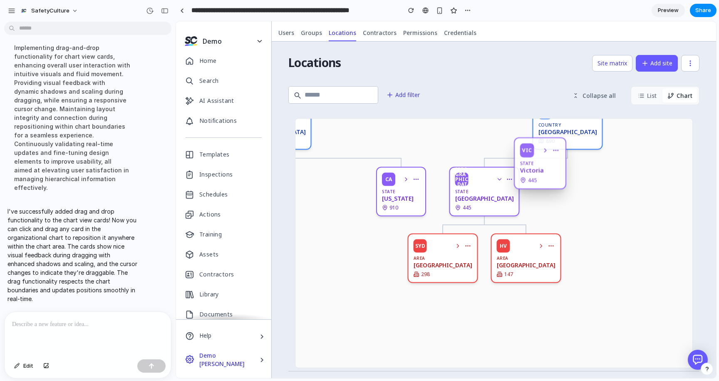
drag, startPoint x: 430, startPoint y: 180, endPoint x: 698, endPoint y: 201, distance: 269.5
click at [716, 201] on html "It may take a few moments to load. You can wait, refresh the page, or contact s…" at bounding box center [446, 199] width 540 height 356
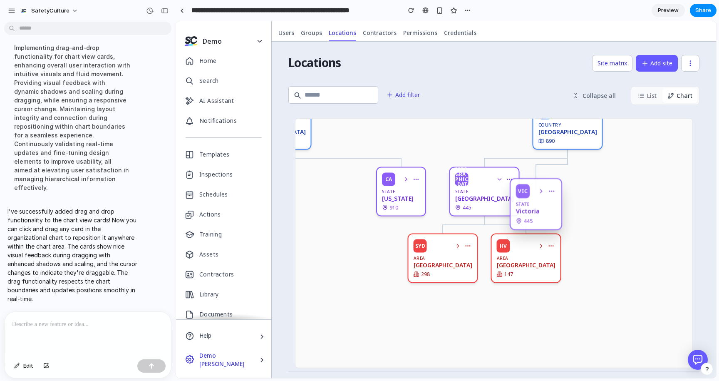
drag, startPoint x: 556, startPoint y: 177, endPoint x: 718, endPoint y: 225, distance: 169.5
click at [716, 225] on html "It may take a few moments to load. You can wait, refresh the page, or contact s…" at bounding box center [446, 199] width 540 height 356
drag, startPoint x: 548, startPoint y: 199, endPoint x: 694, endPoint y: 220, distance: 147.5
click at [716, 219] on html "It may take a few moments to load. You can wait, refresh the page, or contact s…" at bounding box center [446, 199] width 540 height 356
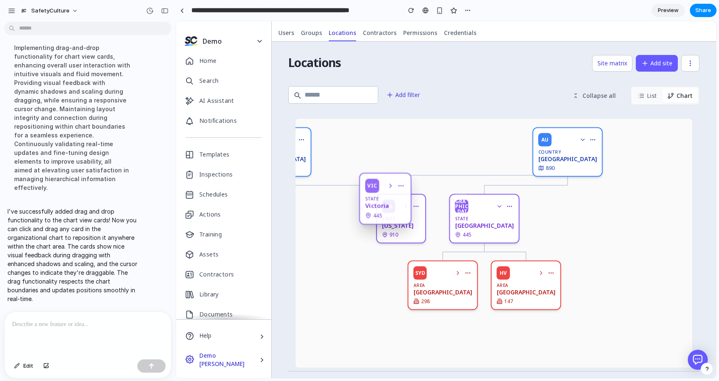
drag, startPoint x: 537, startPoint y: 219, endPoint x: 583, endPoint y: 222, distance: 46.7
click at [583, 222] on div "US Country [GEOGRAPHIC_DATA] 1,250 NY State [US_STATE] 340 [GEOGRAPHIC_DATA] Ar…" at bounding box center [401, 285] width 582 height 333
click at [646, 91] on button "List" at bounding box center [647, 95] width 29 height 15
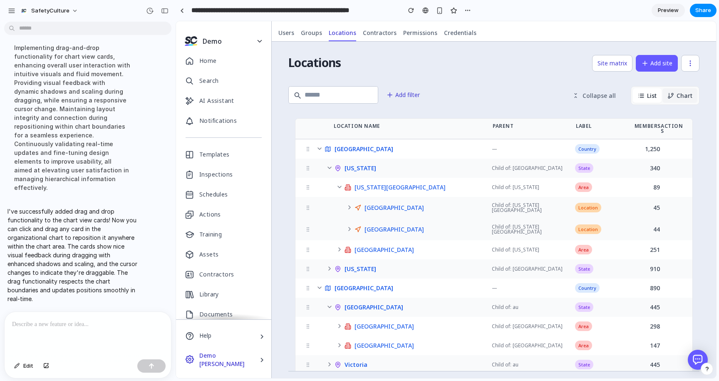
click at [678, 99] on button "Chart" at bounding box center [679, 95] width 35 height 15
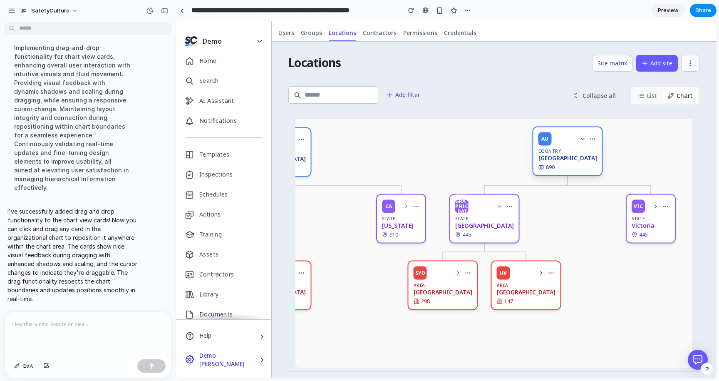
scroll to position [0, 0]
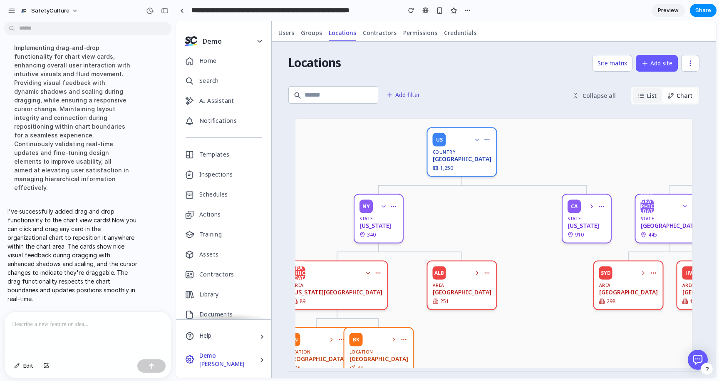
click at [653, 96] on button "List" at bounding box center [647, 95] width 29 height 15
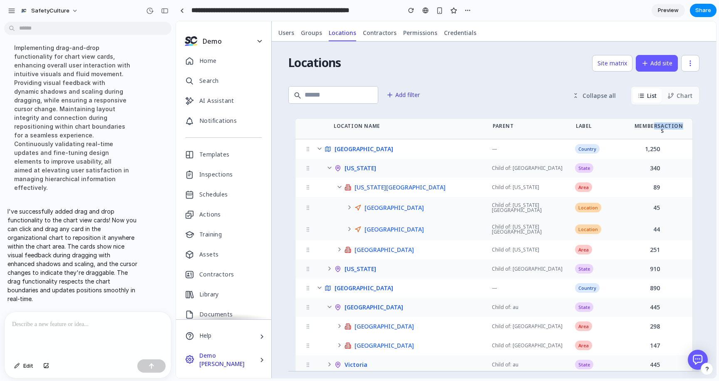
drag, startPoint x: 654, startPoint y: 126, endPoint x: 679, endPoint y: 126, distance: 25.0
click at [679, 126] on div "Location Name Parent Label Members Actions" at bounding box center [493, 129] width 397 height 21
drag, startPoint x: 679, startPoint y: 126, endPoint x: 687, endPoint y: 122, distance: 9.5
click at [679, 126] on div "Actions" at bounding box center [673, 129] width 25 height 10
drag, startPoint x: 27, startPoint y: 365, endPoint x: 49, endPoint y: 361, distance: 22.8
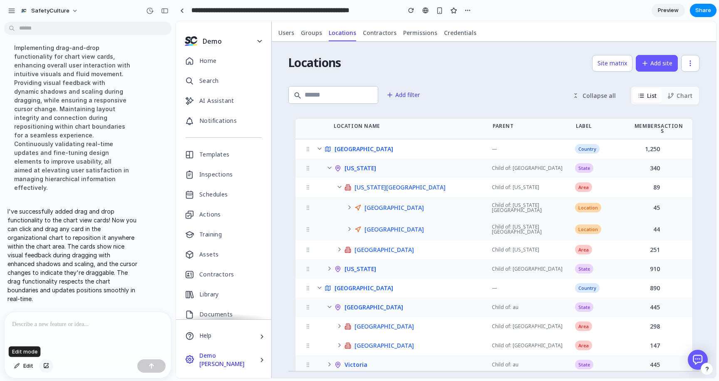
click at [27, 365] on span "Edit" at bounding box center [28, 365] width 10 height 8
click at [673, 126] on div at bounding box center [446, 200] width 540 height 356
click at [705, 142] on div "button" at bounding box center [703, 140] width 7 height 7
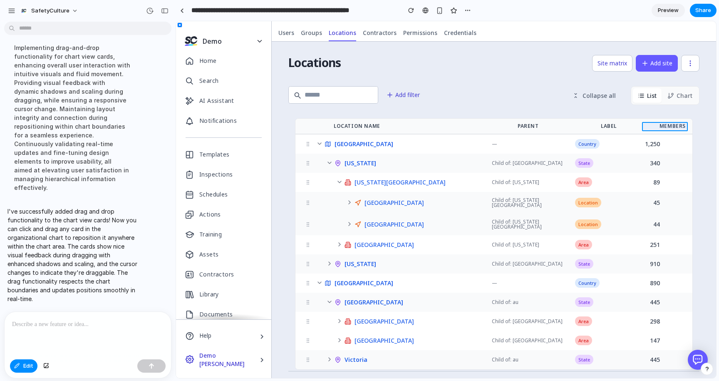
click at [664, 126] on div at bounding box center [446, 200] width 540 height 356
click at [586, 142] on div "button" at bounding box center [583, 140] width 7 height 7
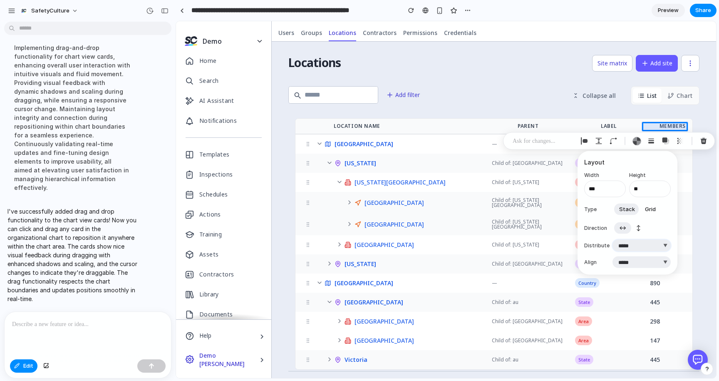
click at [647, 246] on select "**********" at bounding box center [641, 246] width 58 height 12
click at [645, 262] on select "***** ****** *** *******" at bounding box center [641, 262] width 58 height 12
click at [612, 256] on select "***** ****** *** *******" at bounding box center [641, 262] width 58 height 12
click at [618, 193] on button "Decrement" at bounding box center [618, 191] width 8 height 7
click at [618, 187] on button "Increment" at bounding box center [618, 186] width 8 height 7
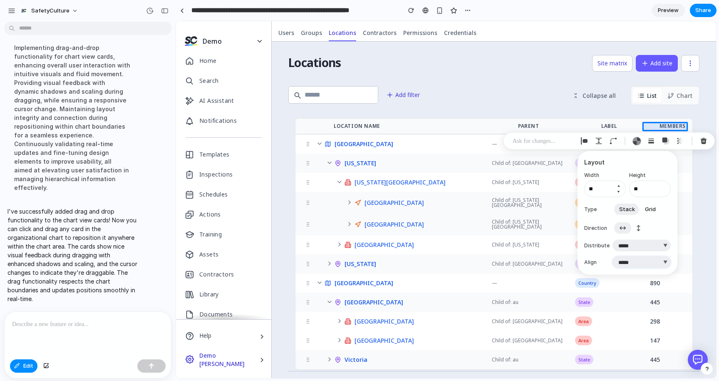
type input "***"
click at [648, 210] on span "Grid" at bounding box center [650, 209] width 11 height 8
click at [624, 210] on span "Stack" at bounding box center [627, 209] width 16 height 8
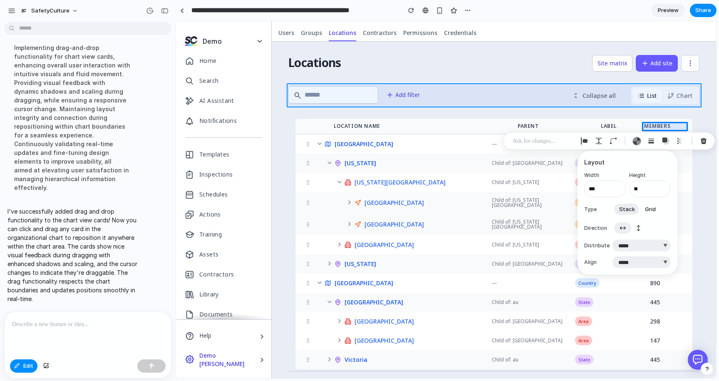
click at [547, 97] on div at bounding box center [446, 200] width 540 height 356
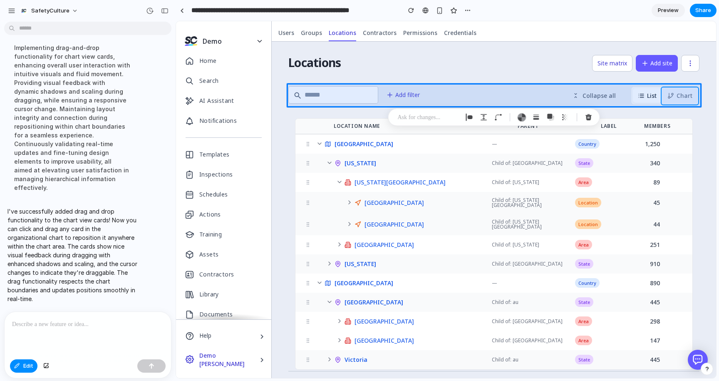
click at [678, 97] on div at bounding box center [446, 200] width 540 height 356
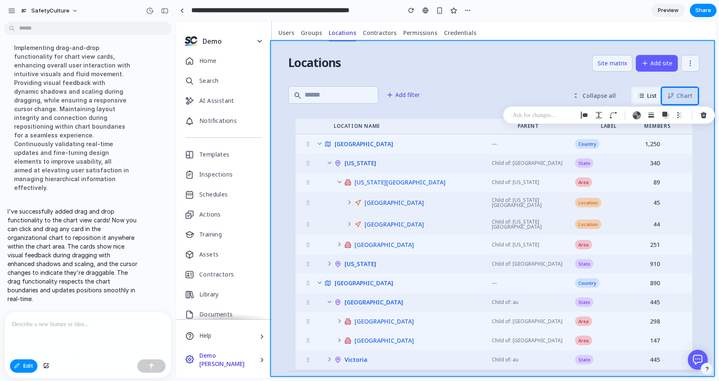
click at [620, 80] on div at bounding box center [446, 200] width 540 height 356
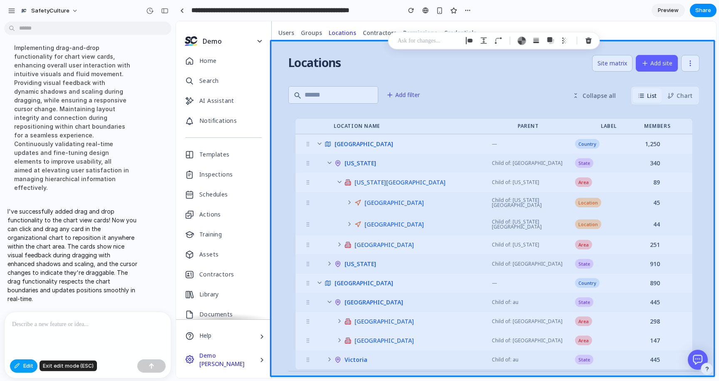
click at [26, 368] on span "Edit" at bounding box center [28, 365] width 10 height 8
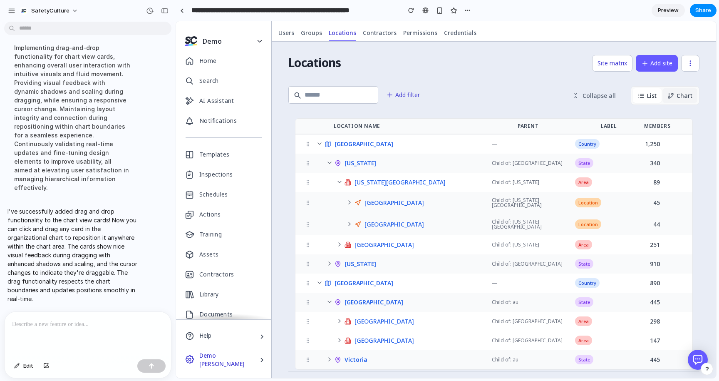
click at [676, 95] on button "Chart" at bounding box center [679, 95] width 35 height 15
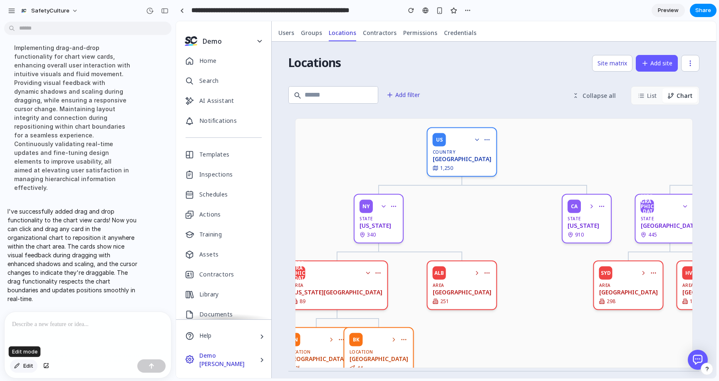
click at [23, 365] on span "Edit" at bounding box center [28, 365] width 10 height 8
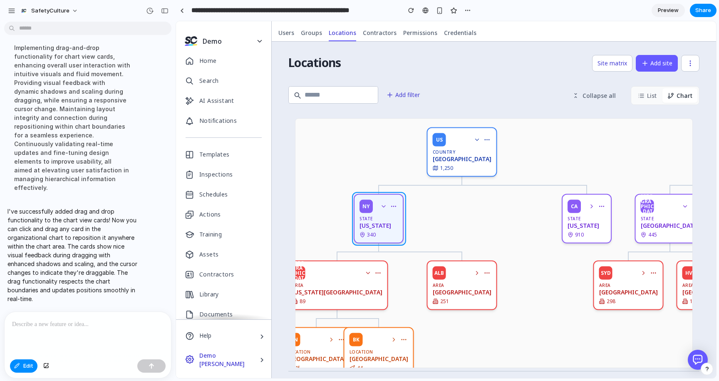
click at [398, 232] on div at bounding box center [446, 200] width 540 height 356
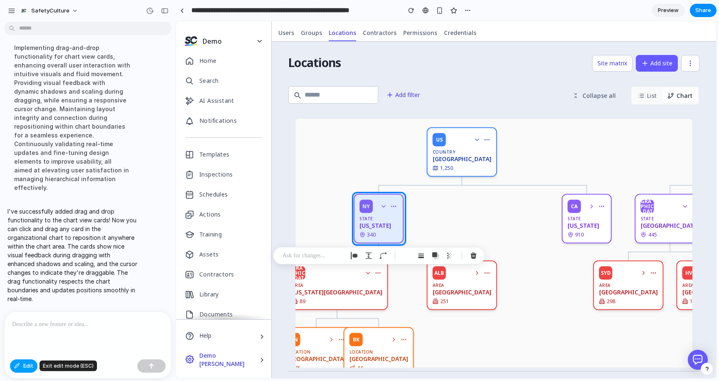
click at [20, 370] on button "Edit" at bounding box center [23, 365] width 27 height 13
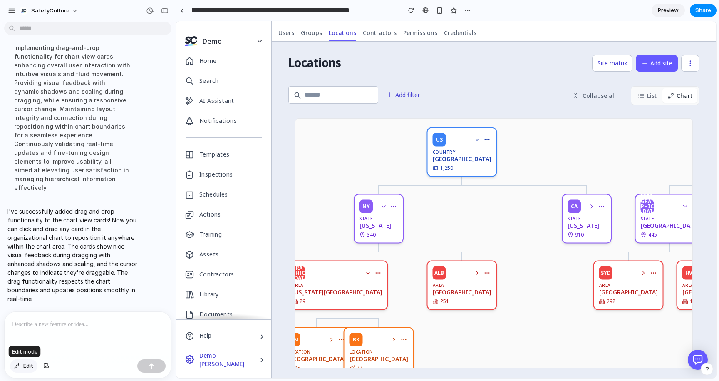
click at [27, 365] on span "Edit" at bounding box center [28, 365] width 10 height 8
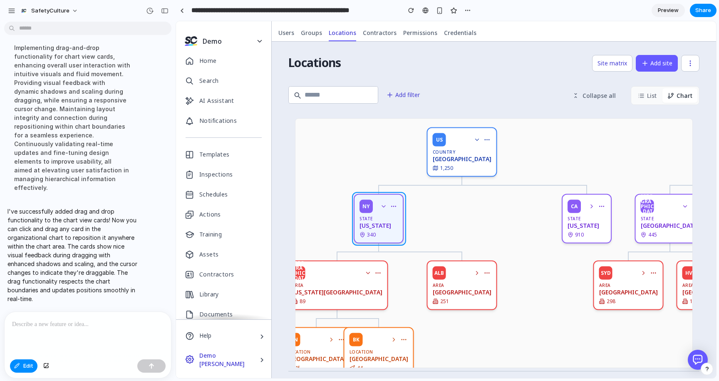
click at [401, 223] on div at bounding box center [446, 200] width 540 height 356
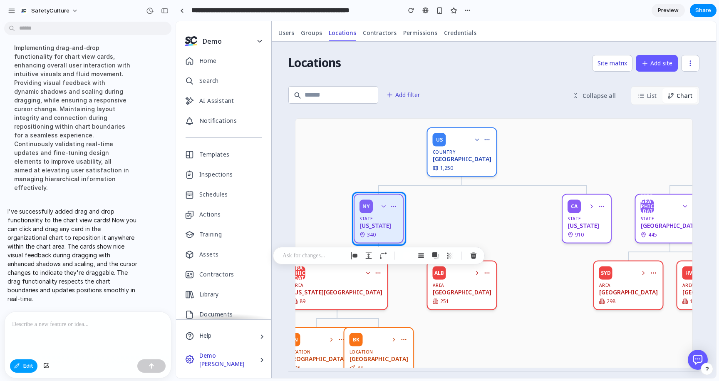
click at [21, 371] on button "Edit" at bounding box center [23, 365] width 27 height 13
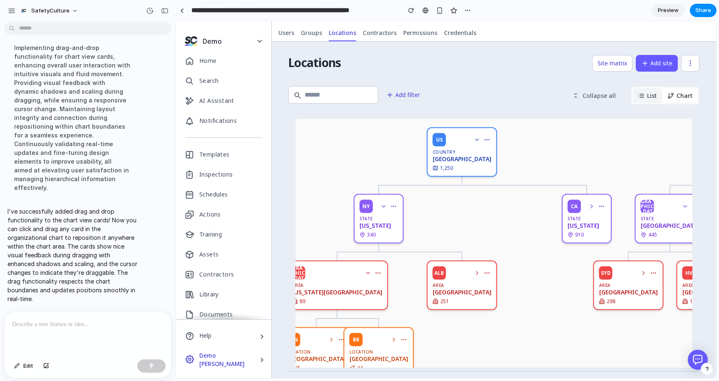
click at [643, 92] on button "List" at bounding box center [647, 95] width 29 height 15
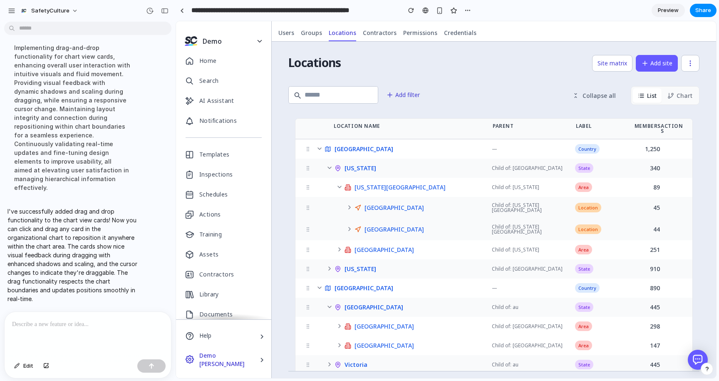
click at [328, 167] on icon at bounding box center [329, 168] width 3 height 2
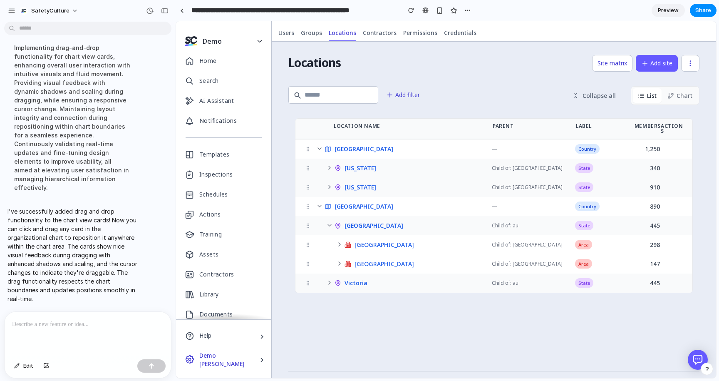
click at [329, 222] on icon at bounding box center [329, 225] width 7 height 7
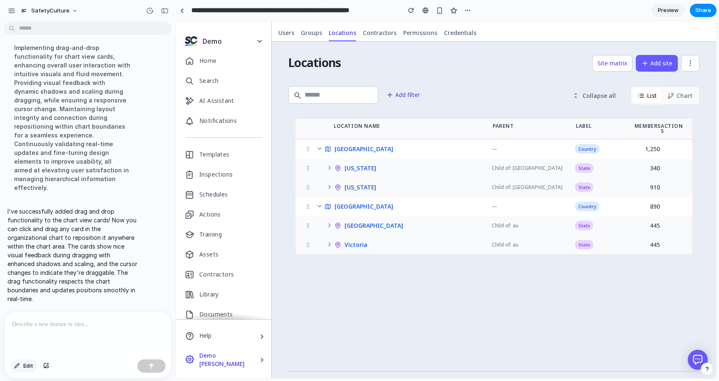
click at [25, 365] on span "Edit" at bounding box center [28, 365] width 10 height 8
click at [676, 126] on div at bounding box center [446, 200] width 540 height 356
click at [703, 142] on div "button" at bounding box center [703, 140] width 7 height 7
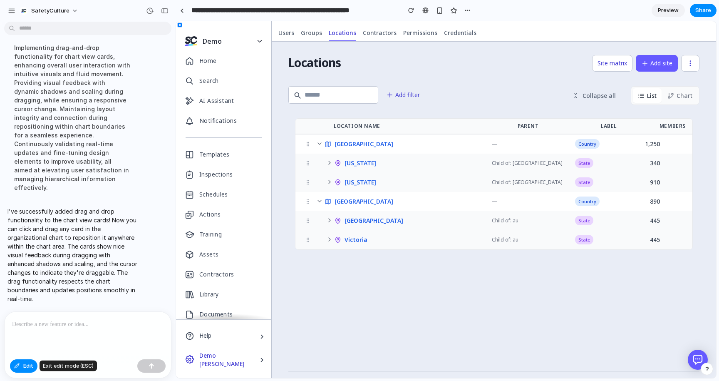
drag, startPoint x: 27, startPoint y: 365, endPoint x: 109, endPoint y: 353, distance: 83.2
click at [27, 365] on span "Edit" at bounding box center [28, 365] width 10 height 8
click at [685, 94] on button "Chart" at bounding box center [679, 95] width 35 height 15
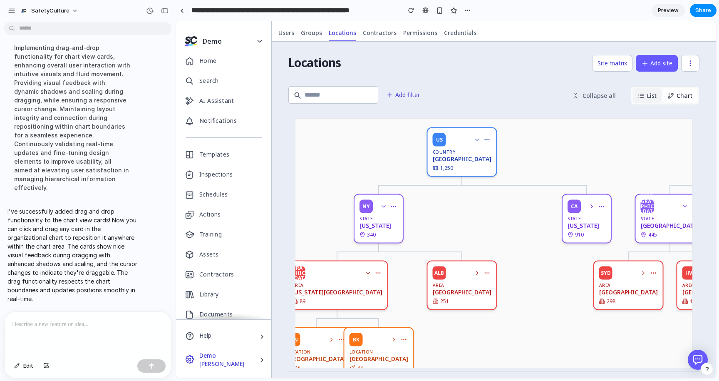
click at [647, 95] on button "List" at bounding box center [647, 95] width 29 height 15
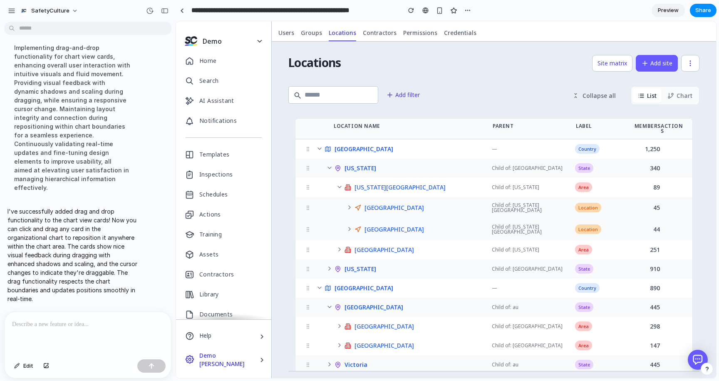
click at [671, 129] on div "Actions" at bounding box center [673, 129] width 25 height 10
click at [678, 97] on button "Chart" at bounding box center [679, 95] width 35 height 15
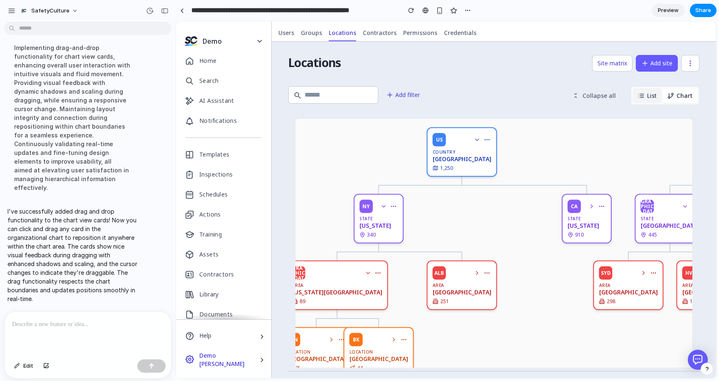
click at [650, 97] on button "List" at bounding box center [647, 95] width 29 height 15
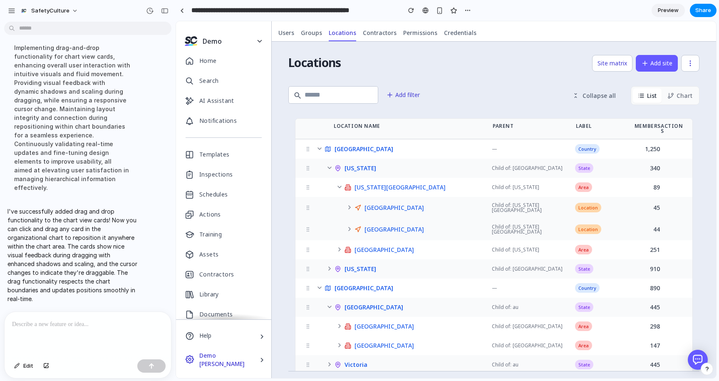
click at [74, 330] on div at bounding box center [88, 334] width 166 height 44
drag, startPoint x: 482, startPoint y: 79, endPoint x: 475, endPoint y: 79, distance: 6.7
click at [482, 79] on div "Locations Site matrix Add site Add filter Collapse all List Chart Location Name…" at bounding box center [494, 210] width 444 height 336
click at [71, 320] on p at bounding box center [87, 324] width 151 height 10
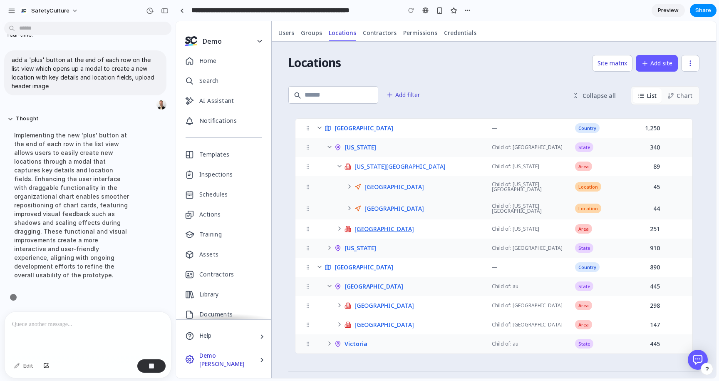
scroll to position [1635, 0]
click at [318, 128] on icon at bounding box center [319, 127] width 7 height 7
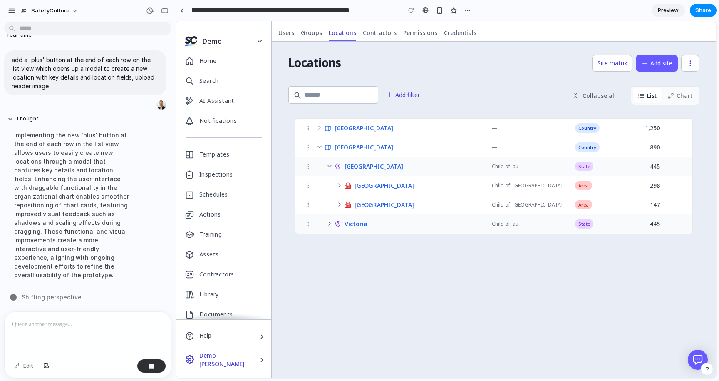
click at [318, 128] on icon at bounding box center [319, 127] width 7 height 7
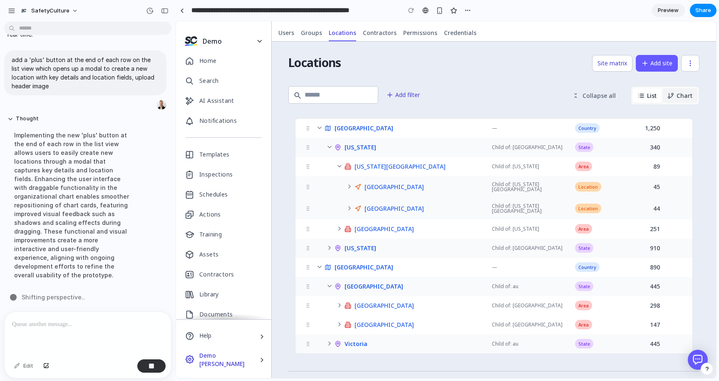
click at [672, 95] on icon at bounding box center [671, 96] width 2 height 2
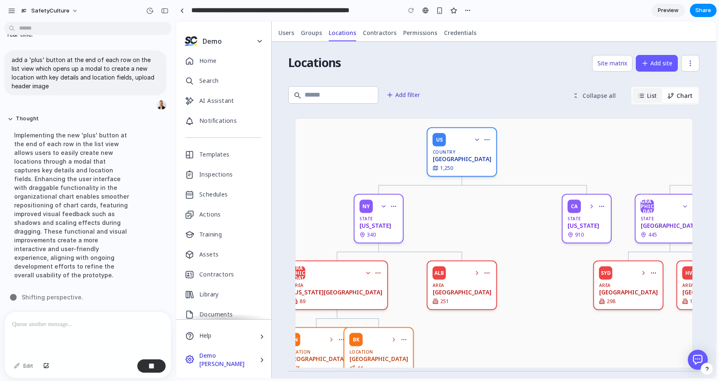
click at [648, 94] on button "List" at bounding box center [647, 95] width 29 height 15
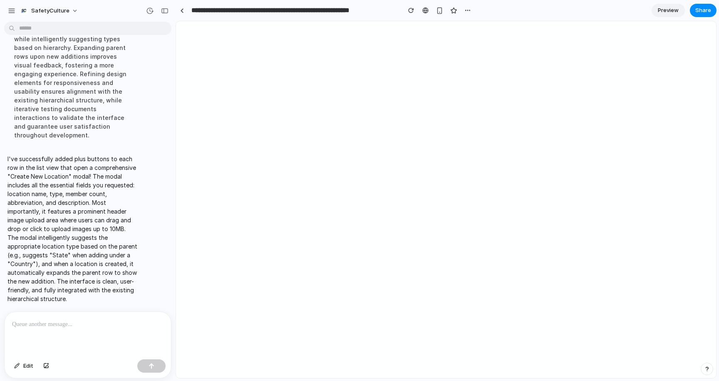
scroll to position [0, 0]
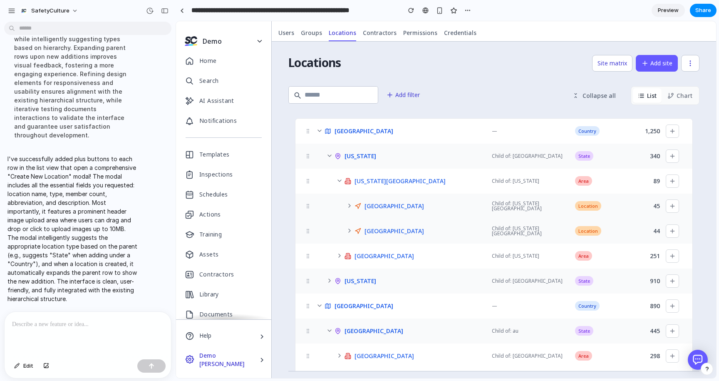
click at [518, 116] on div "[GEOGRAPHIC_DATA] — Country 1,250 [US_STATE] Child of: [GEOGRAPHIC_DATA] State …" at bounding box center [493, 268] width 411 height 314
drag, startPoint x: 685, startPoint y: 116, endPoint x: 631, endPoint y: 119, distance: 53.7
click at [634, 119] on div "[GEOGRAPHIC_DATA] — Country 1,250 [US_STATE] Child of: [GEOGRAPHIC_DATA] State …" at bounding box center [493, 268] width 411 height 314
click at [631, 119] on div "[GEOGRAPHIC_DATA] — Country 1,250" at bounding box center [493, 131] width 397 height 25
click at [670, 130] on icon at bounding box center [672, 131] width 7 height 7
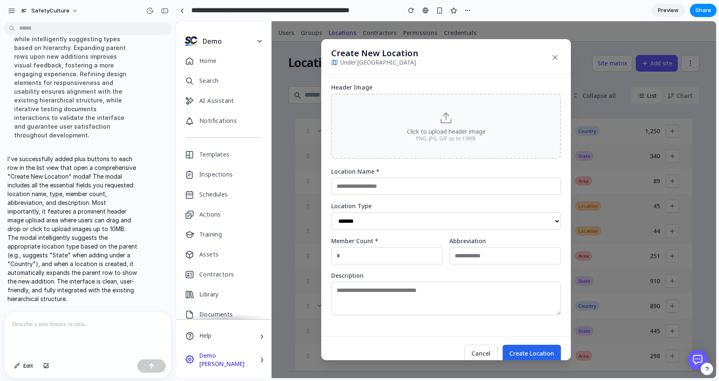
scroll to position [17, 0]
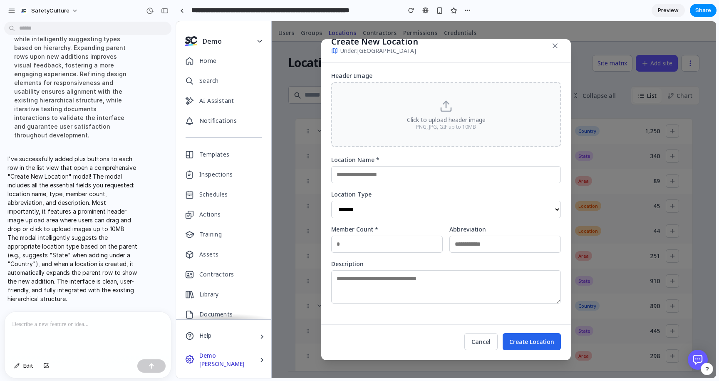
click at [391, 280] on textarea at bounding box center [446, 286] width 230 height 33
click at [396, 242] on input "number" at bounding box center [386, 243] width 111 height 17
click at [392, 206] on select "**********" at bounding box center [446, 208] width 230 height 17
click at [397, 167] on input "text" at bounding box center [446, 174] width 230 height 17
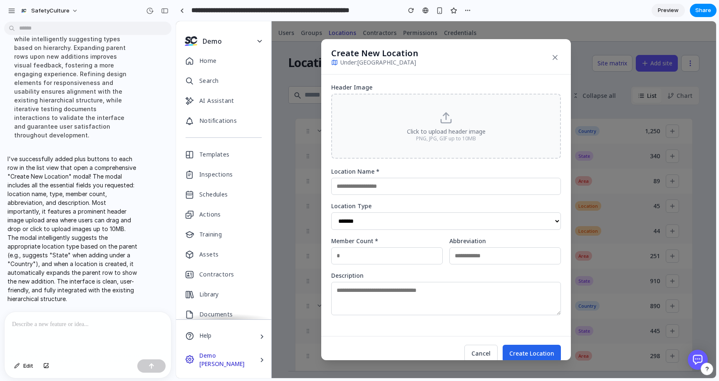
click at [466, 84] on div "**********" at bounding box center [446, 204] width 250 height 261
click at [552, 58] on icon at bounding box center [555, 57] width 8 height 8
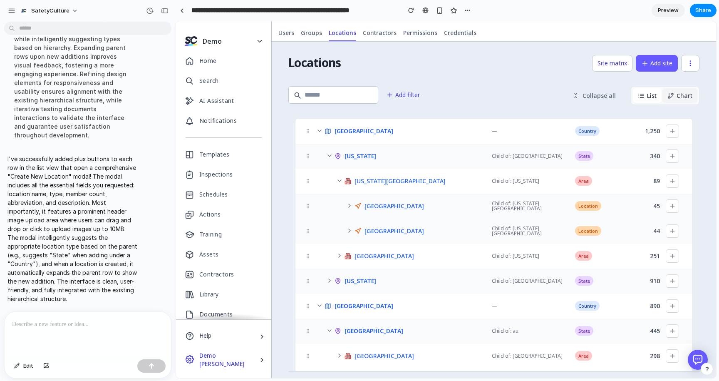
click at [683, 102] on button "Chart" at bounding box center [679, 95] width 35 height 15
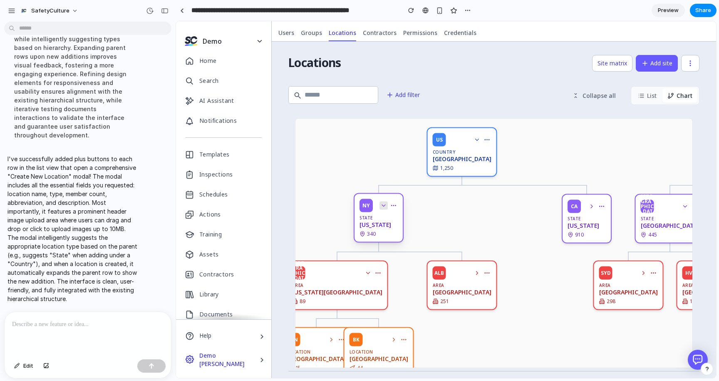
click at [384, 205] on icon at bounding box center [383, 205] width 7 height 7
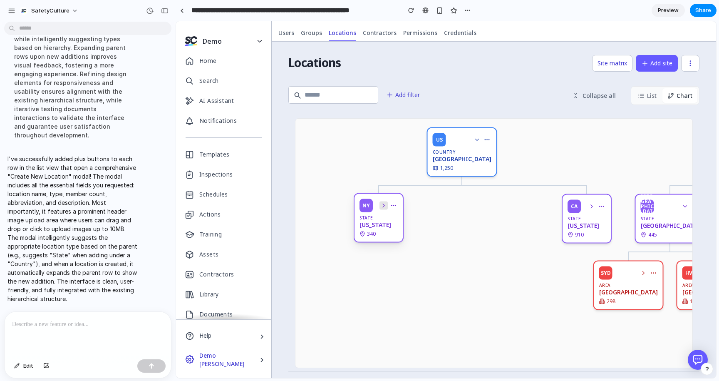
click at [381, 206] on icon at bounding box center [383, 205] width 7 height 7
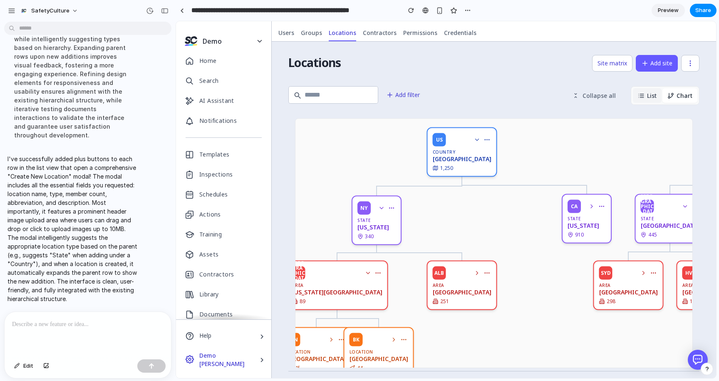
click at [647, 94] on button "List" at bounding box center [647, 95] width 29 height 15
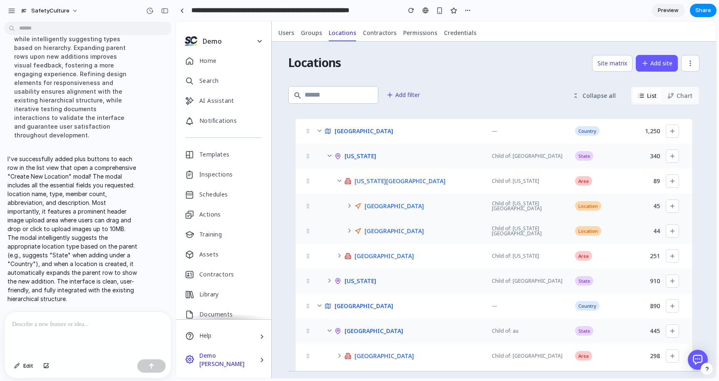
click at [320, 129] on icon at bounding box center [319, 130] width 7 height 7
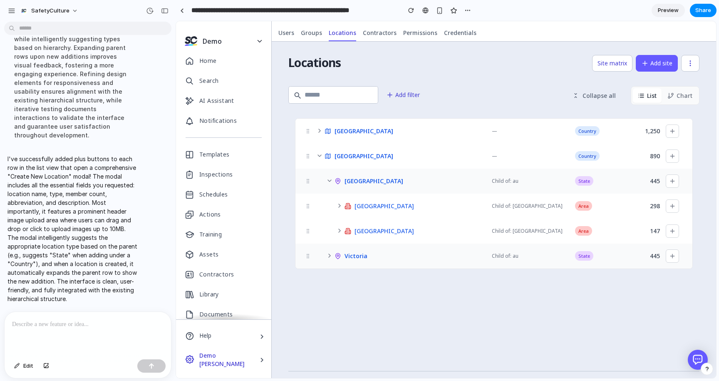
click at [329, 180] on icon at bounding box center [329, 180] width 7 height 7
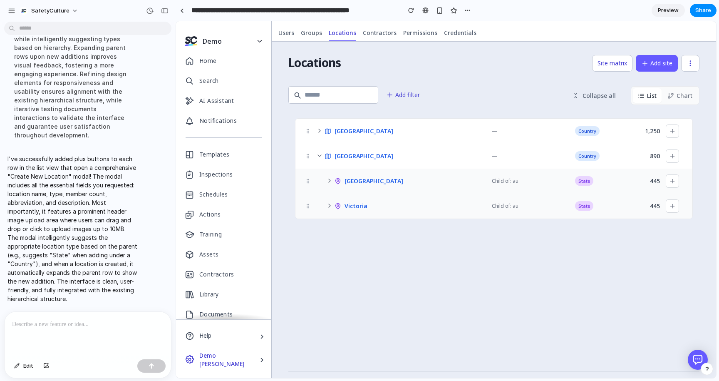
click at [379, 255] on div "Add filter Collapse all List Chart [GEOGRAPHIC_DATA] — Country 1,250 [GEOGRAPHI…" at bounding box center [493, 228] width 411 height 286
click at [505, 164] on div "Australia — Country 890" at bounding box center [493, 156] width 397 height 25
click at [360, 178] on span "[GEOGRAPHIC_DATA]" at bounding box center [373, 181] width 59 height 6
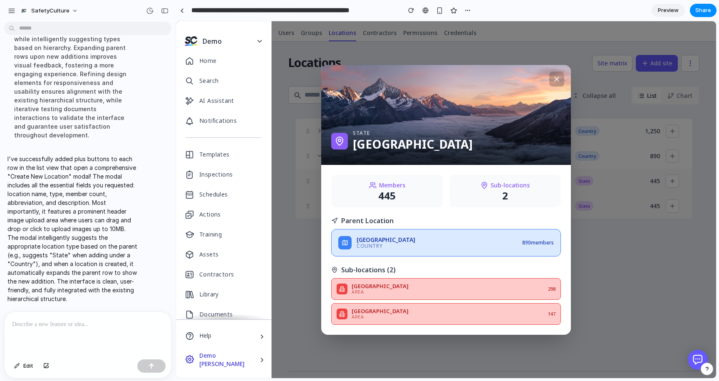
click at [556, 80] on icon at bounding box center [556, 79] width 8 height 8
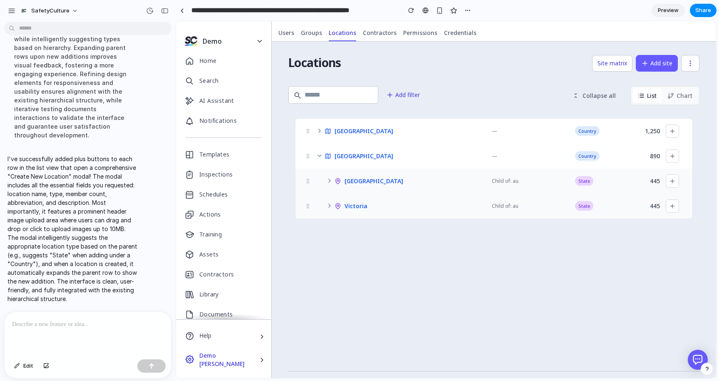
click at [317, 154] on icon at bounding box center [319, 155] width 7 height 7
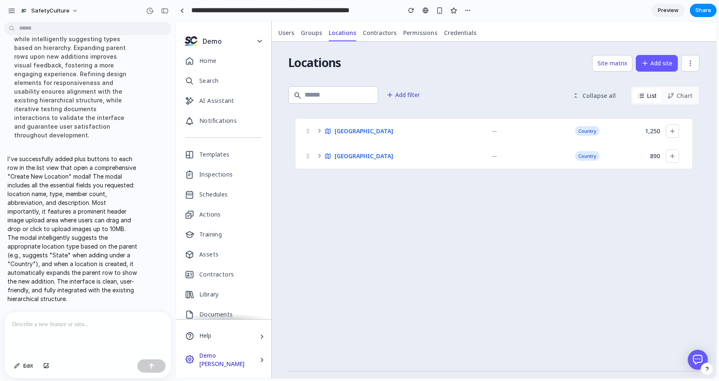
click at [317, 154] on icon at bounding box center [319, 155] width 7 height 7
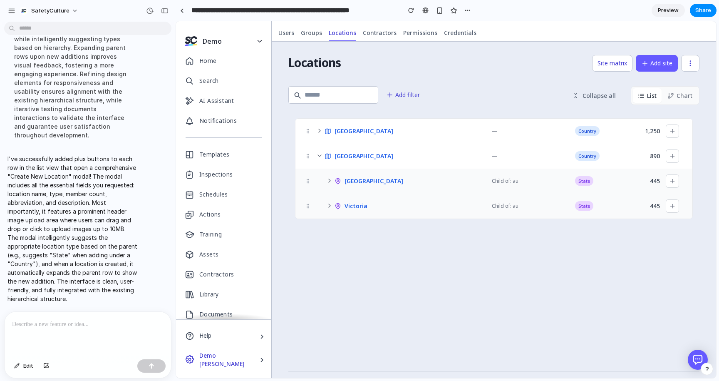
click at [317, 154] on icon at bounding box center [319, 155] width 7 height 7
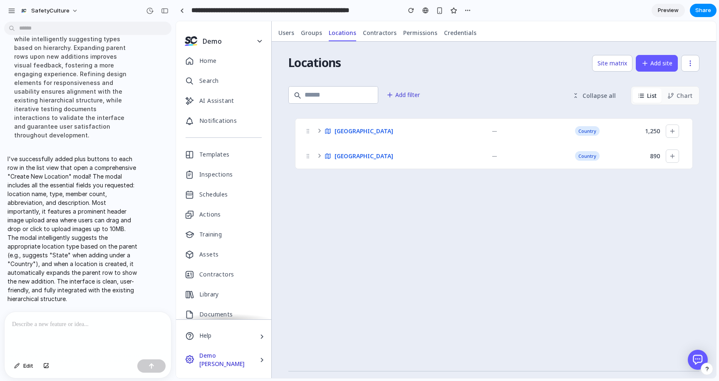
click at [349, 209] on div "Add filter Collapse all List Chart [GEOGRAPHIC_DATA] — Country 1,250 [GEOGRAPHI…" at bounding box center [493, 228] width 411 height 286
click at [373, 198] on div "Add filter Collapse all List Chart [GEOGRAPHIC_DATA] — Country 1,250 [GEOGRAPHI…" at bounding box center [493, 228] width 411 height 286
click at [669, 131] on icon at bounding box center [672, 131] width 7 height 7
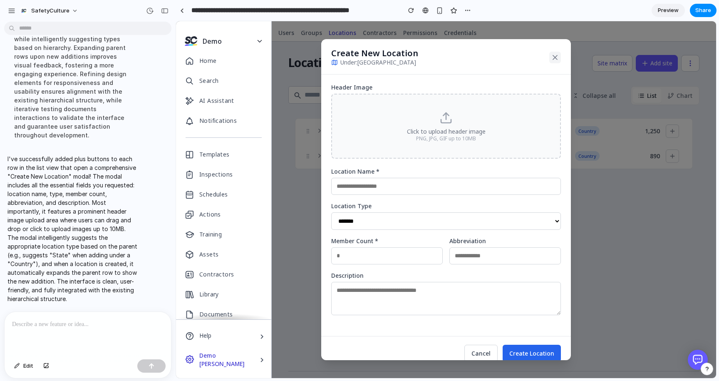
click at [556, 53] on icon at bounding box center [555, 57] width 8 height 8
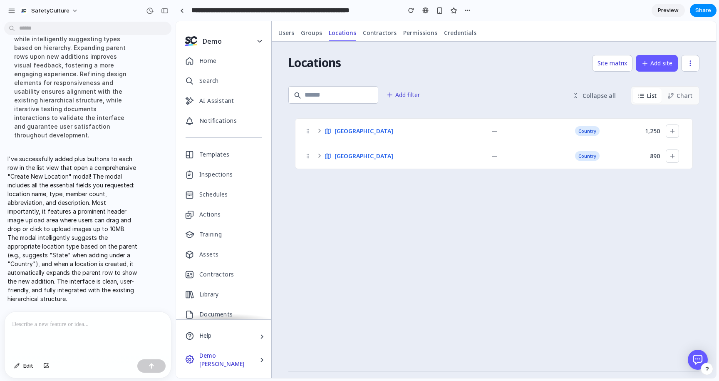
click at [590, 131] on span "Country" at bounding box center [587, 131] width 25 height 10
click at [319, 131] on icon at bounding box center [319, 130] width 7 height 7
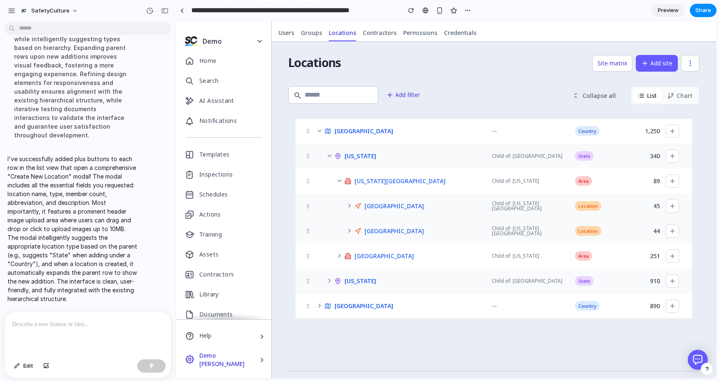
click at [338, 181] on icon at bounding box center [339, 180] width 7 height 7
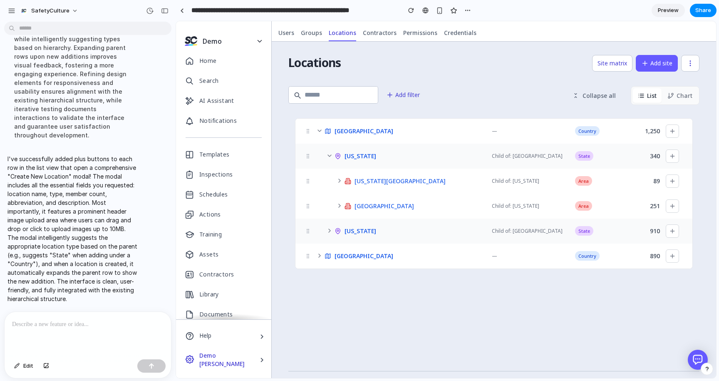
click at [329, 230] on icon at bounding box center [329, 230] width 7 height 7
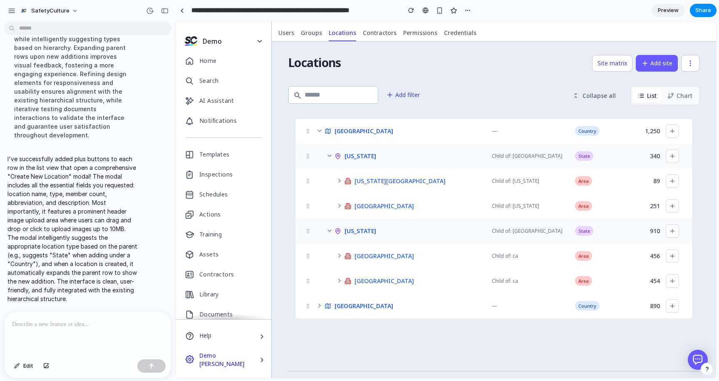
click at [329, 228] on icon at bounding box center [329, 230] width 7 height 7
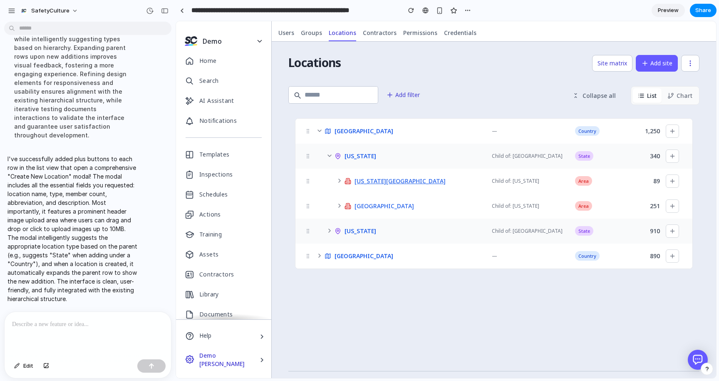
click at [371, 179] on span "[US_STATE][GEOGRAPHIC_DATA]" at bounding box center [399, 181] width 91 height 6
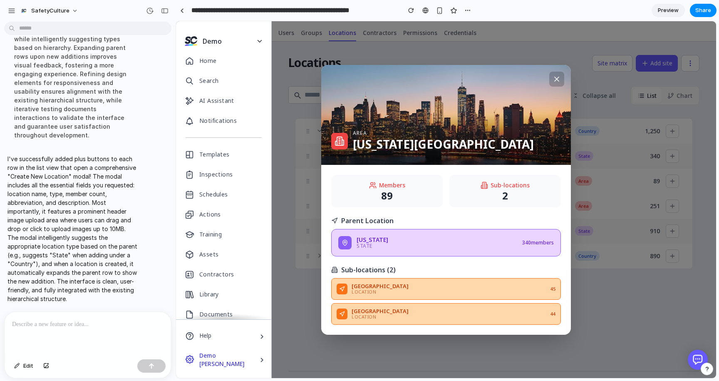
click at [557, 79] on icon at bounding box center [556, 79] width 8 height 8
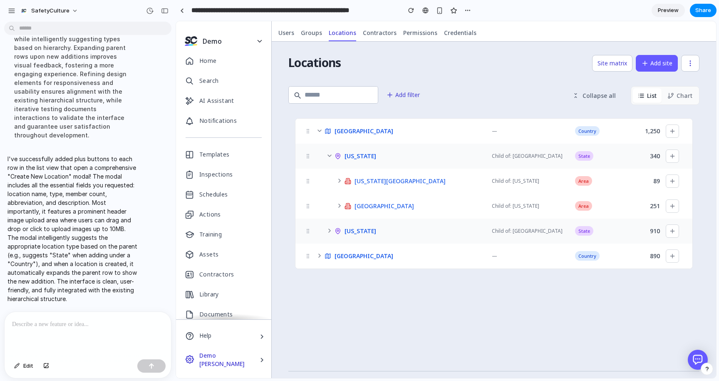
click at [673, 11] on span "Preview" at bounding box center [668, 10] width 21 height 8
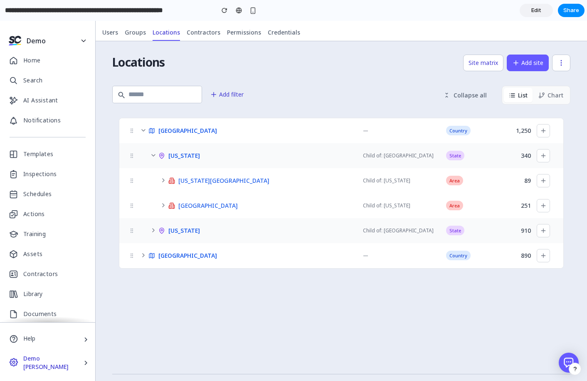
click at [145, 131] on icon at bounding box center [143, 130] width 7 height 7
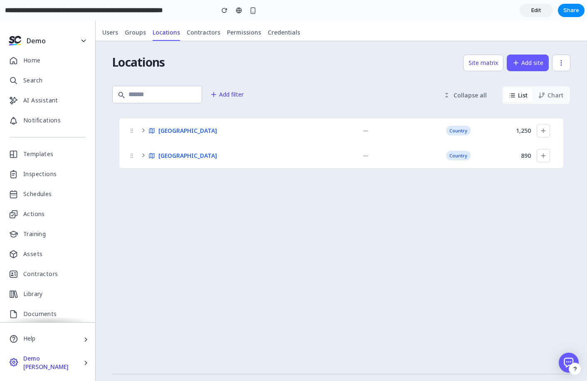
click at [143, 128] on icon at bounding box center [143, 130] width 7 height 7
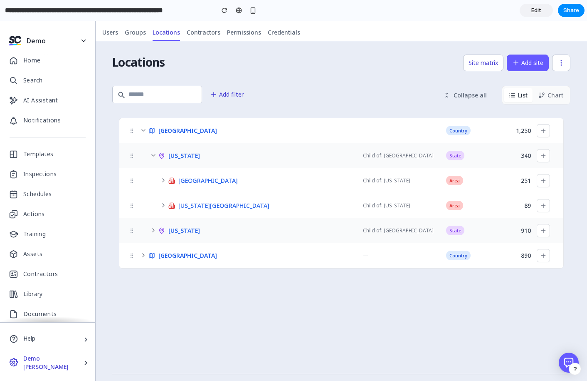
drag, startPoint x: 142, startPoint y: 256, endPoint x: 162, endPoint y: 257, distance: 20.4
click at [142, 256] on icon at bounding box center [143, 255] width 7 height 7
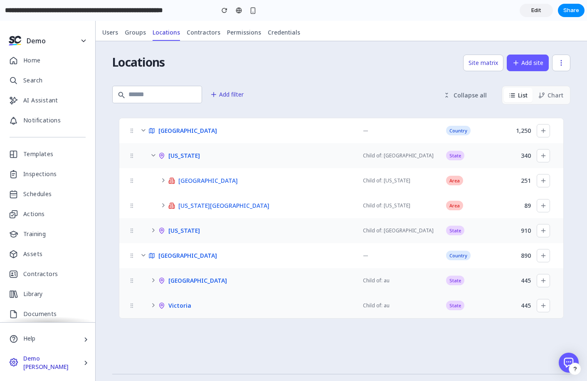
click at [153, 277] on icon at bounding box center [153, 280] width 7 height 7
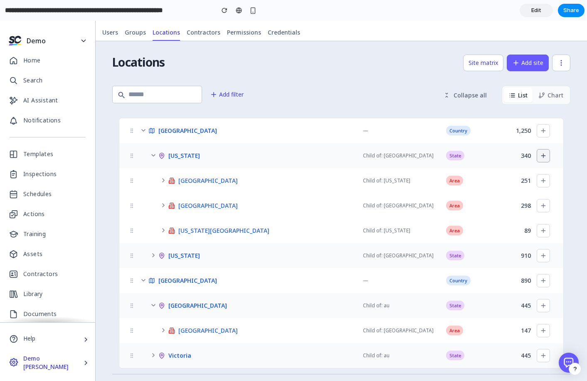
click at [542, 153] on icon at bounding box center [543, 155] width 7 height 7
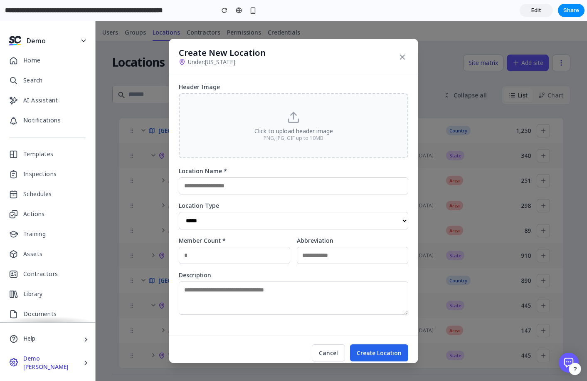
click at [353, 187] on input "text" at bounding box center [294, 185] width 230 height 17
click at [325, 226] on select "**********" at bounding box center [294, 220] width 230 height 17
click at [179, 212] on select "**********" at bounding box center [294, 220] width 230 height 17
click at [260, 208] on label "Location Type" at bounding box center [294, 206] width 230 height 6
click at [257, 229] on select "**********" at bounding box center [294, 220] width 230 height 17
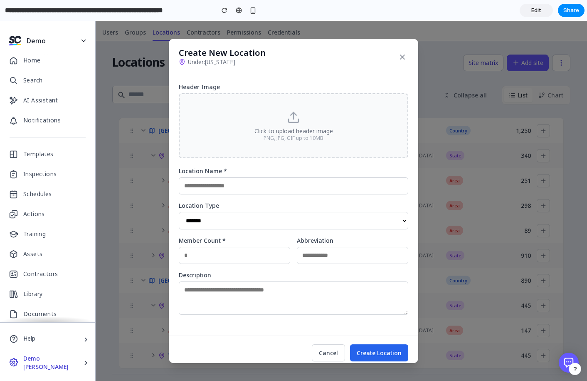
select select "********"
click at [179, 212] on select "**********" at bounding box center [294, 220] width 230 height 17
click at [398, 59] on icon at bounding box center [402, 57] width 8 height 8
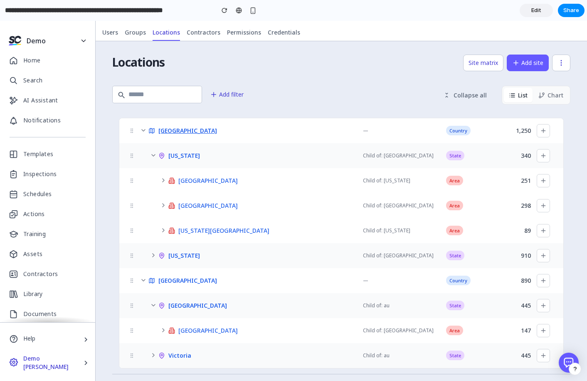
click at [180, 131] on span "[GEOGRAPHIC_DATA]" at bounding box center [187, 131] width 59 height 6
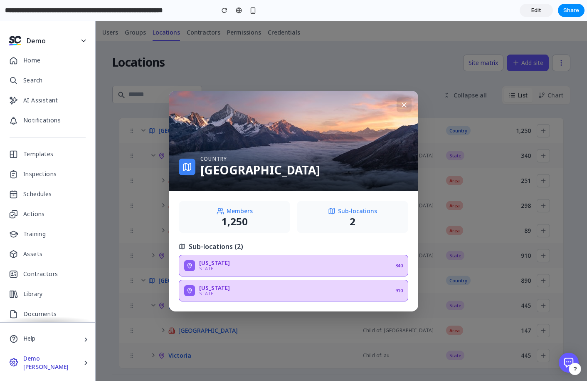
click at [406, 111] on button at bounding box center [404, 104] width 15 height 15
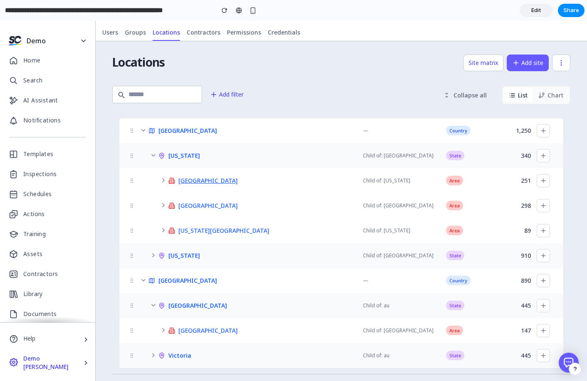
click at [188, 181] on span "[GEOGRAPHIC_DATA]" at bounding box center [207, 181] width 59 height 6
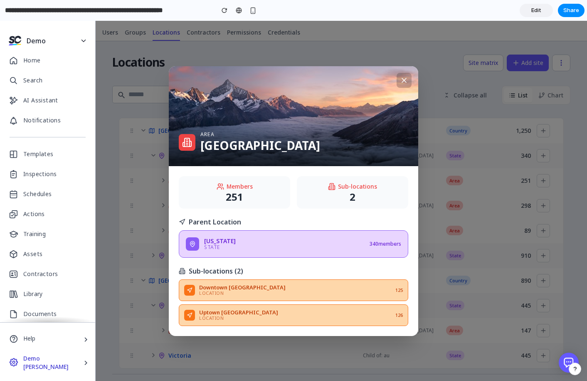
click at [403, 85] on button at bounding box center [404, 80] width 15 height 15
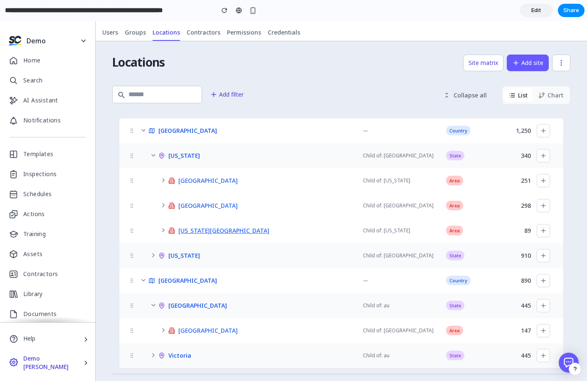
click at [211, 233] on span "[US_STATE][GEOGRAPHIC_DATA]" at bounding box center [223, 231] width 91 height 6
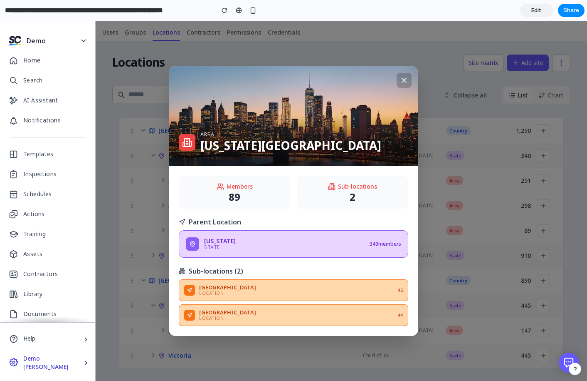
click at [402, 77] on icon at bounding box center [404, 80] width 8 height 8
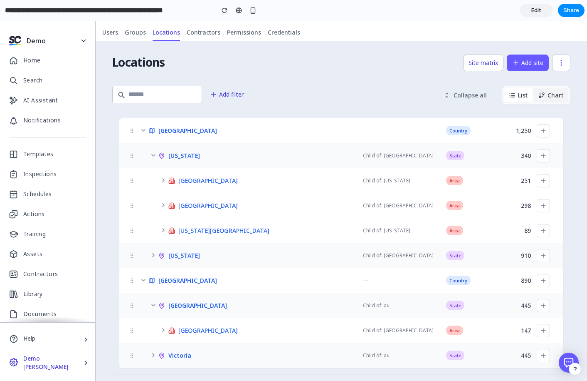
click at [556, 99] on button "Chart" at bounding box center [551, 95] width 35 height 15
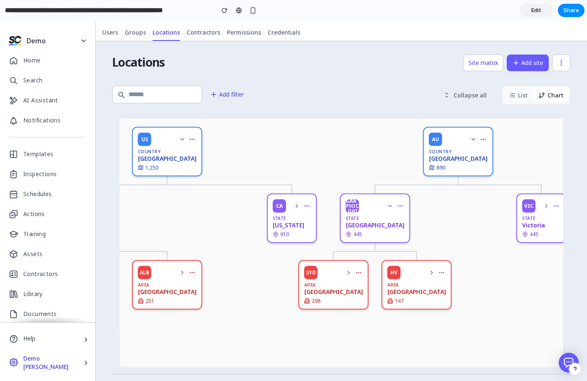
scroll to position [0, 138]
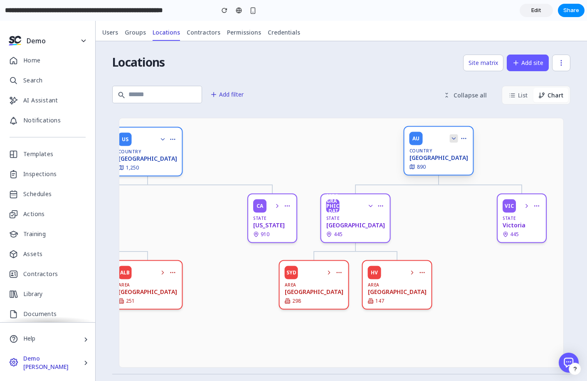
click at [451, 138] on icon at bounding box center [454, 138] width 7 height 7
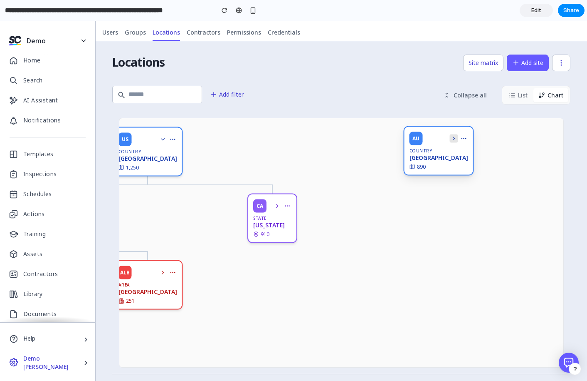
click at [451, 138] on icon at bounding box center [454, 138] width 7 height 7
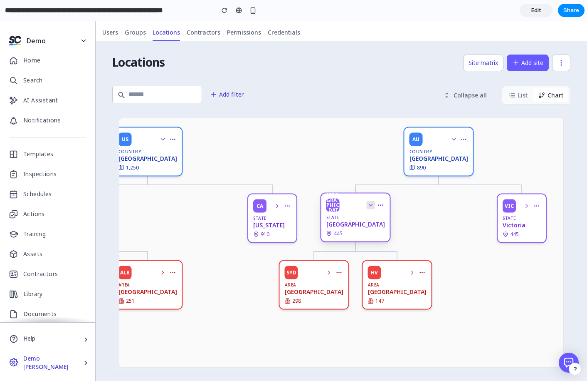
click at [369, 205] on icon at bounding box center [370, 205] width 3 height 2
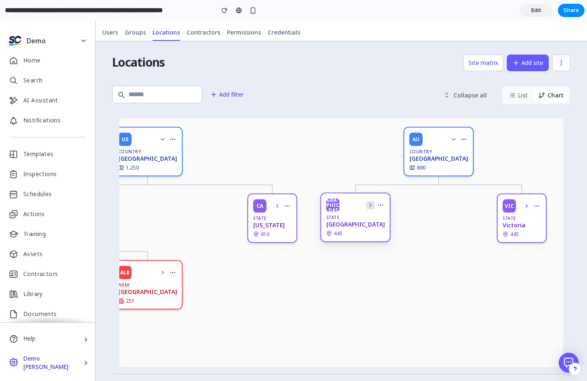
click at [368, 205] on icon at bounding box center [371, 205] width 7 height 7
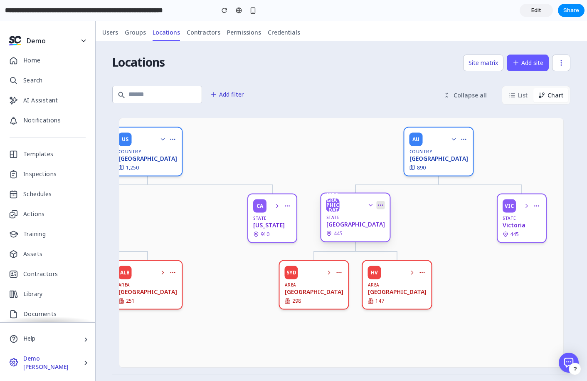
click at [381, 205] on circle at bounding box center [381, 205] width 0 height 0
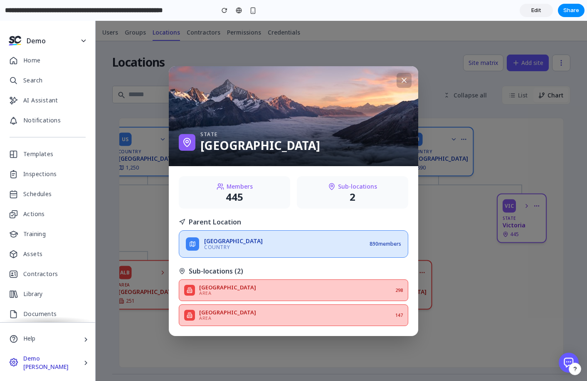
click at [406, 84] on icon at bounding box center [404, 80] width 8 height 8
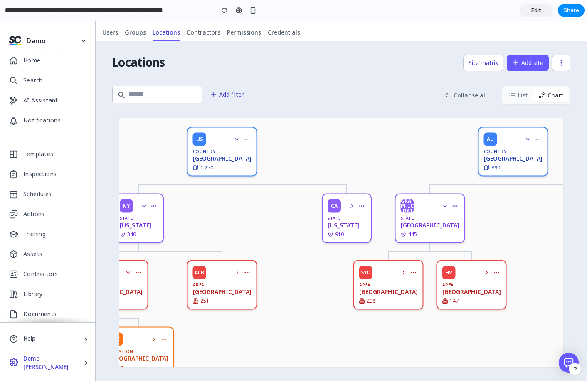
scroll to position [0, 0]
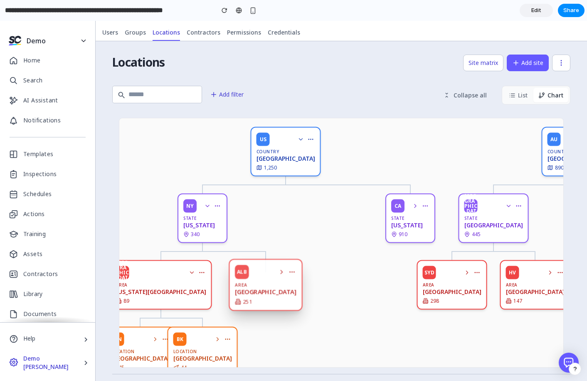
drag, startPoint x: 293, startPoint y: 284, endPoint x: 265, endPoint y: 284, distance: 27.5
click at [265, 284] on div "Area" at bounding box center [266, 284] width 62 height 5
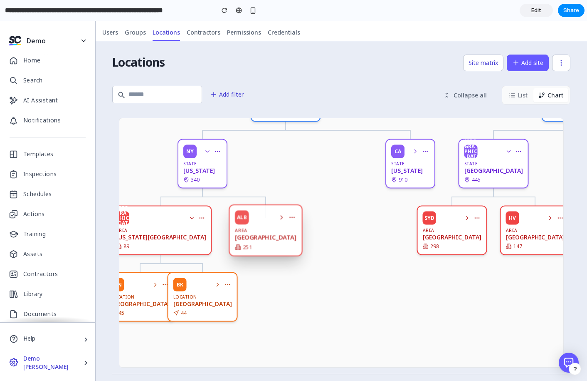
scroll to position [84, 0]
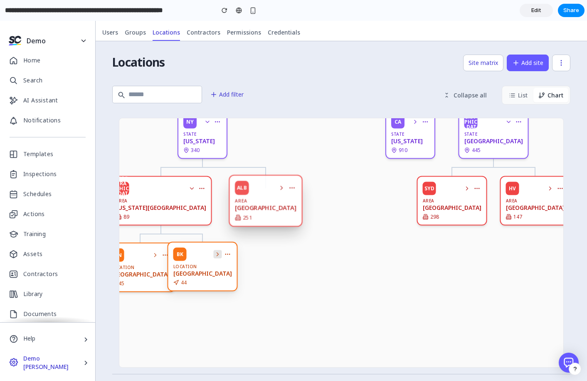
click at [215, 253] on icon at bounding box center [218, 254] width 7 height 7
click at [189, 188] on icon at bounding box center [192, 187] width 7 height 7
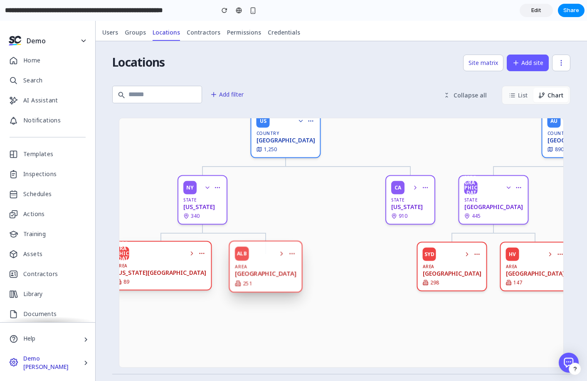
scroll to position [0, 0]
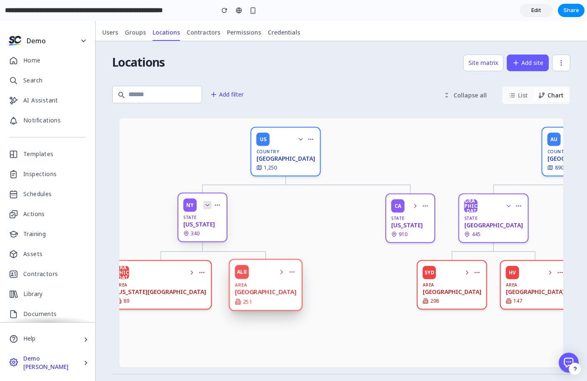
click at [207, 204] on icon at bounding box center [207, 205] width 7 height 7
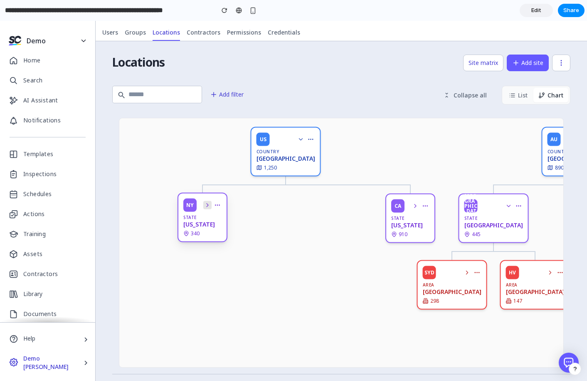
click at [207, 204] on icon at bounding box center [207, 205] width 7 height 7
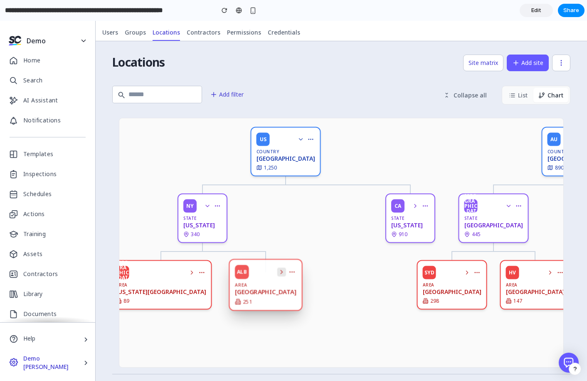
click at [269, 272] on div "ALB Area [GEOGRAPHIC_DATA] 251" at bounding box center [266, 285] width 74 height 52
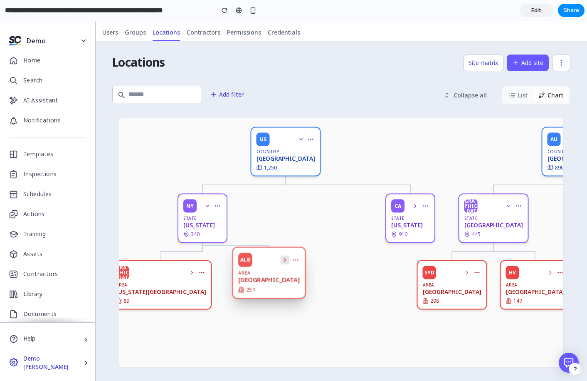
click at [282, 259] on icon at bounding box center [285, 259] width 7 height 7
drag, startPoint x: 165, startPoint y: 272, endPoint x: 185, endPoint y: 277, distance: 20.7
click at [166, 272] on div "NYC Area [US_STATE][GEOGRAPHIC_DATA] 89" at bounding box center [161, 283] width 102 height 49
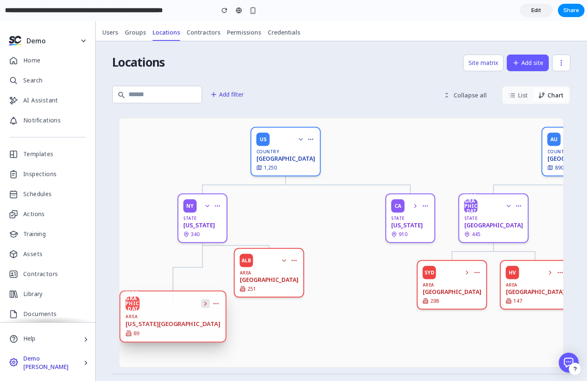
drag, startPoint x: 176, startPoint y: 304, endPoint x: 176, endPoint y: 295, distance: 8.7
click at [176, 296] on div "[GEOGRAPHIC_DATA]" at bounding box center [173, 303] width 95 height 14
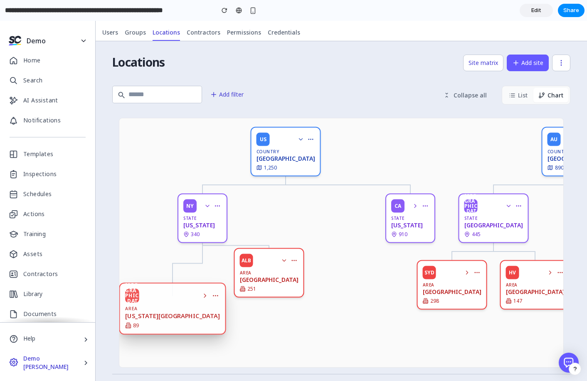
click at [176, 289] on div "[GEOGRAPHIC_DATA]" at bounding box center [172, 295] width 95 height 14
click at [202, 293] on icon at bounding box center [205, 295] width 7 height 7
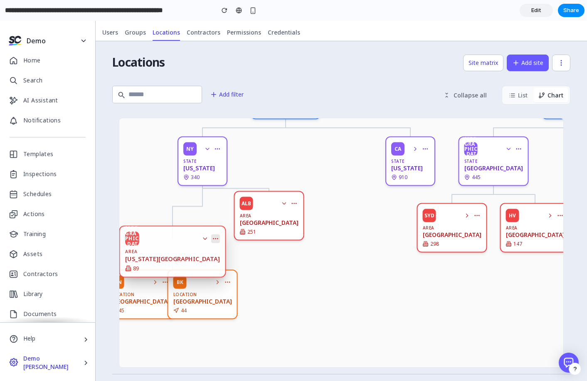
scroll to position [84, 0]
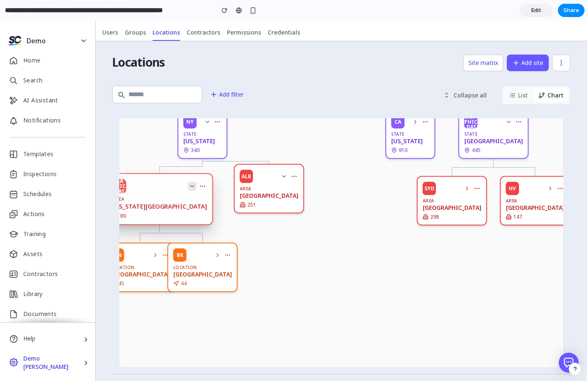
drag, startPoint x: 171, startPoint y: 204, endPoint x: 166, endPoint y: 184, distance: 21.0
click at [166, 184] on div "NYC Area [US_STATE][GEOGRAPHIC_DATA] 89" at bounding box center [159, 199] width 107 height 52
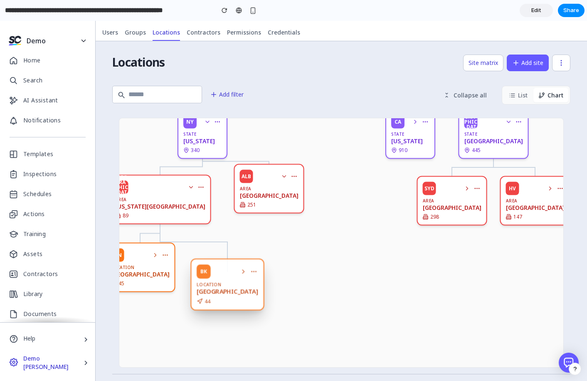
drag, startPoint x: 223, startPoint y: 277, endPoint x: 175, endPoint y: 282, distance: 48.0
click at [230, 288] on div "BK Location [GEOGRAPHIC_DATA] 44" at bounding box center [228, 284] width 74 height 52
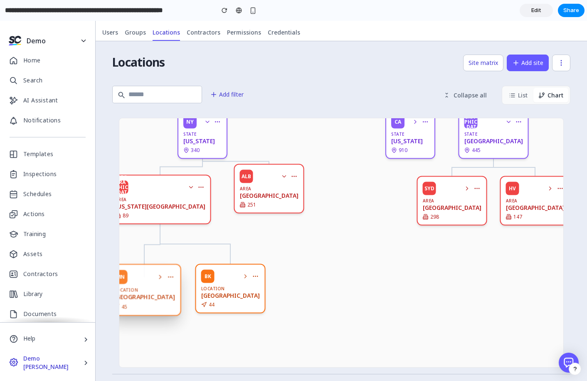
drag, startPoint x: 153, startPoint y: 272, endPoint x: 191, endPoint y: 283, distance: 39.6
click at [143, 289] on div "MN Location [GEOGRAPHIC_DATA] 45" at bounding box center [144, 290] width 74 height 52
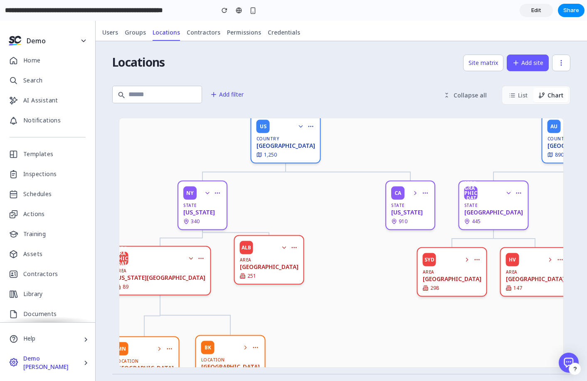
scroll to position [0, 0]
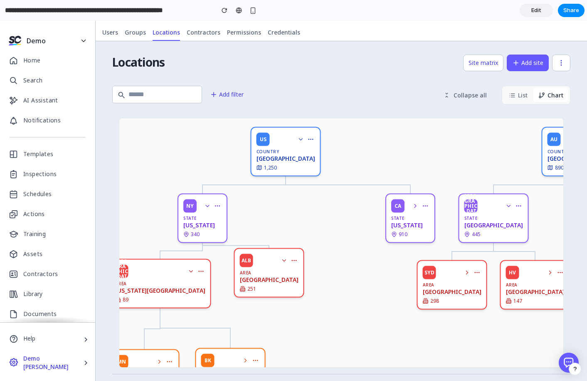
click at [522, 100] on button "List" at bounding box center [518, 95] width 29 height 15
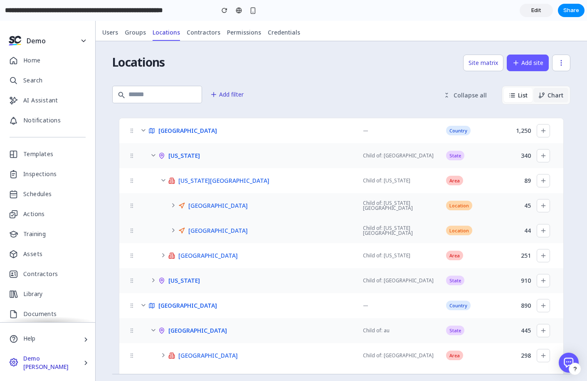
click at [550, 97] on button "Chart" at bounding box center [551, 95] width 35 height 15
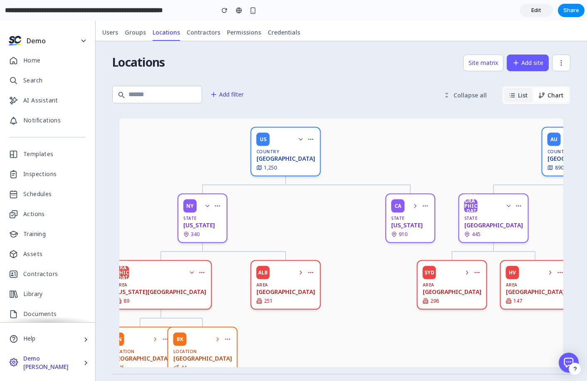
click at [515, 97] on icon at bounding box center [512, 95] width 7 height 7
